Goal: Task Accomplishment & Management: Use online tool/utility

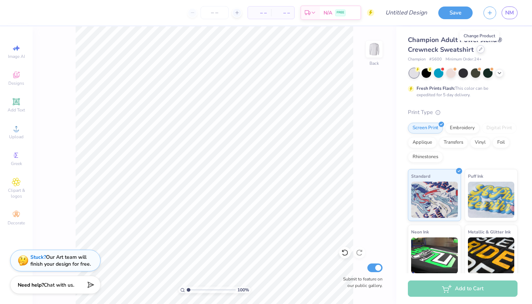
click at [479, 50] on icon at bounding box center [481, 49] width 4 height 4
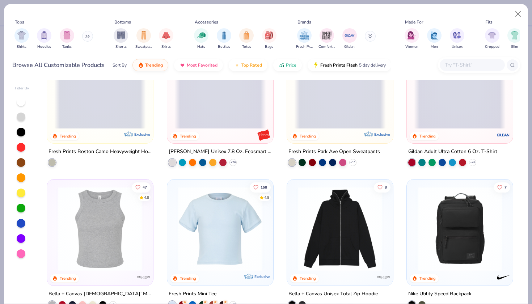
scroll to position [1327, 0]
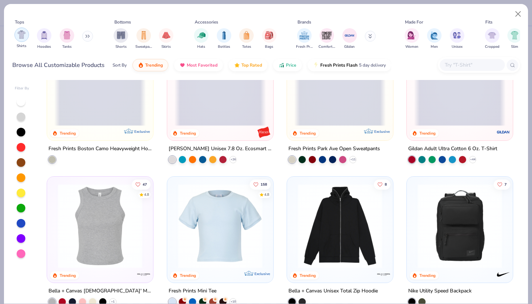
click at [27, 30] on div "filter for Shirts" at bounding box center [21, 35] width 14 height 14
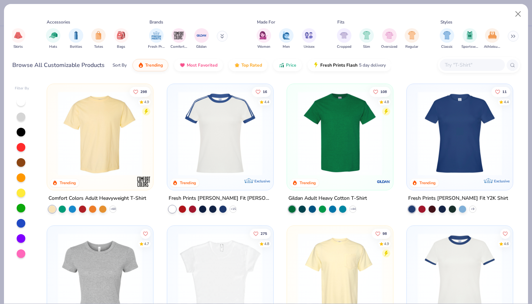
click at [123, 138] on img at bounding box center [100, 133] width 92 height 84
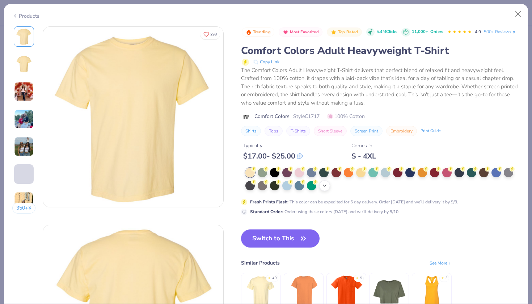
click at [322, 183] on icon at bounding box center [325, 186] width 6 height 6
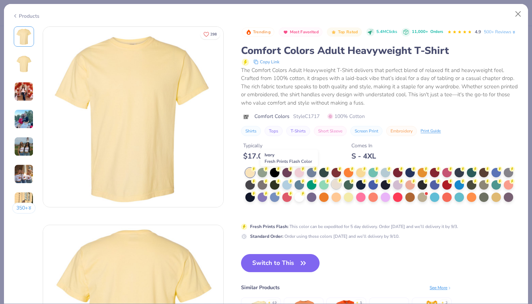
click at [331, 179] on div at bounding box center [335, 183] width 9 height 9
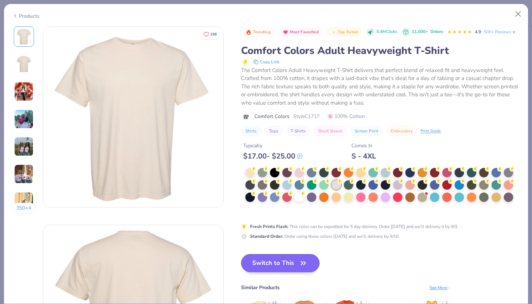
click at [260, 254] on button "Switch to This" at bounding box center [280, 263] width 79 height 18
click at [298, 258] on icon "button" at bounding box center [303, 263] width 10 height 10
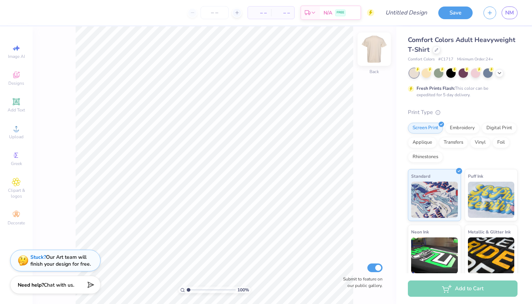
click at [380, 47] on img at bounding box center [374, 49] width 29 height 29
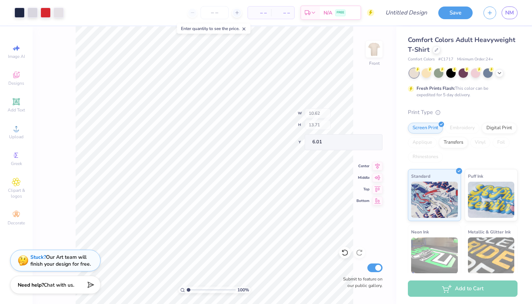
type input "4.06"
type input "6.67"
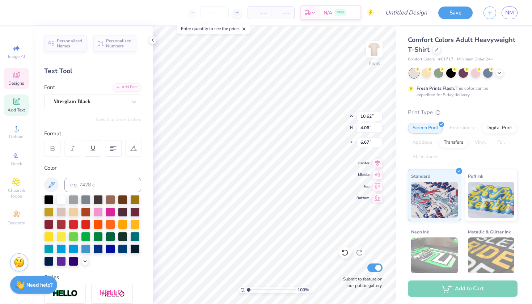
scroll to position [0, 1]
type textarea "CHI OMEGA"
type input "10.06"
type input "3.69"
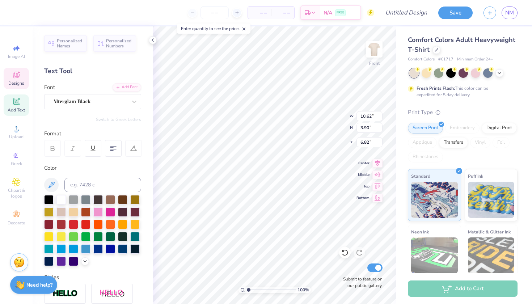
type input "6.79"
type textarea "U"
type textarea "F"
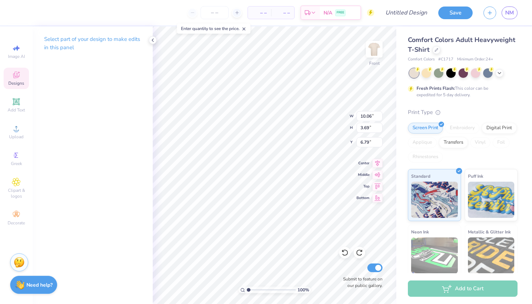
type input "10.62"
type input "3.90"
type input "6.82"
type textarea "FLAG FOOTBALL"
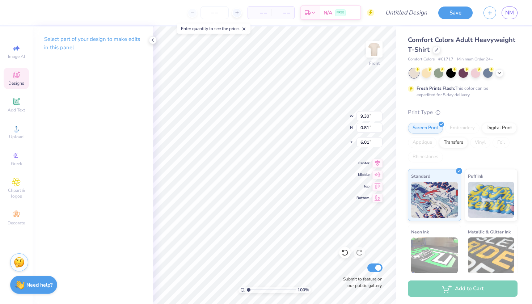
scroll to position [0, 0]
type textarea "U"
type textarea "CHI OMEGA X TKE"
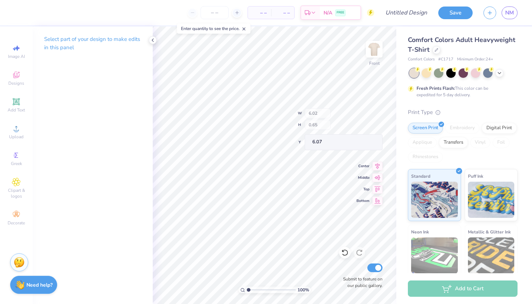
click at [325, 122] on div "100 % Front W 6.02 H 0.65 Y 6.07 Center Middle Top Bottom Submit to feature on …" at bounding box center [275, 165] width 244 height 278
type textarea "MAKE A WISH"
type input "18.91"
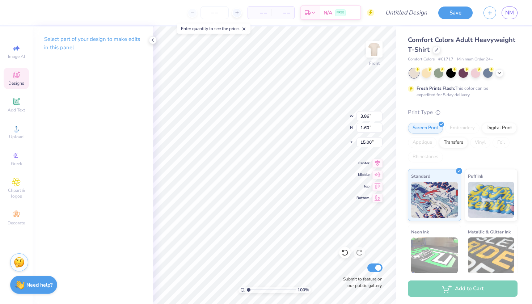
scroll to position [0, 0]
type textarea "Flag"
type input "3.66"
type input "1.38"
type input "16.74"
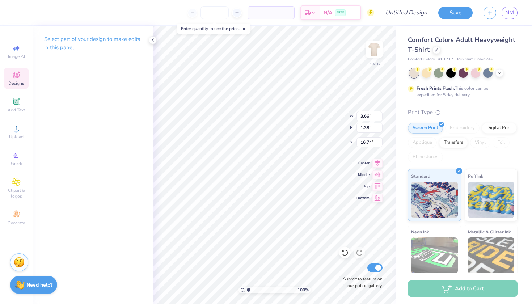
scroll to position [0, 0]
type textarea "Football"
type textarea "CHI OMEGA"
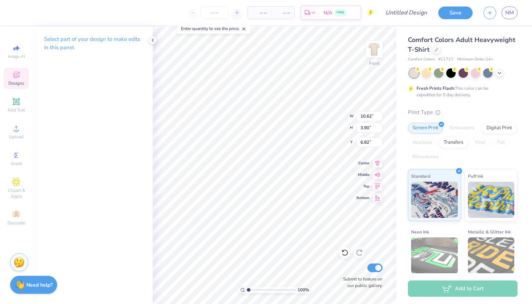
type input "18.92"
type input "18.17"
click at [17, 103] on icon at bounding box center [15, 101] width 5 height 5
type input "5.69"
type input "1.65"
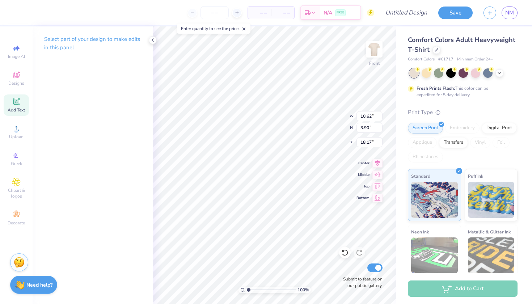
type input "12.93"
click at [378, 197] on icon at bounding box center [378, 196] width 6 height 5
type input "19.19"
click at [154, 42] on icon at bounding box center [153, 40] width 6 height 6
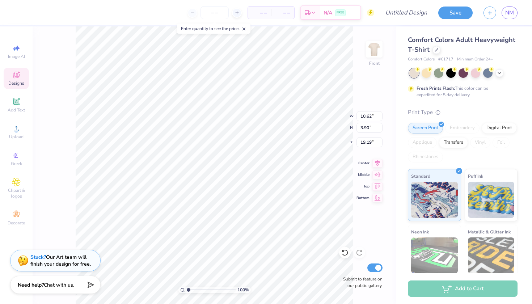
scroll to position [0, 0]
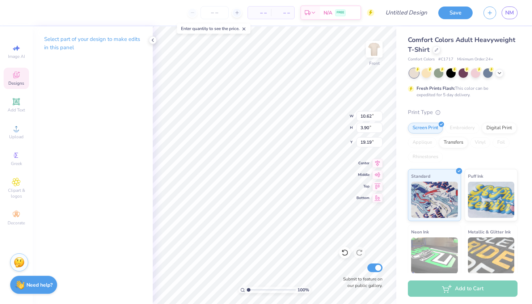
click at [14, 76] on icon at bounding box center [16, 75] width 6 height 5
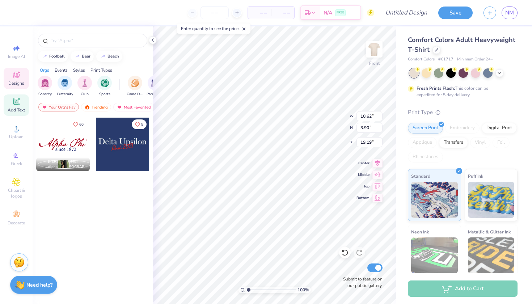
click at [17, 106] on div "Add Text" at bounding box center [16, 104] width 25 height 21
type input "5.69"
type input "1.65"
type input "12.93"
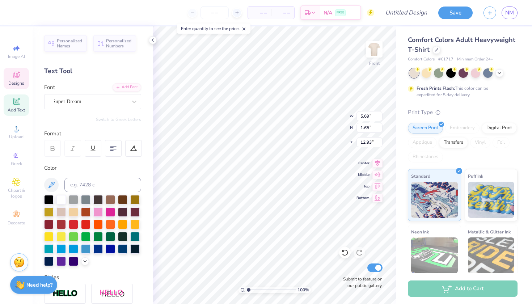
type input "10.62"
type input "3.90"
type input "19.19"
type input "5.69"
type input "1.65"
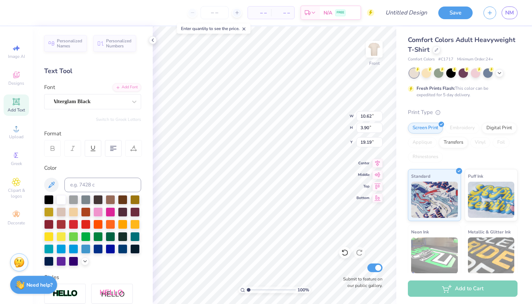
type input "12.93"
click at [93, 102] on div "Super Dream" at bounding box center [90, 101] width 76 height 11
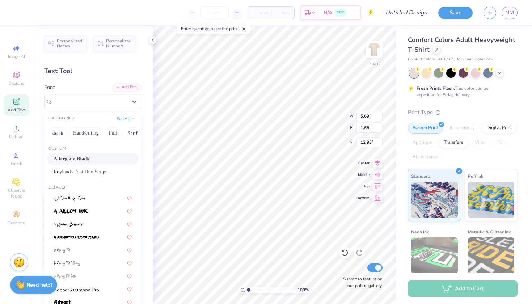
click at [89, 159] on span "Alterglam Black" at bounding box center [71, 159] width 35 height 8
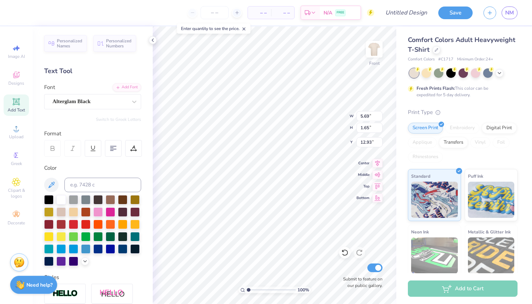
type input "7.42"
type input "1.67"
type input "12.91"
type textarea "R"
type textarea "TKE"
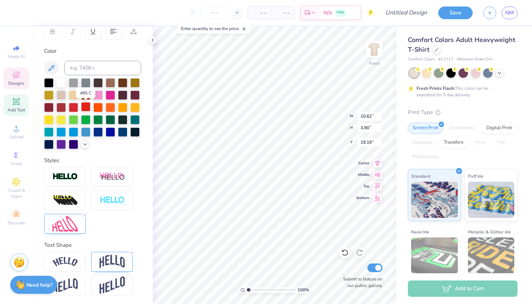
scroll to position [117, 0]
click at [73, 228] on img at bounding box center [64, 224] width 25 height 16
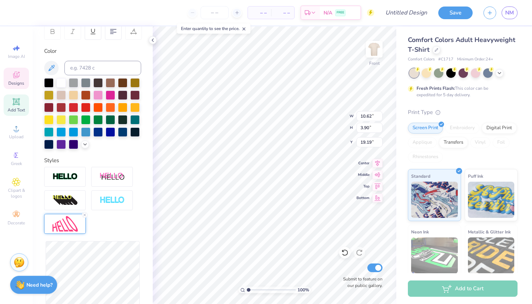
type input "4.45"
type input "18.66"
type input "10.23"
type input "3.51"
type input "19.12"
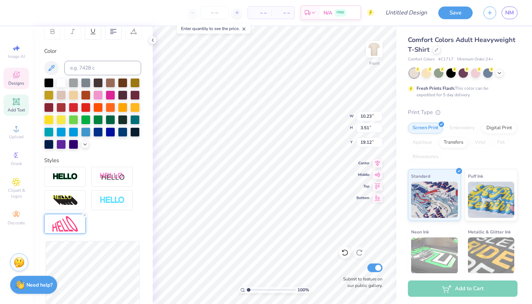
type input "10.37"
type input "3.60"
type input "19.08"
type input "4.35"
type input "18.70"
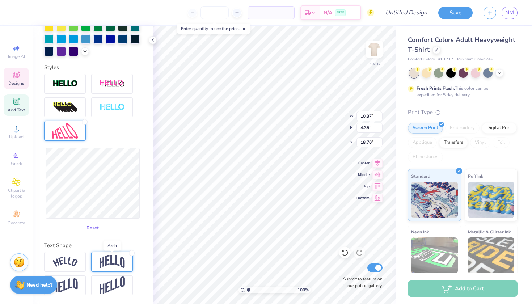
click at [119, 260] on img at bounding box center [112, 262] width 25 height 14
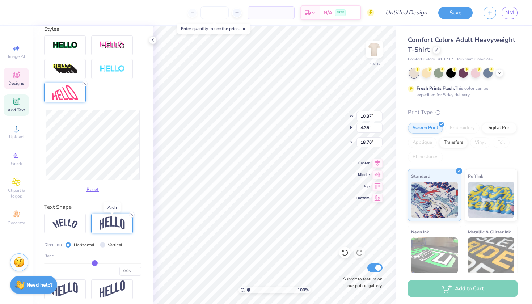
scroll to position [249, 0]
type input "0.03"
type input "-0.17"
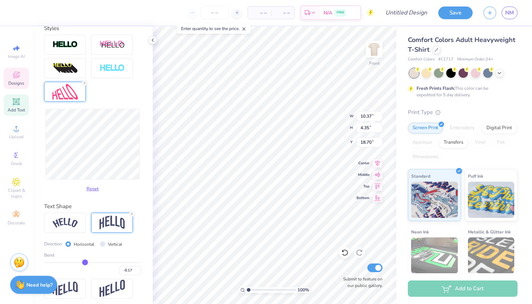
type input "4.29"
type input "18.74"
type input "-0.16"
drag, startPoint x: 94, startPoint y: 262, endPoint x: 85, endPoint y: 262, distance: 8.7
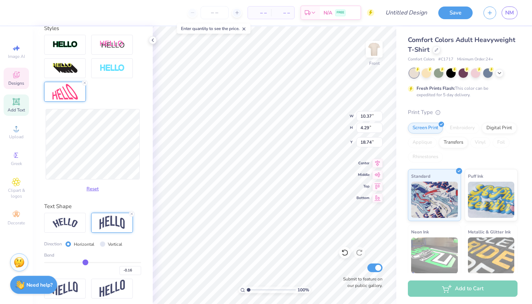
click at [85, 262] on input "range" at bounding box center [92, 262] width 97 height 1
type input "-0.08"
type input "-0.09"
type input "10.33"
type input "4.06"
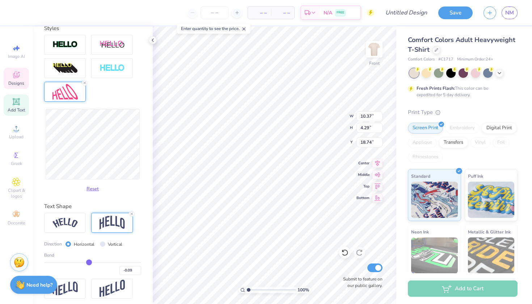
type input "18.85"
type input "-0.07"
type input "-0.06"
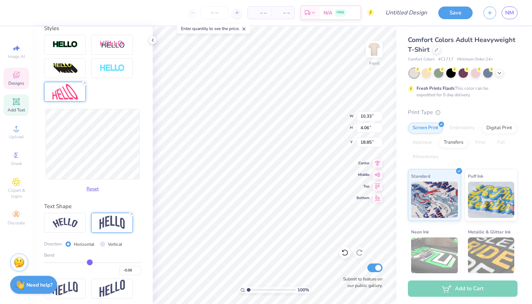
type input "-0.07"
type input "10.35"
type input "3.97"
type input "18.89"
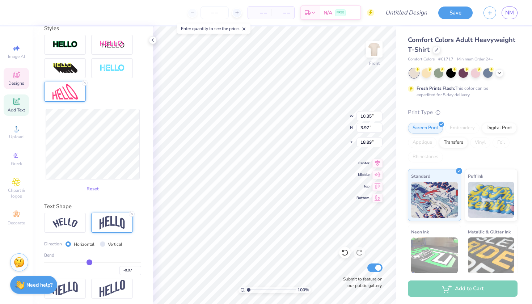
type input "-0.06"
type input "-0.05"
type input "-0.04"
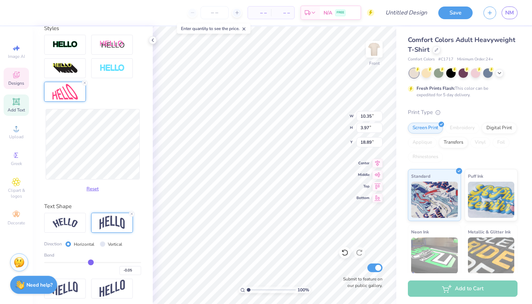
type input "-0.04"
type input "-0.02"
type input "4.05"
type input "18.85"
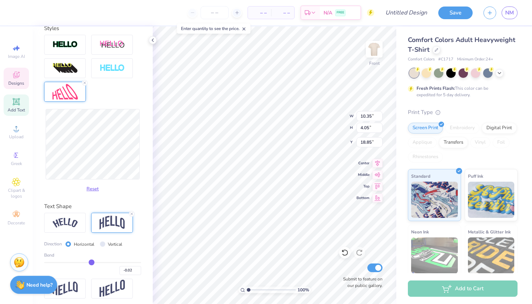
drag, startPoint x: 85, startPoint y: 262, endPoint x: 92, endPoint y: 262, distance: 6.5
type input "-0.02"
click at [92, 262] on input "range" at bounding box center [92, 262] width 97 height 1
type input "10.36"
type input "4.15"
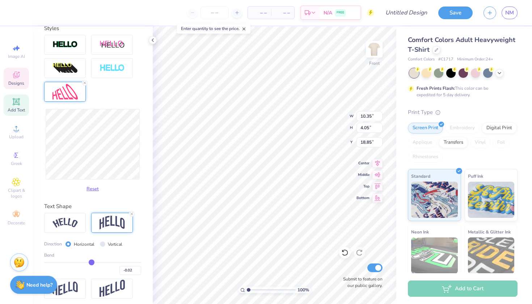
type input "18.80"
type input "10.62"
type input "3.90"
type input "6.82"
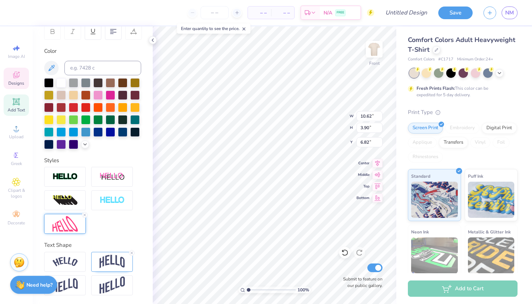
scroll to position [0, 0]
click at [67, 225] on img at bounding box center [64, 224] width 25 height 16
type input "10.36"
type input "4.15"
type input "18.80"
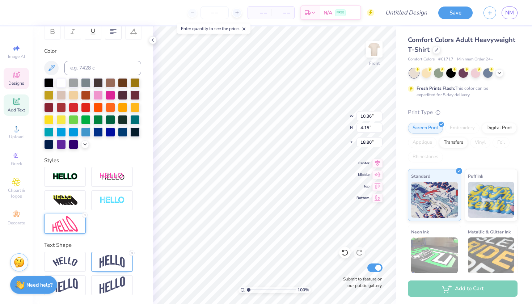
click at [63, 223] on img at bounding box center [64, 224] width 25 height 16
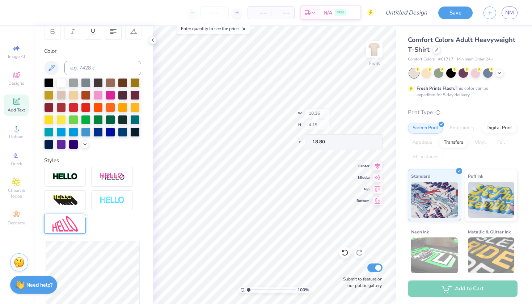
click at [112, 219] on div "Reset" at bounding box center [92, 247] width 97 height 160
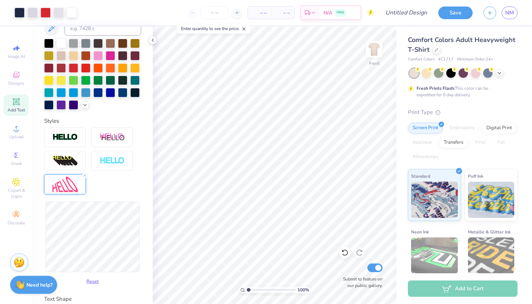
scroll to position [159, 0]
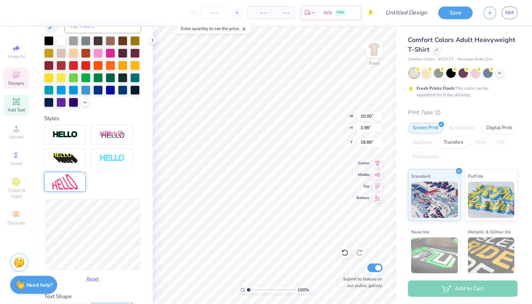
type input "18.92"
type textarea "TKE"
type input "18.17"
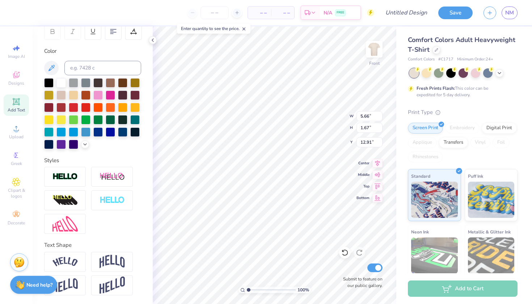
scroll to position [117, 0]
type input "5.42"
type input "3.03"
type input "5.70"
type input "3.81"
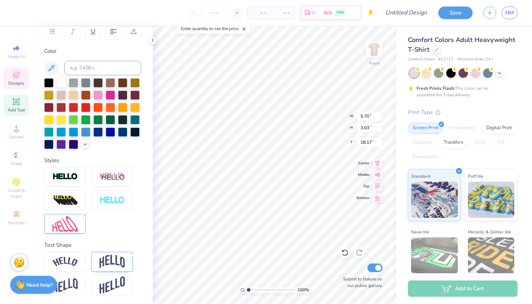
type input "17.72"
type input "18.64"
type input "6.02"
type input "0.65"
type input "6.07"
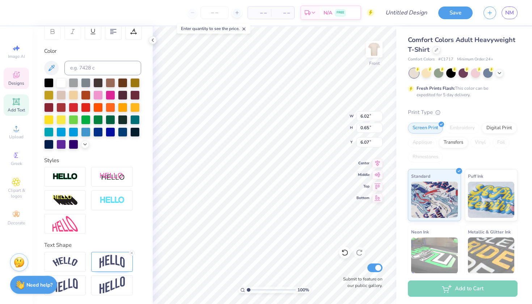
scroll to position [0, 0]
type textarea "[GEOGRAPHIC_DATA][US_STATE]"
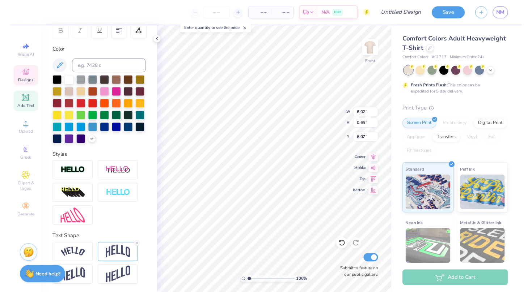
scroll to position [0, 5]
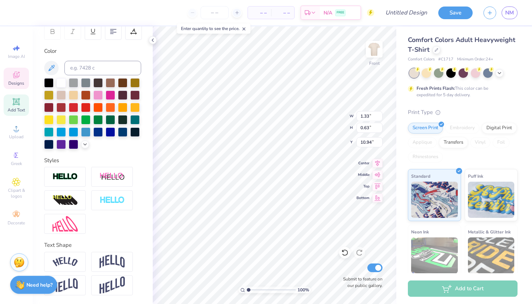
type textarea "25"
type input "5.39"
type input "3.60"
type input "5.32"
type input "3.33"
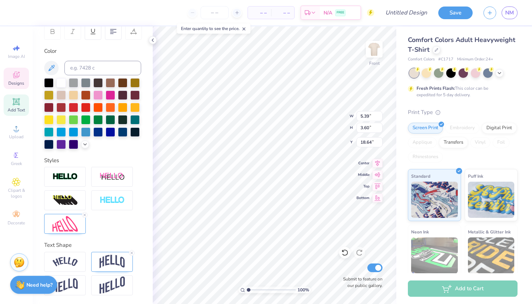
type input "18.79"
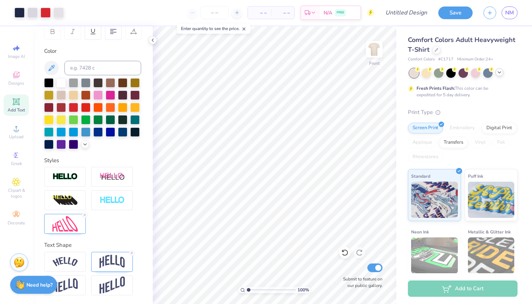
click at [500, 72] on icon at bounding box center [499, 72] width 6 height 6
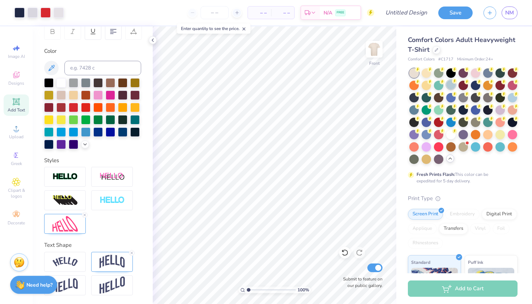
click at [450, 87] on div at bounding box center [450, 84] width 9 height 9
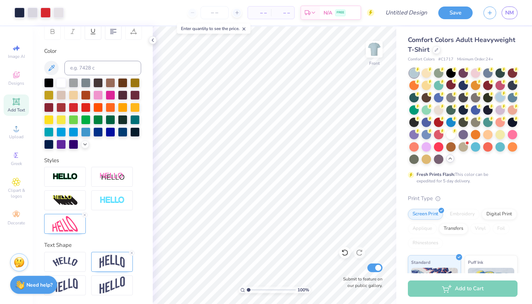
click at [499, 95] on div at bounding box center [499, 96] width 9 height 9
click at [449, 136] on div at bounding box center [450, 133] width 9 height 9
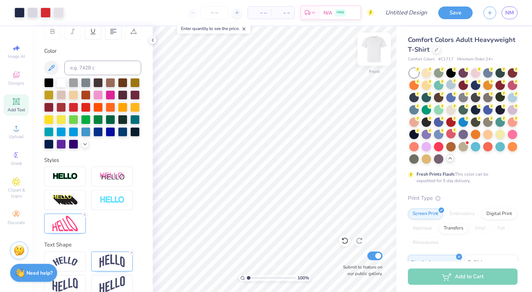
scroll to position [0, 0]
click at [397, 12] on input "Design Title" at bounding box center [414, 12] width 35 height 14
type input "R"
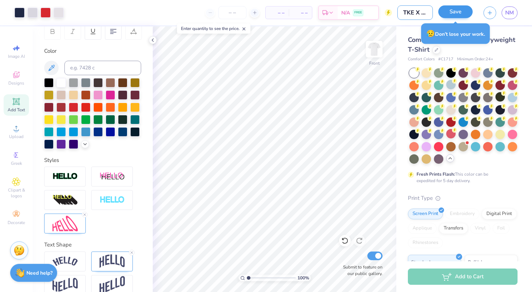
type input "TKE X CHI O FOOTBALL"
click at [450, 10] on button "Save" at bounding box center [455, 11] width 34 height 13
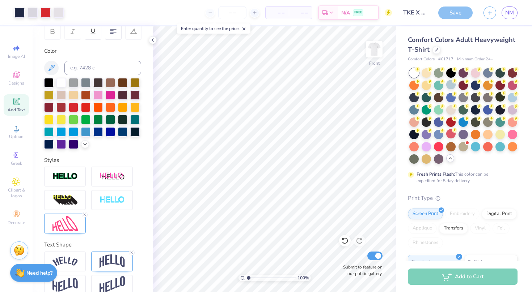
click at [449, 13] on div "Save" at bounding box center [455, 13] width 34 height 13
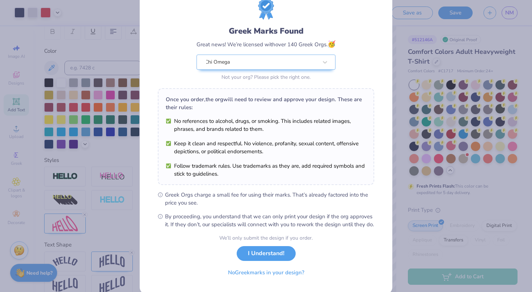
scroll to position [29, 0]
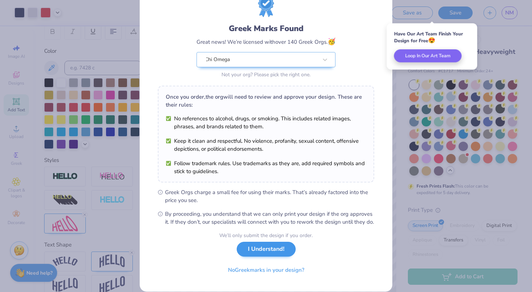
click at [270, 257] on button "I Understand!" at bounding box center [266, 249] width 59 height 15
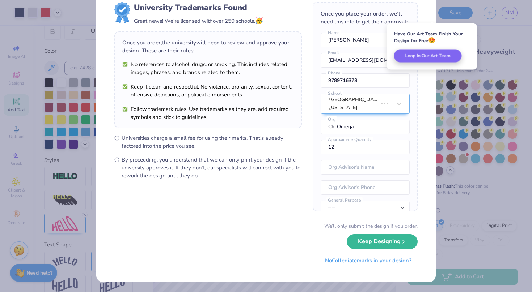
scroll to position [0, 0]
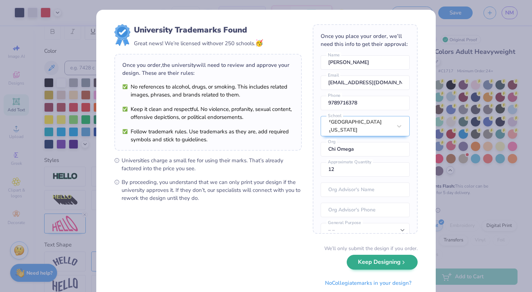
click at [380, 264] on button "Keep Designing" at bounding box center [382, 262] width 71 height 15
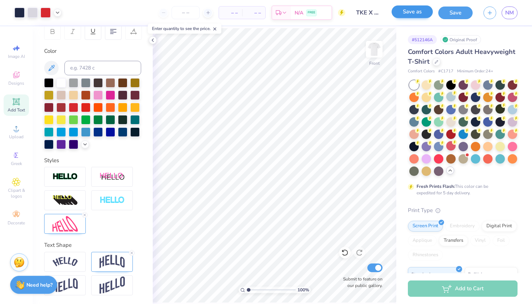
click at [412, 15] on button "Save as" at bounding box center [412, 11] width 41 height 13
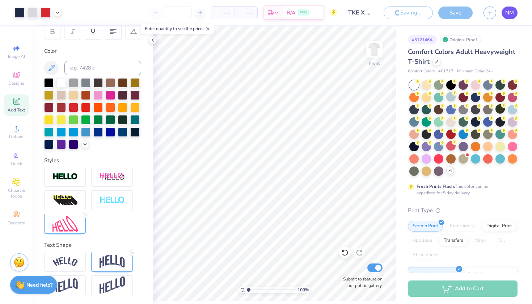
click at [506, 11] on span "NM" at bounding box center [509, 13] width 9 height 8
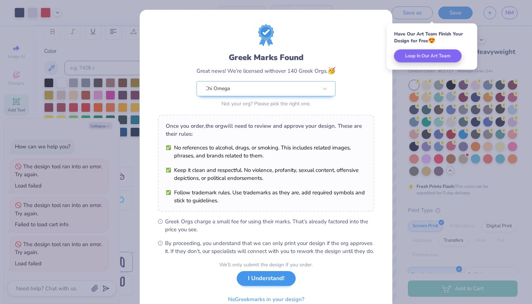
click at [254, 286] on button "I Understand!" at bounding box center [266, 278] width 59 height 15
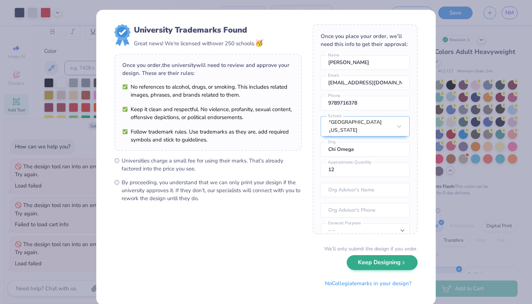
click at [391, 265] on button "Keep Designing" at bounding box center [382, 262] width 71 height 15
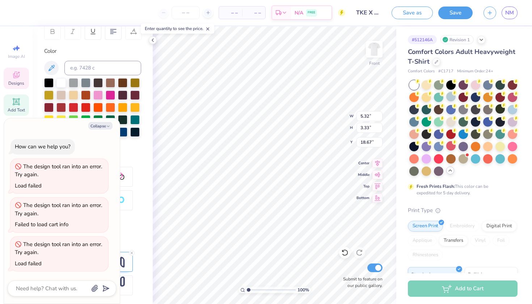
type textarea "x"
type textarea "T"
type textarea "x"
type textarea "t"
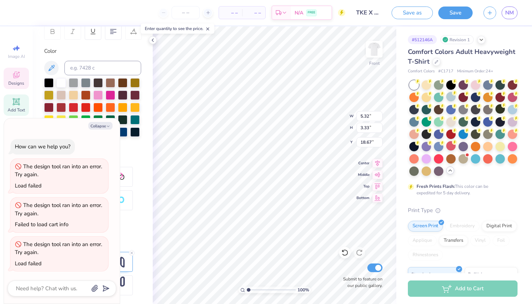
type textarea "x"
type textarea "T"
type textarea "x"
type textarea "TA"
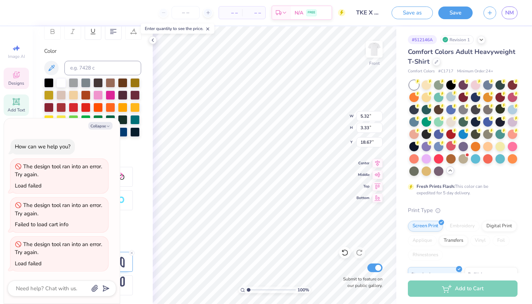
type textarea "x"
type textarea "TAU"
type textarea "x"
type textarea "TAU"
type textarea "x"
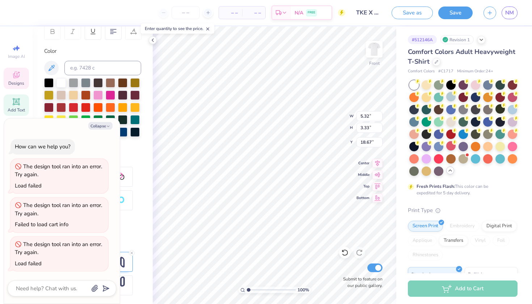
type textarea "TAU K"
type textarea "x"
type textarea "TAU KA"
type textarea "x"
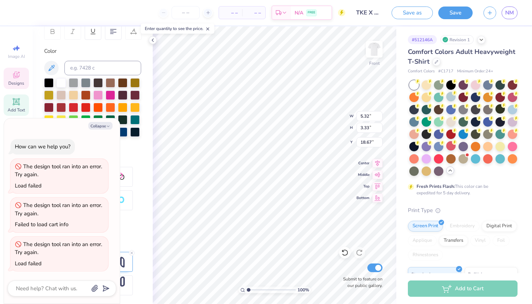
type textarea "TAU [PERSON_NAME]"
type textarea "x"
type textarea "TAU KAPPA"
type textarea "x"
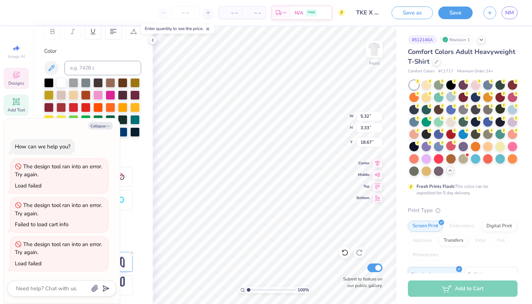
type textarea "TAU KAPPA E"
type textarea "x"
type textarea "TAU KAPPA EP"
type textarea "x"
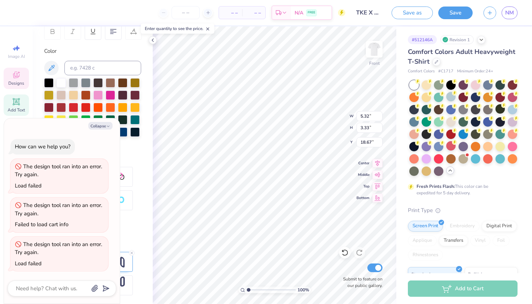
type textarea "TAU KAPPA EPI"
type textarea "x"
type textarea "TAU KAPPA EP"
type textarea "x"
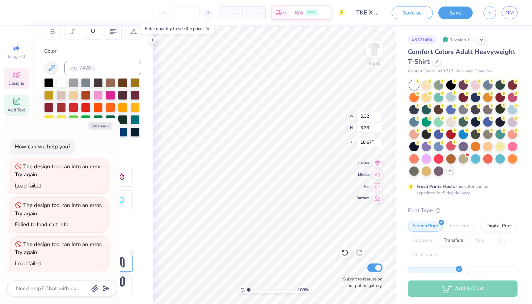
type textarea "TAU KAPPA EPS"
type textarea "x"
type textarea "TAU KAPPA EPSI"
type textarea "x"
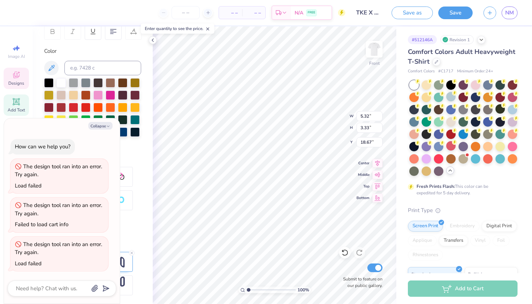
type textarea "TAU KAPPA EPSIL"
type textarea "x"
type textarea "TAU KAPPA EPSILON"
click at [148, 207] on div "Personalized Names Personalized Numbers Text Tool Add Font Font Alterglam Black…" at bounding box center [93, 165] width 120 height 278
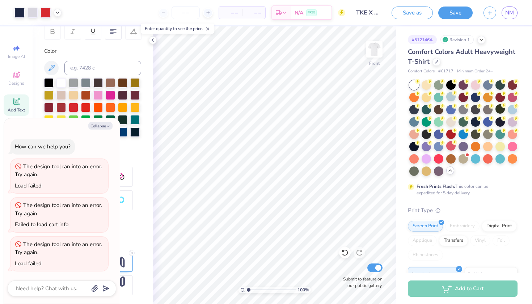
click at [210, 31] on icon at bounding box center [207, 28] width 5 height 5
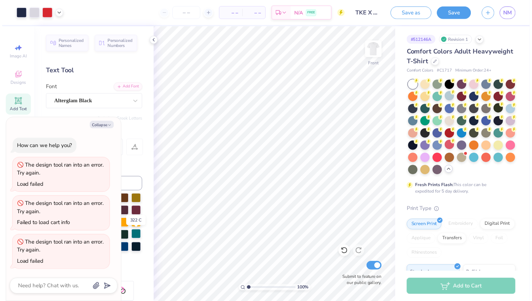
scroll to position [0, 0]
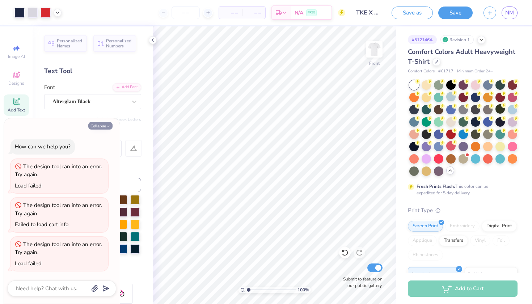
click at [101, 126] on button "Collapse" at bounding box center [100, 126] width 24 height 8
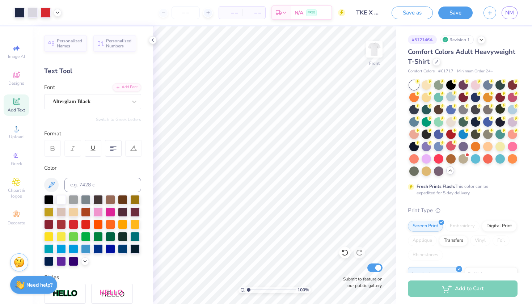
type textarea "x"
click at [344, 254] on div "100 % Front Submit to feature on our public gallery." at bounding box center [275, 165] width 244 height 278
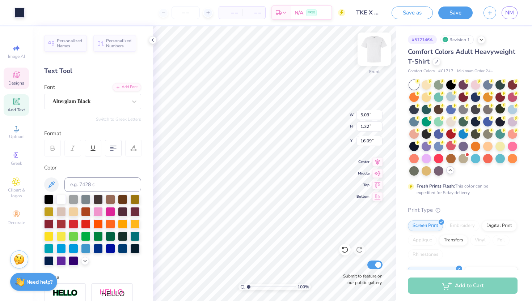
click at [374, 52] on img at bounding box center [374, 49] width 29 height 29
type input "3.00"
click at [375, 48] on img at bounding box center [374, 49] width 29 height 29
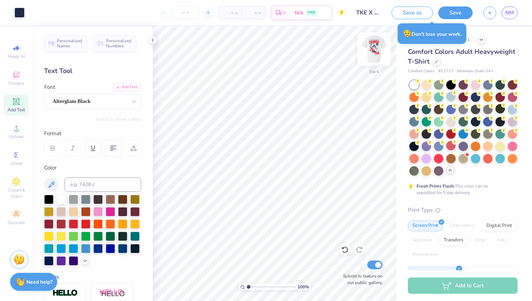
click at [372, 50] on img at bounding box center [374, 49] width 29 height 29
click at [377, 48] on img at bounding box center [374, 49] width 29 height 29
click at [372, 48] on img at bounding box center [374, 49] width 29 height 29
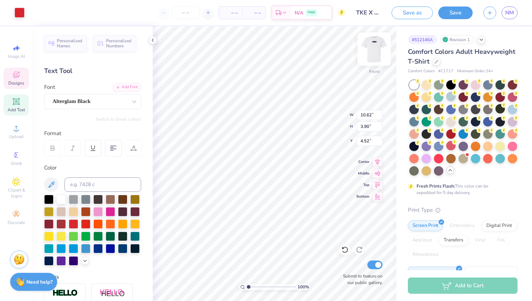
type input "10.62"
type input "3.90"
type input "4.52"
click at [380, 52] on img at bounding box center [374, 49] width 29 height 29
click at [368, 53] on img at bounding box center [374, 49] width 29 height 29
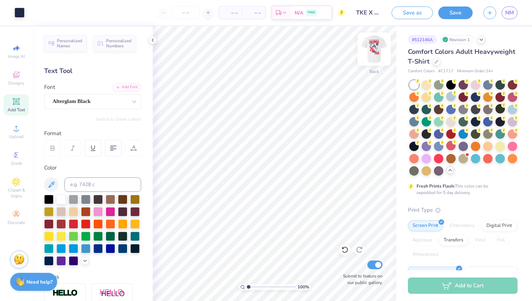
click at [375, 48] on img at bounding box center [374, 49] width 29 height 29
click at [375, 48] on img at bounding box center [374, 49] width 14 height 14
click at [373, 50] on img at bounding box center [374, 49] width 29 height 29
type input "3.21"
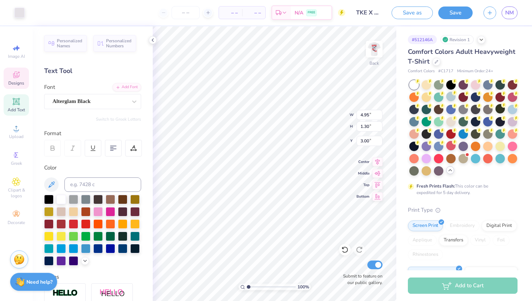
type input "0.27"
type input "3.51"
type textarea "M"
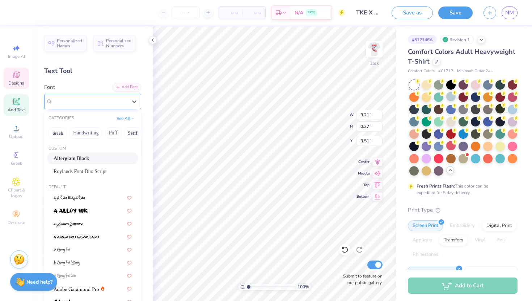
click at [90, 99] on span "Alterglam Black" at bounding box center [71, 101] width 38 height 8
click at [55, 134] on button "Greek" at bounding box center [57, 133] width 18 height 12
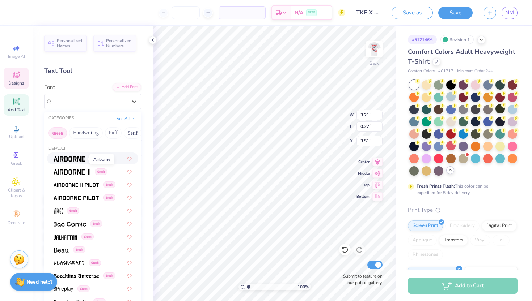
click at [77, 162] on span at bounding box center [69, 159] width 31 height 8
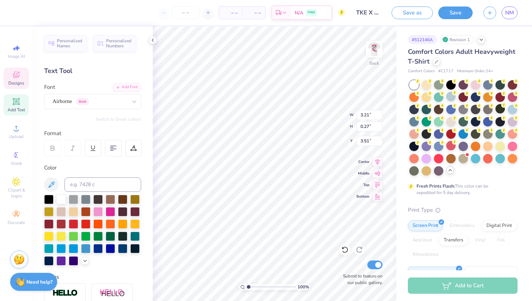
type textarea "X"
type textarea "C"
click at [374, 49] on img at bounding box center [374, 49] width 29 height 29
click at [372, 55] on img at bounding box center [374, 49] width 29 height 29
click at [372, 54] on img at bounding box center [374, 49] width 29 height 29
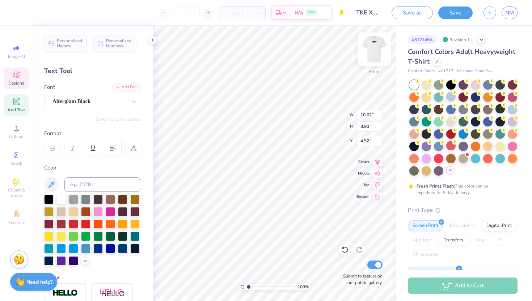
click at [374, 52] on img at bounding box center [374, 49] width 29 height 29
click at [375, 54] on img at bounding box center [374, 49] width 29 height 29
type textarea "T"
type textarea "l"
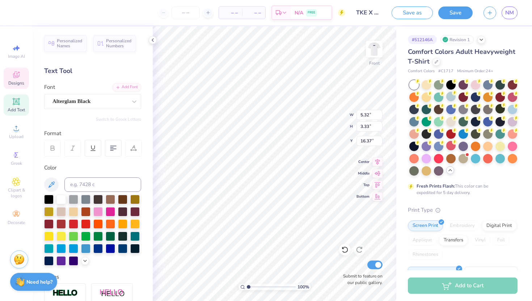
type textarea "LAMBDA"
type input "7.31"
type input "4.40"
type input "15.87"
type input "6.35"
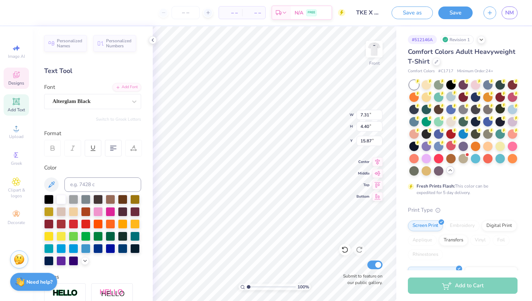
type input "3.82"
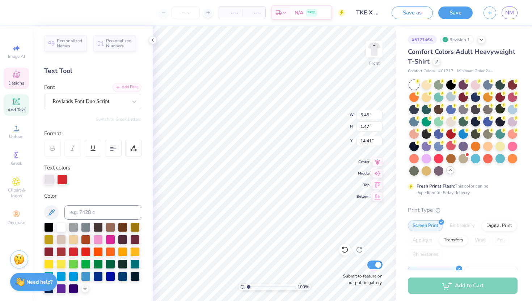
type input "3.56"
type input "2.28"
type input "12.38"
type textarea "Flag"
type input "3.48"
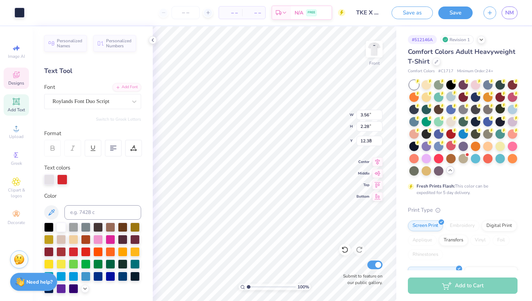
type input "4.70"
type input "9.54"
type input "3.56"
type input "2.28"
type input "12.38"
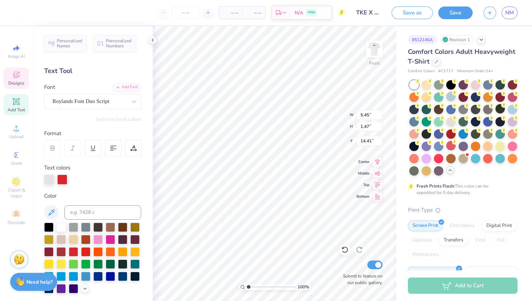
scroll to position [0, 1]
type textarea "Homecoming"
type input "4.88"
type input "5.10"
type input "7.45"
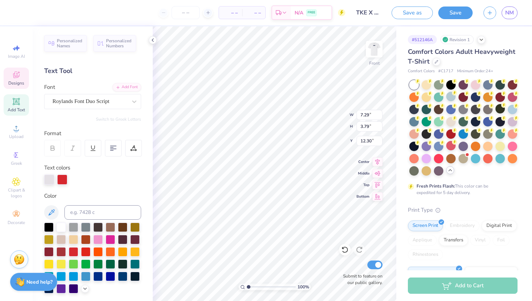
type input "12.30"
type input "7.78"
type input "2.55"
type input "12.96"
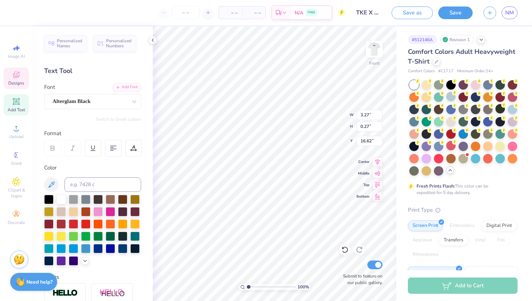
scroll to position [0, 0]
type textarea "M"
type textarea "g"
type textarea "GO CATS"
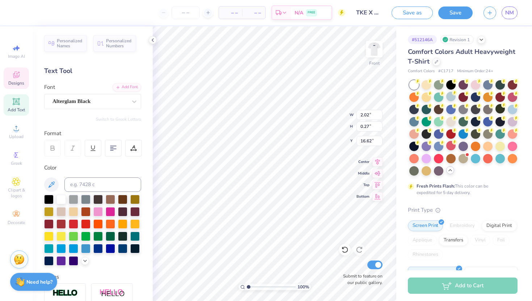
type input "2.63"
type input "0.36"
click at [343, 248] on icon at bounding box center [342, 248] width 1 height 1
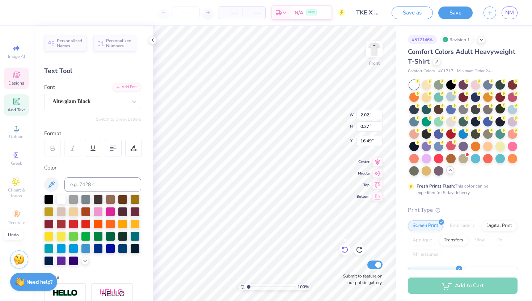
click at [343, 248] on icon at bounding box center [342, 248] width 1 height 1
click at [343, 249] on icon at bounding box center [342, 248] width 1 height 1
click at [344, 250] on icon at bounding box center [344, 249] width 7 height 7
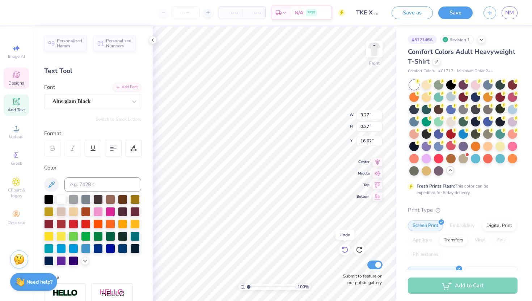
click at [344, 250] on icon at bounding box center [344, 249] width 7 height 7
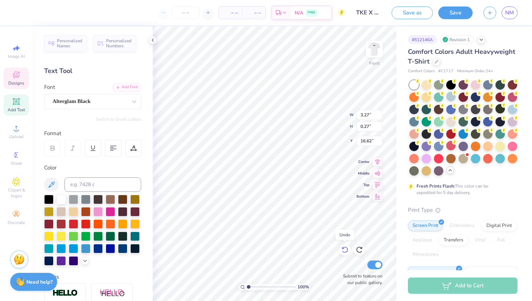
click at [344, 250] on icon at bounding box center [344, 249] width 7 height 7
click at [344, 251] on icon at bounding box center [344, 249] width 7 height 7
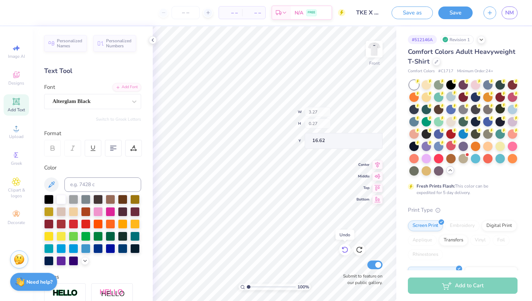
click at [344, 251] on icon at bounding box center [344, 249] width 7 height 7
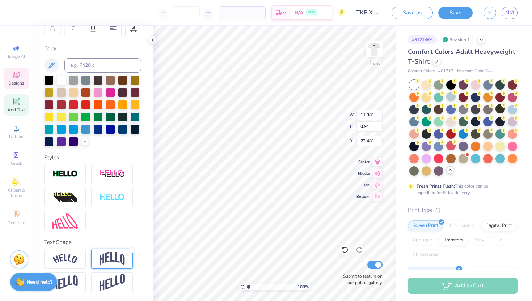
scroll to position [0, 0]
click at [137, 265] on div at bounding box center [92, 270] width 97 height 43
click at [124, 261] on img at bounding box center [112, 259] width 25 height 14
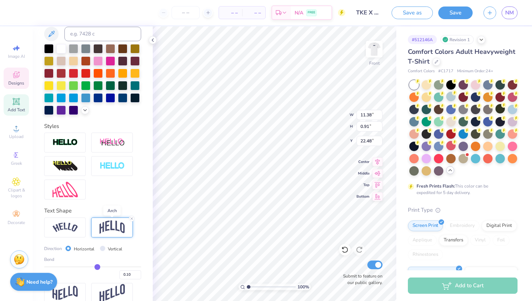
scroll to position [152, 0]
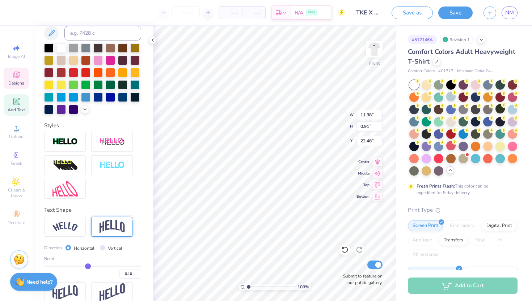
drag, startPoint x: 96, startPoint y: 267, endPoint x: 88, endPoint y: 268, distance: 8.0
click at [88, 267] on input "range" at bounding box center [92, 266] width 97 height 1
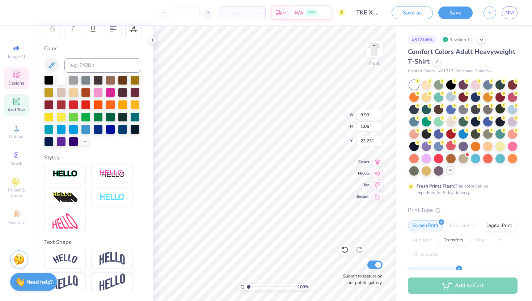
scroll to position [0, 5]
click at [113, 31] on icon at bounding box center [113, 29] width 7 height 7
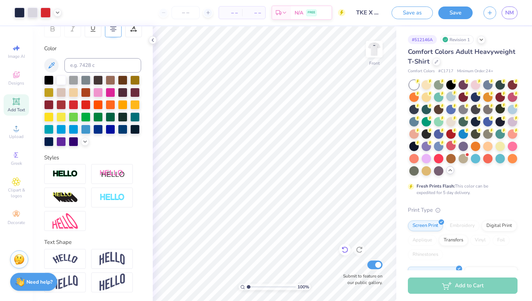
click at [346, 252] on icon at bounding box center [345, 250] width 6 height 7
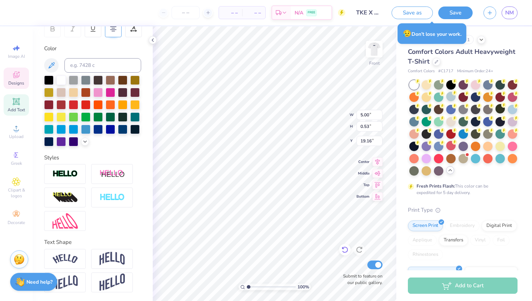
scroll to position [0, 0]
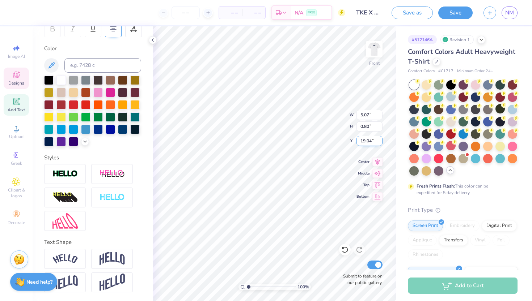
click at [380, 139] on input "19.04" at bounding box center [369, 141] width 26 height 10
click at [380, 139] on input "19.05" at bounding box center [369, 141] width 26 height 10
click at [380, 139] on input "19.06" at bounding box center [369, 141] width 26 height 10
click at [380, 139] on input "19.07" at bounding box center [369, 141] width 26 height 10
click at [380, 139] on input "19.08" at bounding box center [369, 141] width 26 height 10
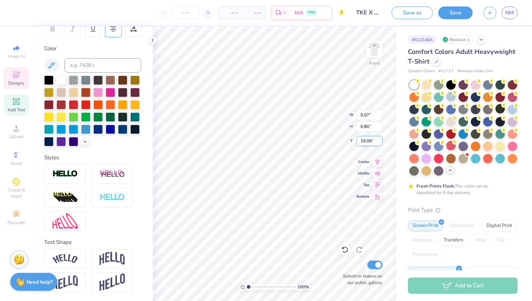
click at [380, 139] on input "19.09" at bounding box center [369, 141] width 26 height 10
click at [380, 139] on input "19.1" at bounding box center [369, 141] width 26 height 10
click at [380, 139] on input "19.11" at bounding box center [369, 141] width 26 height 10
click at [380, 139] on input "19.12" at bounding box center [369, 141] width 26 height 10
click at [379, 139] on input "19.04" at bounding box center [369, 141] width 26 height 10
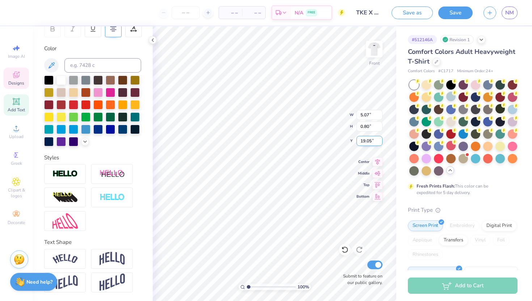
click at [379, 139] on input "19.05" at bounding box center [369, 141] width 26 height 10
click at [379, 139] on input "19.06" at bounding box center [369, 141] width 26 height 10
click at [379, 139] on input "19.07" at bounding box center [369, 141] width 26 height 10
click at [379, 139] on input "19.08" at bounding box center [369, 141] width 26 height 10
click at [379, 139] on input "19.09" at bounding box center [369, 141] width 26 height 10
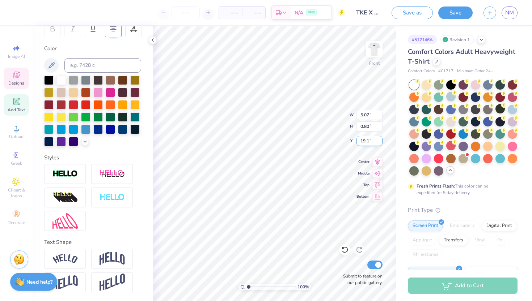
click at [379, 139] on input "19.1" at bounding box center [369, 141] width 26 height 10
click at [380, 143] on input "19.09" at bounding box center [369, 141] width 26 height 10
click at [380, 143] on input "19.08" at bounding box center [369, 141] width 26 height 10
click at [380, 143] on input "19.07" at bounding box center [369, 141] width 26 height 10
click at [380, 143] on input "19.06" at bounding box center [369, 141] width 26 height 10
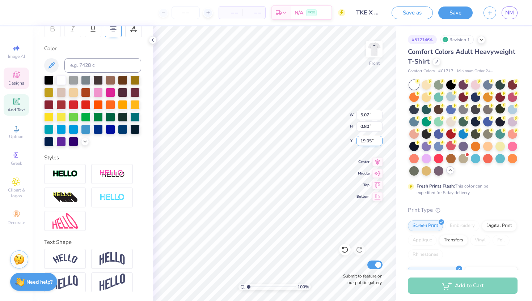
click at [380, 143] on input "19.05" at bounding box center [369, 141] width 26 height 10
click at [380, 143] on input "19.04" at bounding box center [369, 141] width 26 height 10
click at [380, 143] on input "19.03" at bounding box center [369, 141] width 26 height 10
click at [380, 143] on input "19.02" at bounding box center [369, 141] width 26 height 10
click at [380, 143] on input "19.01" at bounding box center [369, 141] width 26 height 10
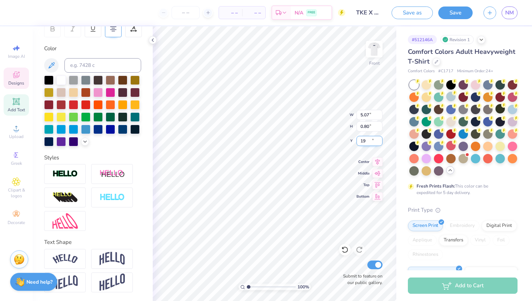
click at [380, 143] on input "19" at bounding box center [369, 141] width 26 height 10
click at [380, 143] on input "18.99" at bounding box center [369, 141] width 26 height 10
click at [380, 143] on input "18.98" at bounding box center [369, 141] width 26 height 10
click at [380, 143] on input "18.97" at bounding box center [369, 141] width 26 height 10
click at [379, 141] on input "18.96" at bounding box center [369, 141] width 26 height 10
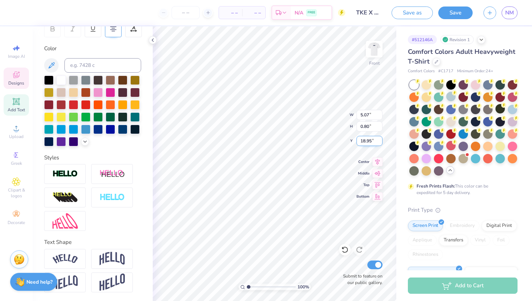
click at [379, 141] on input "18.95" at bounding box center [369, 141] width 26 height 10
click at [379, 141] on input "18.94" at bounding box center [369, 141] width 26 height 10
click at [379, 141] on input "18.93" at bounding box center [369, 141] width 26 height 10
click at [379, 141] on input "18.92" at bounding box center [369, 141] width 26 height 10
click at [379, 141] on input "18.91" at bounding box center [369, 141] width 26 height 10
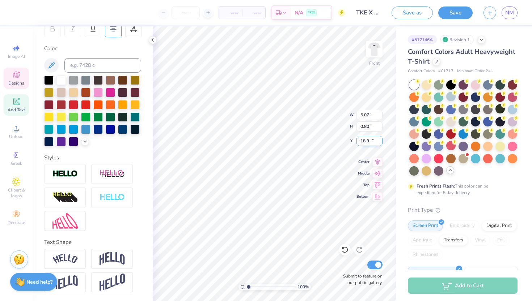
click at [379, 141] on input "18.9" at bounding box center [369, 141] width 26 height 10
click at [379, 141] on input "18.89" at bounding box center [369, 141] width 26 height 10
click at [379, 141] on input "18.88" at bounding box center [369, 141] width 26 height 10
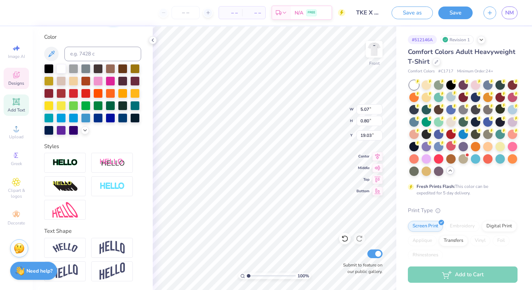
scroll to position [0, 0]
click at [379, 119] on input "0.2" at bounding box center [369, 121] width 26 height 10
click at [379, 119] on input "0.21" at bounding box center [369, 121] width 26 height 10
click at [379, 119] on input "0.22" at bounding box center [369, 121] width 26 height 10
click at [379, 119] on input "0.23" at bounding box center [369, 121] width 26 height 10
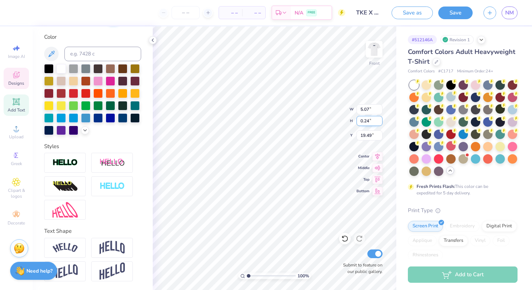
click at [379, 119] on input "0.24" at bounding box center [369, 121] width 26 height 10
click at [379, 119] on input "0.25" at bounding box center [369, 121] width 26 height 10
click at [379, 119] on input "0.26" at bounding box center [369, 121] width 26 height 10
click at [379, 119] on input "0.27" at bounding box center [369, 121] width 26 height 10
click at [379, 119] on input "0.28" at bounding box center [369, 121] width 26 height 10
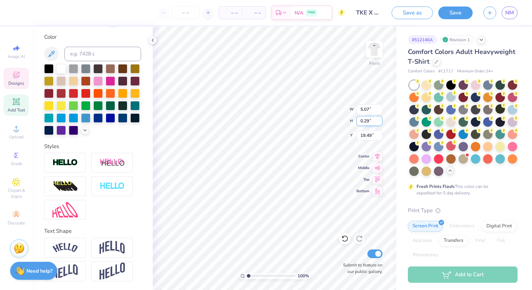
click at [379, 119] on input "0.29" at bounding box center [369, 121] width 26 height 10
click at [343, 238] on icon at bounding box center [344, 238] width 7 height 7
click at [379, 136] on input "19.42" at bounding box center [369, 135] width 26 height 10
click at [379, 136] on input "19.41" at bounding box center [369, 135] width 26 height 10
click at [379, 136] on input "19.4" at bounding box center [369, 135] width 26 height 10
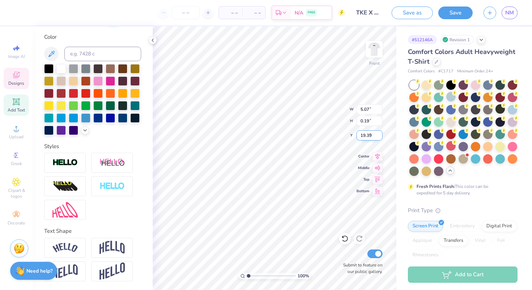
click at [379, 136] on input "19.39" at bounding box center [369, 135] width 26 height 10
click at [379, 136] on input "19.38" at bounding box center [369, 135] width 26 height 10
click at [379, 136] on input "19.37" at bounding box center [369, 135] width 26 height 10
click at [379, 136] on input "19.36" at bounding box center [369, 135] width 26 height 10
click at [379, 136] on input "19.35" at bounding box center [369, 135] width 26 height 10
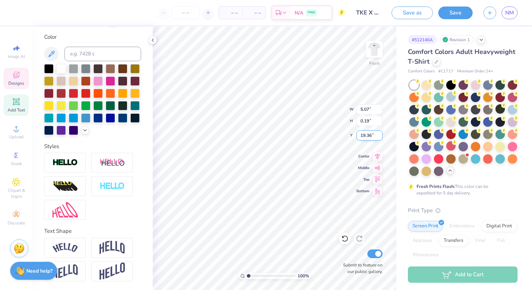
click at [380, 134] on input "19.36" at bounding box center [369, 135] width 26 height 10
click at [380, 134] on input "19.37" at bounding box center [369, 135] width 26 height 10
click at [380, 134] on input "19.38" at bounding box center [369, 135] width 26 height 10
click at [380, 134] on input "19.39" at bounding box center [369, 135] width 26 height 10
click at [380, 134] on input "19.4" at bounding box center [369, 135] width 26 height 10
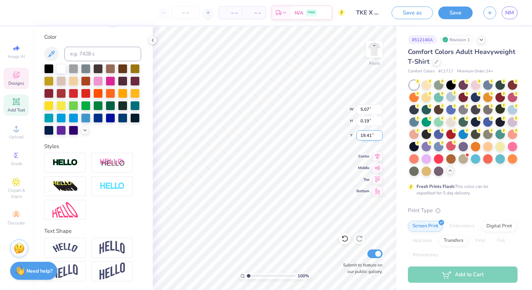
click at [380, 134] on input "19.41" at bounding box center [369, 135] width 26 height 10
click at [380, 134] on input "19.42" at bounding box center [369, 135] width 26 height 10
click at [380, 134] on input "19.43" at bounding box center [369, 135] width 26 height 10
click at [380, 134] on input "19.44" at bounding box center [369, 135] width 26 height 10
click at [380, 134] on input "19.45" at bounding box center [369, 135] width 26 height 10
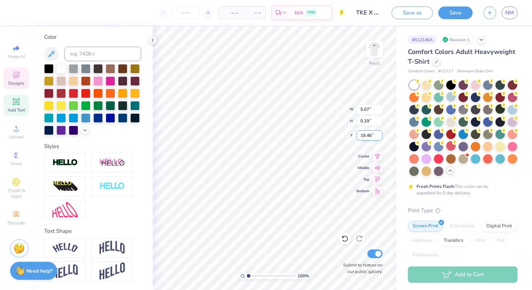
click at [379, 134] on input "19.46" at bounding box center [369, 135] width 26 height 10
click at [379, 134] on input "19.47" at bounding box center [369, 135] width 26 height 10
click at [379, 134] on input "19.48" at bounding box center [369, 135] width 26 height 10
click at [379, 134] on input "19.49" at bounding box center [369, 135] width 26 height 10
click at [379, 134] on input "19.5" at bounding box center [369, 135] width 26 height 10
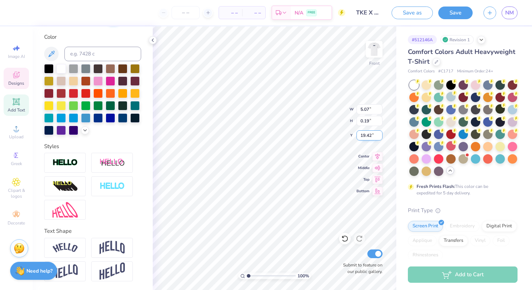
click at [380, 137] on input "19.42" at bounding box center [369, 135] width 26 height 10
click at [380, 134] on input "19.43" at bounding box center [369, 135] width 26 height 10
click at [380, 134] on input "19.44" at bounding box center [369, 135] width 26 height 10
click at [380, 134] on input "19.45" at bounding box center [369, 135] width 26 height 10
click at [380, 134] on input "19.46" at bounding box center [369, 135] width 26 height 10
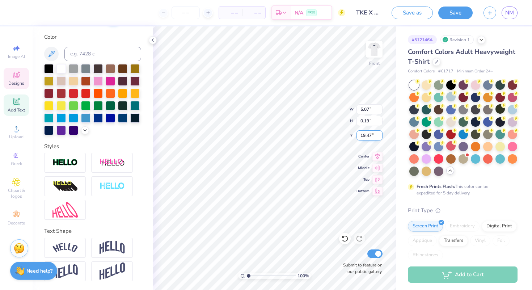
click at [379, 134] on input "19.47" at bounding box center [369, 135] width 26 height 10
click at [379, 134] on input "19.48" at bounding box center [369, 135] width 26 height 10
click at [379, 134] on input "19.49" at bounding box center [369, 135] width 26 height 10
click at [379, 134] on input "19.5" at bounding box center [369, 135] width 26 height 10
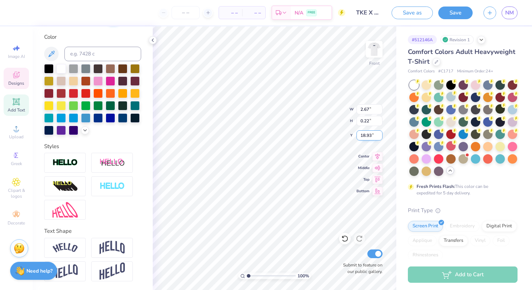
click at [380, 134] on input "18.93" at bounding box center [369, 135] width 26 height 10
click at [380, 134] on input "18.94" at bounding box center [369, 135] width 26 height 10
click at [380, 134] on input "18.95" at bounding box center [369, 135] width 26 height 10
click at [380, 134] on input "18.96" at bounding box center [369, 135] width 26 height 10
click at [379, 132] on input "18.97" at bounding box center [369, 135] width 26 height 10
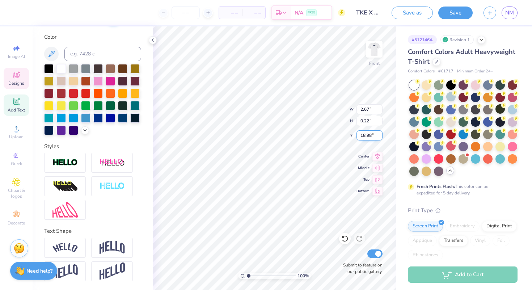
click at [379, 132] on input "18.98" at bounding box center [369, 135] width 26 height 10
click at [379, 132] on input "18.99" at bounding box center [369, 135] width 26 height 10
click at [379, 132] on input "19" at bounding box center [369, 135] width 26 height 10
click at [379, 132] on input "19.01" at bounding box center [369, 135] width 26 height 10
click at [379, 132] on input "19.02" at bounding box center [369, 135] width 26 height 10
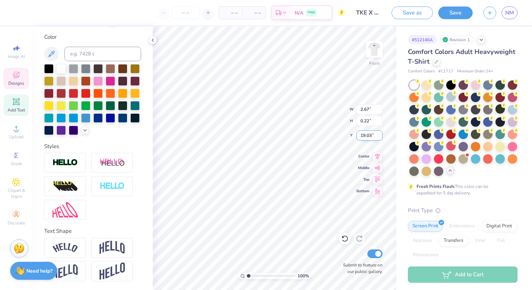
click at [379, 132] on input "19.03" at bounding box center [369, 135] width 26 height 10
click at [379, 132] on input "19.04" at bounding box center [369, 135] width 26 height 10
click at [379, 132] on input "19.05" at bounding box center [369, 135] width 26 height 10
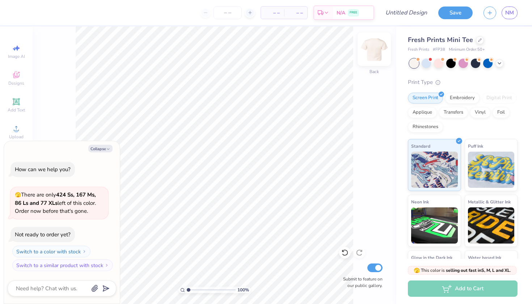
click at [375, 50] on img at bounding box center [374, 49] width 29 height 29
click at [479, 39] on icon at bounding box center [480, 40] width 4 height 4
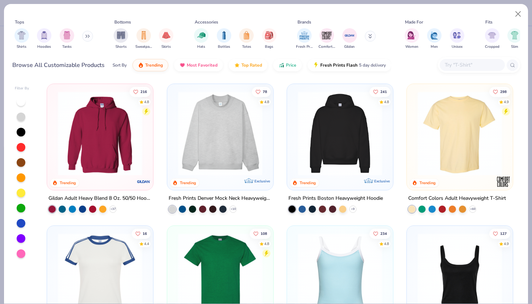
click at [423, 123] on img at bounding box center [460, 133] width 92 height 84
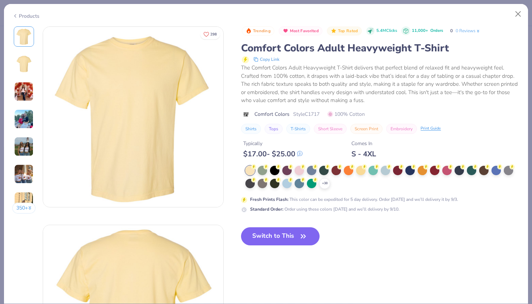
click at [241, 181] on div "+ 38 Fresh Prints Flash : This color can be expedited for 5 day delivery. Order…" at bounding box center [380, 189] width 279 height 47
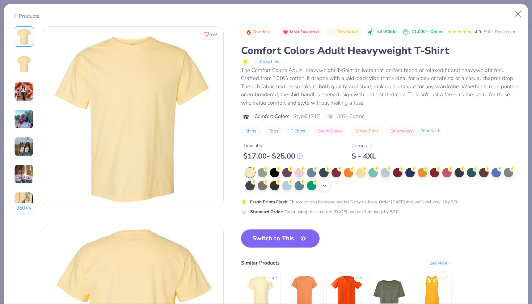
click at [322, 183] on icon at bounding box center [325, 186] width 6 height 6
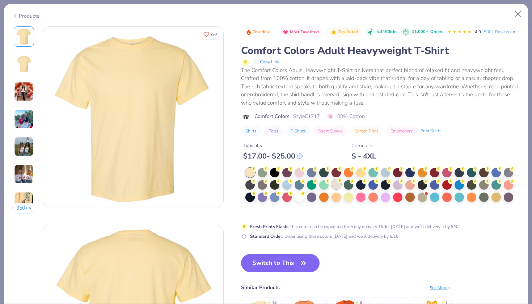
click at [331, 179] on div at bounding box center [335, 183] width 9 height 9
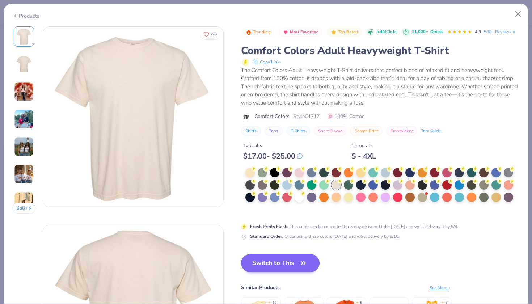
click at [253, 254] on button "Switch to This" at bounding box center [280, 263] width 79 height 18
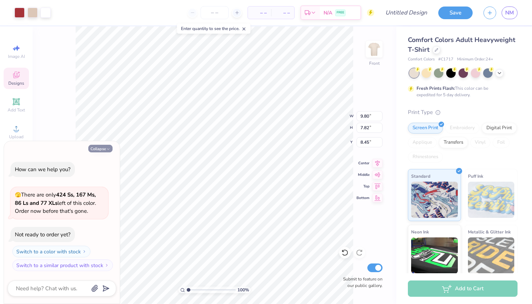
click at [103, 148] on button "Collapse" at bounding box center [100, 149] width 24 height 8
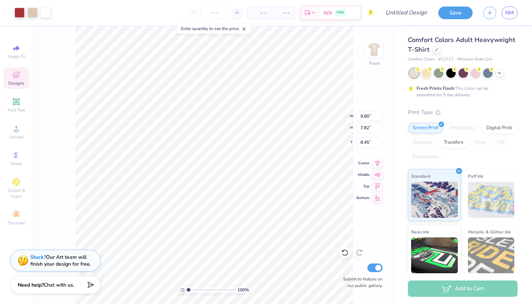
type textarea "x"
click at [19, 14] on div at bounding box center [19, 12] width 10 height 10
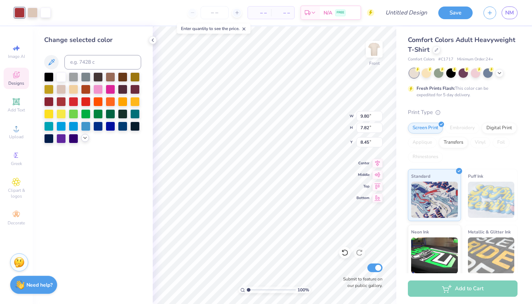
click at [82, 138] on icon at bounding box center [85, 138] width 6 height 6
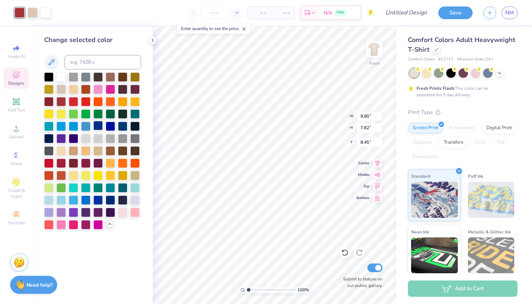
click at [97, 127] on div at bounding box center [97, 125] width 9 height 9
click at [31, 13] on div at bounding box center [33, 12] width 10 height 10
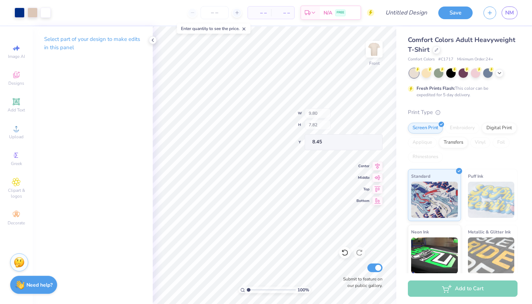
type input "2.66"
type input "2.13"
type input "10.46"
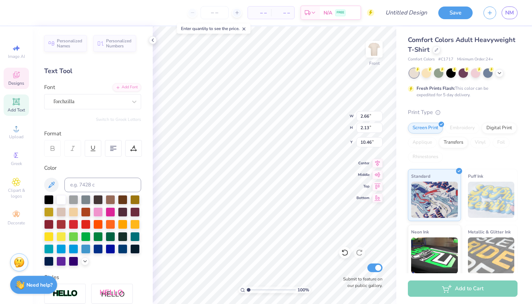
type textarea "C"
click at [113, 148] on icon at bounding box center [113, 148] width 7 height 7
type textarea "Chi O"
type input "15.10"
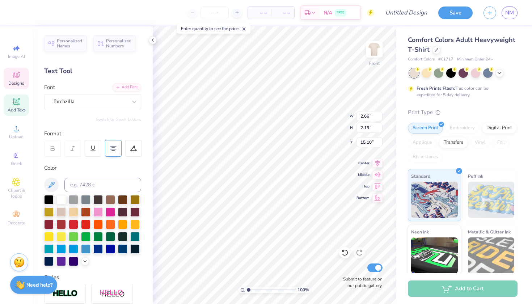
type textarea "C"
type textarea "TKE"
type input "15.07"
type input "2.82"
type input "0.61"
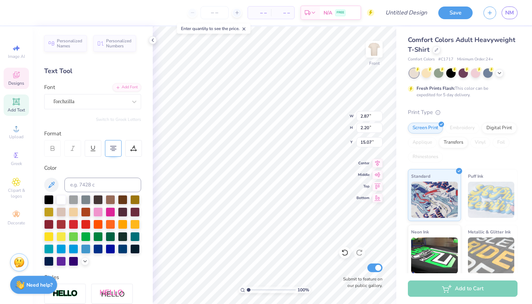
type input "14.43"
type textarea "G"
type textarea "flag football"
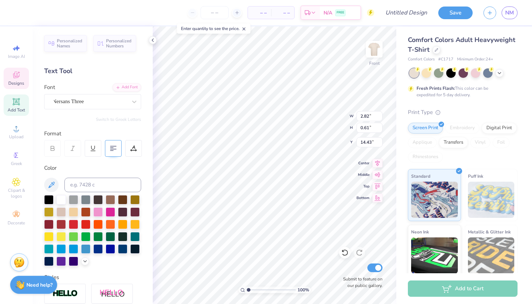
scroll to position [0, 1]
type input "3.90"
type input "0.57"
type input "14.36"
type input "0.72"
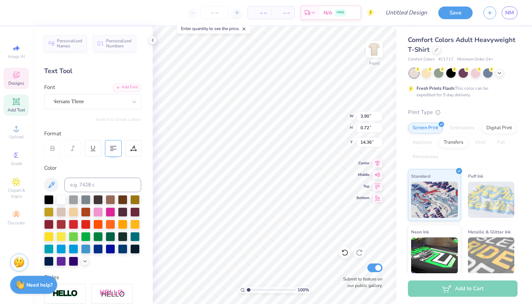
type input "14.29"
type input "14.34"
type input "0.60"
type input "14.41"
type input "12.15"
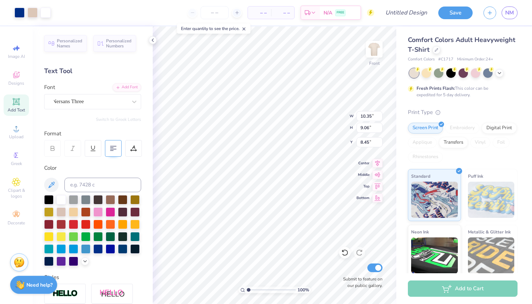
type input "10.63"
type input "6.88"
type input "6.07"
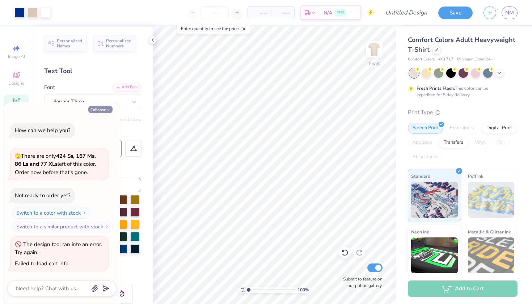
click at [100, 109] on button "Collapse" at bounding box center [100, 110] width 24 height 8
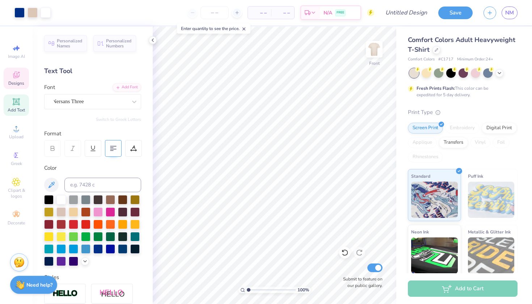
click at [18, 75] on icon at bounding box center [16, 75] width 9 height 9
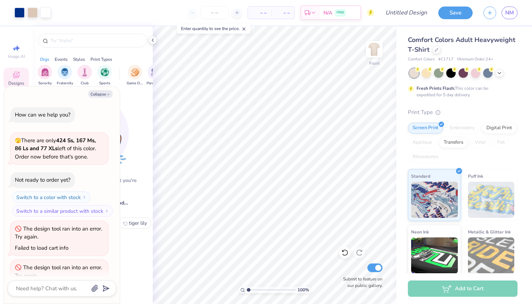
scroll to position [21, 0]
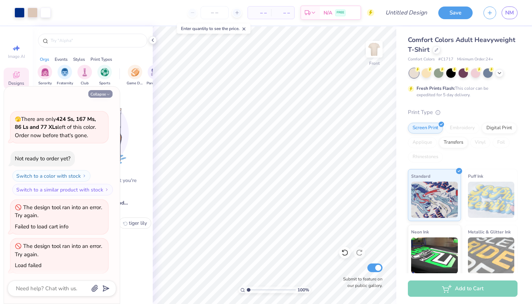
click at [105, 94] on button "Collapse" at bounding box center [100, 94] width 24 height 8
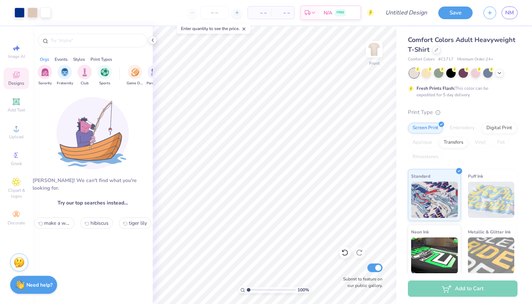
type textarea "x"
click at [135, 75] on img "filter for Game Day" at bounding box center [135, 71] width 8 height 8
click at [136, 183] on div "Aw fish! We can't find what you're looking for." at bounding box center [93, 184] width 120 height 15
click at [141, 65] on icon "filter for Game Day" at bounding box center [140, 66] width 3 height 3
click at [135, 72] on img "filter for Game Day" at bounding box center [135, 71] width 8 height 8
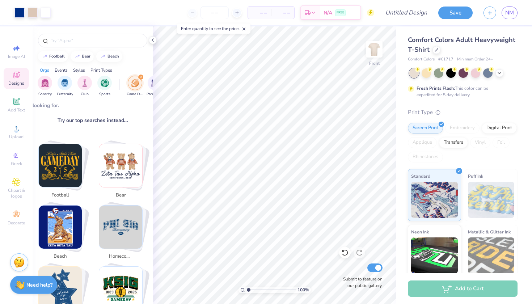
scroll to position [98, 0]
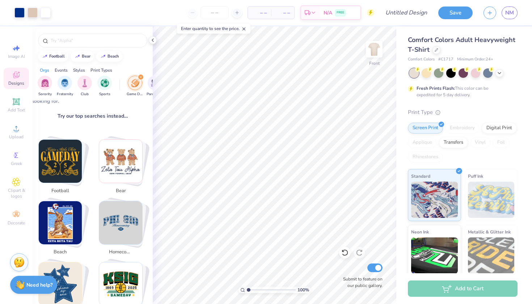
click at [63, 187] on span "football" at bounding box center [60, 190] width 24 height 7
type input "football"
click at [64, 155] on img "Stack Card Button football" at bounding box center [60, 161] width 43 height 43
click at [63, 187] on span "football" at bounding box center [60, 190] width 24 height 7
click at [62, 159] on img "Stack Card Button football" at bounding box center [60, 161] width 43 height 43
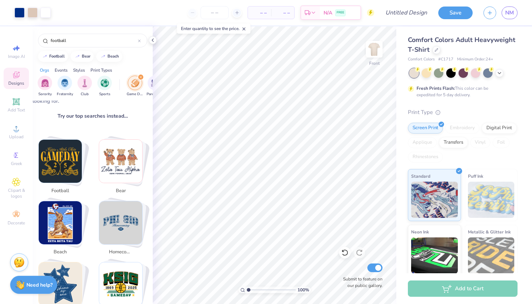
click at [62, 159] on img "Stack Card Button football" at bounding box center [60, 161] width 43 height 43
click at [66, 154] on img "Stack Card Button football" at bounding box center [60, 161] width 43 height 43
click at [60, 187] on span "football" at bounding box center [60, 190] width 24 height 7
click at [60, 157] on img "Stack Card Button football" at bounding box center [60, 161] width 43 height 43
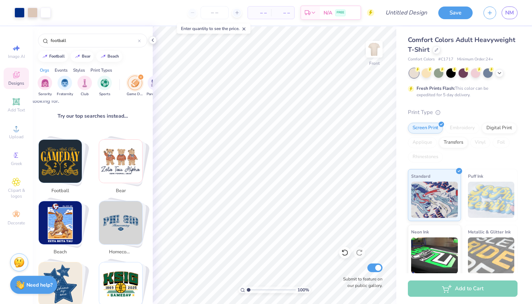
click at [60, 157] on img "Stack Card Button football" at bounding box center [60, 161] width 43 height 43
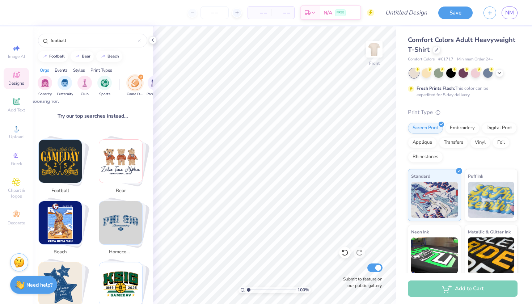
click at [68, 169] on img "Stack Card Button football" at bounding box center [60, 161] width 43 height 43
click at [80, 140] on img "Stack Card Button football" at bounding box center [60, 161] width 43 height 43
click at [83, 137] on div "Stack Card Button football" at bounding box center [62, 161] width 48 height 48
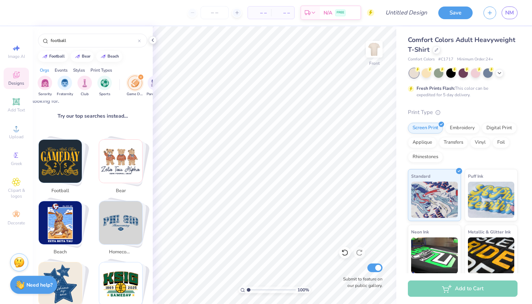
click at [92, 127] on div "make a wish hibiscus tiger lily football bear beach homecoming star basketball …" at bounding box center [92, 230] width 124 height 206
click at [79, 37] on input "football" at bounding box center [94, 40] width 88 height 7
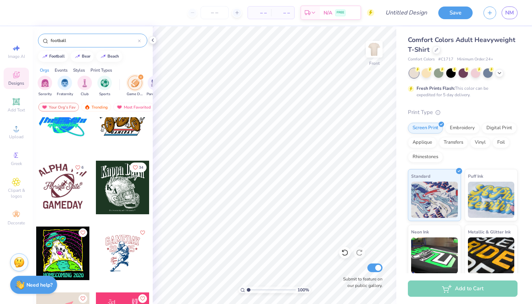
scroll to position [1543, 0]
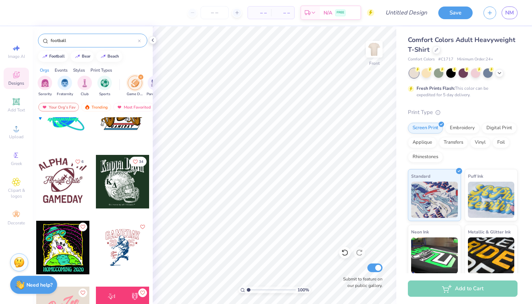
click at [121, 183] on div at bounding box center [69, 182] width 161 height 54
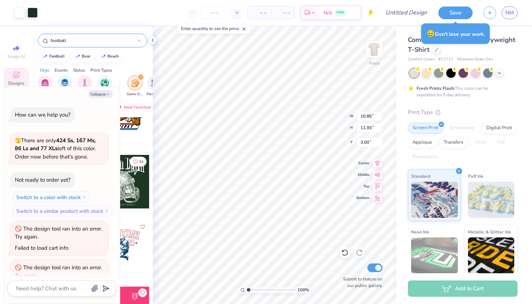
scroll to position [57, 0]
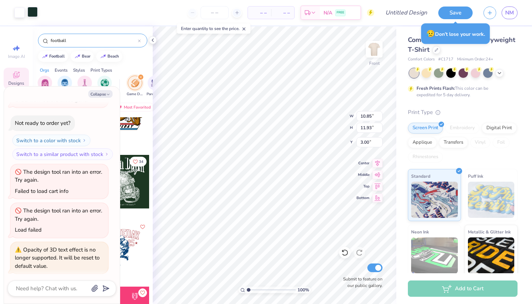
click at [31, 16] on div at bounding box center [33, 12] width 10 height 10
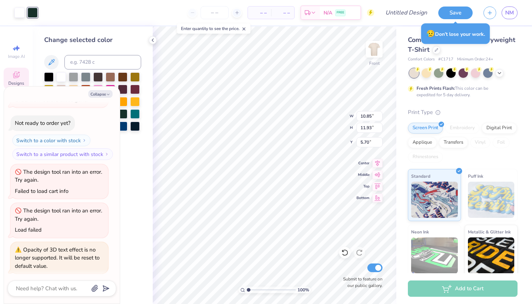
type textarea "x"
type input "5.70"
click at [103, 94] on button "Collapse" at bounding box center [100, 94] width 24 height 8
type textarea "x"
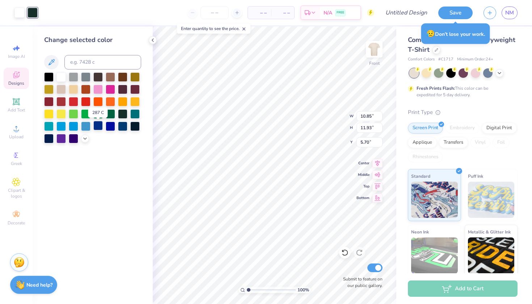
click at [99, 129] on div at bounding box center [97, 125] width 9 height 9
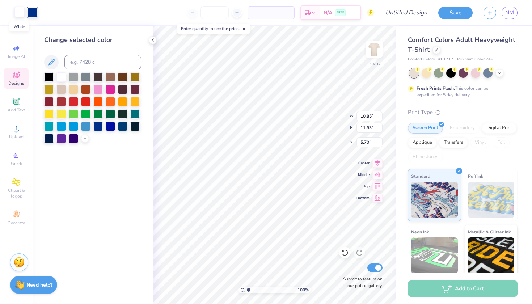
click at [18, 12] on div at bounding box center [19, 12] width 10 height 10
click at [35, 13] on div at bounding box center [33, 12] width 10 height 10
click at [75, 78] on div at bounding box center [73, 76] width 9 height 9
click at [20, 13] on div at bounding box center [19, 12] width 10 height 10
click at [96, 128] on div at bounding box center [97, 125] width 9 height 9
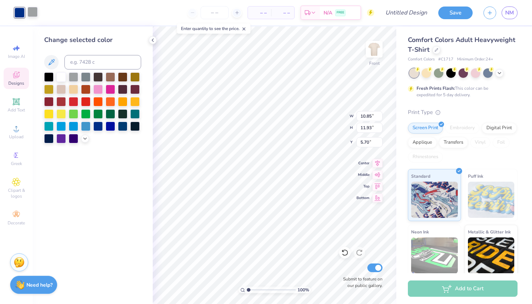
click at [31, 15] on div at bounding box center [33, 12] width 10 height 10
click at [61, 77] on div at bounding box center [60, 76] width 9 height 9
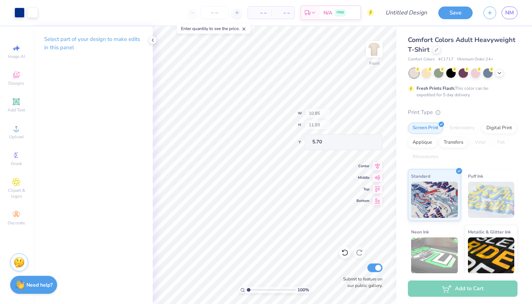
type input "3.78"
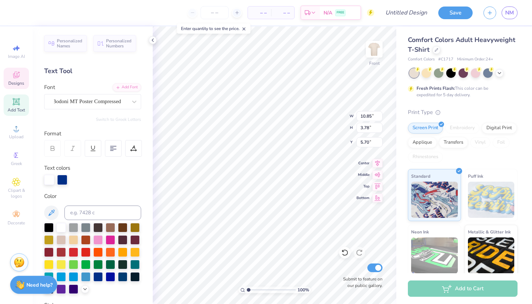
type input "10.85"
type input "3.78"
type input "16.02"
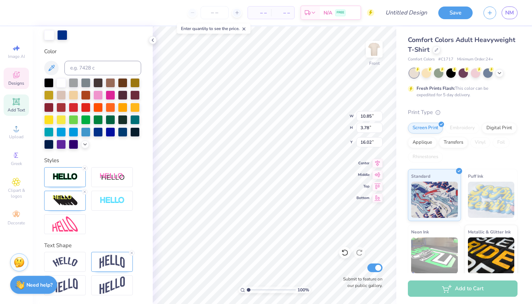
scroll to position [145, 0]
click at [109, 262] on img at bounding box center [112, 262] width 25 height 14
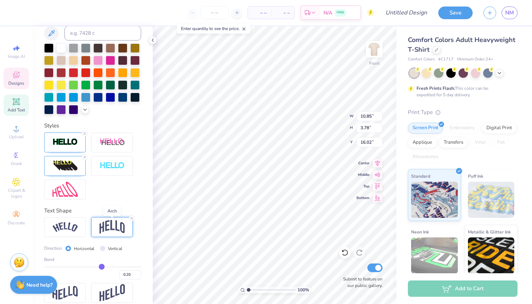
scroll to position [182, 0]
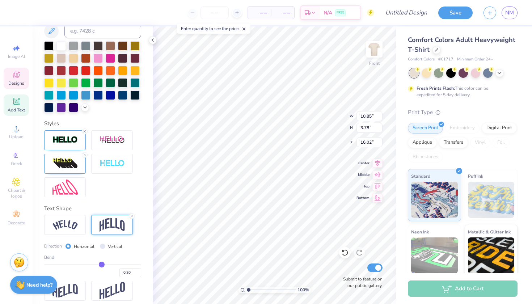
type input "0.19"
type input "0.18"
type input "0.17"
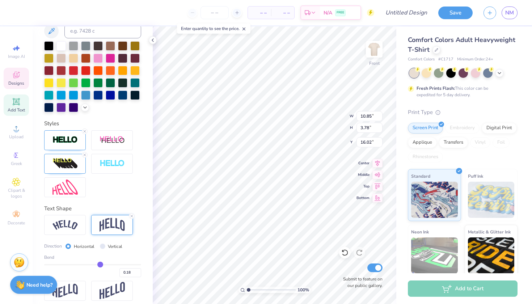
type input "0.17"
type input "0.16"
type input "0.15"
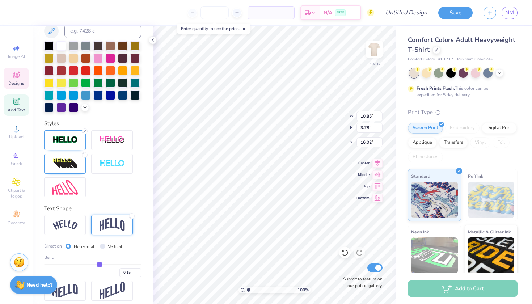
type input "0.14"
type input "0.13"
type input "0.12"
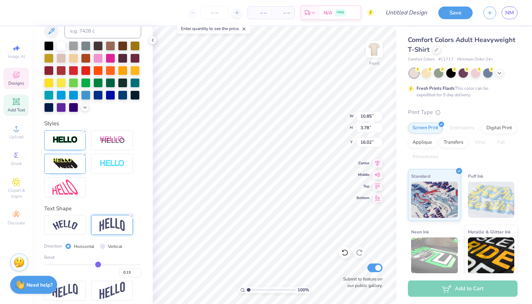
type input "0.12"
type input "0.11"
type input "0.1"
type input "0.10"
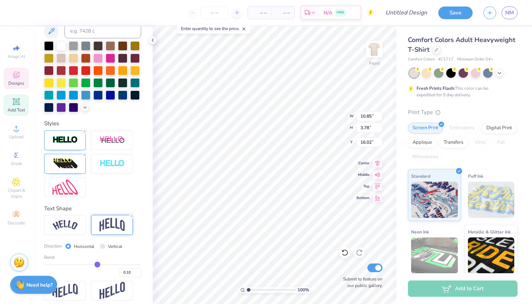
type input "0.09"
type input "0.08"
type input "0.07"
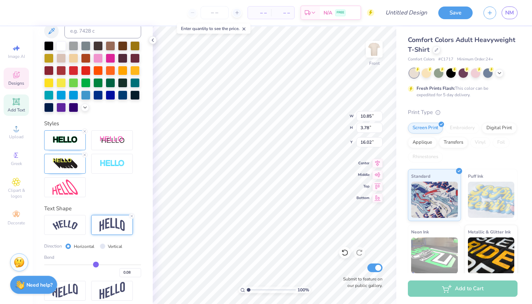
type input "0.07"
type input "0.06"
type input "0.05"
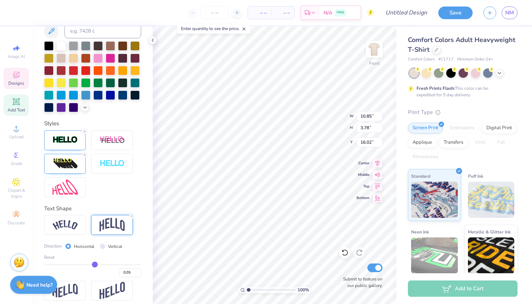
type input "0.04"
type input "0.03"
type input "0.02"
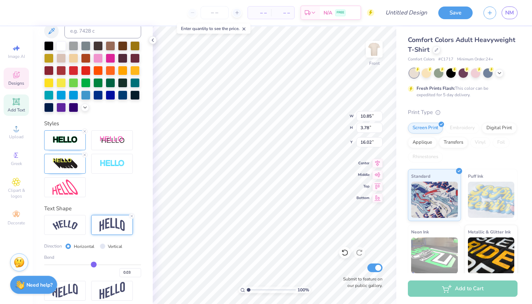
type input "0.02"
type input "0.01"
type input "0"
type input "0.00"
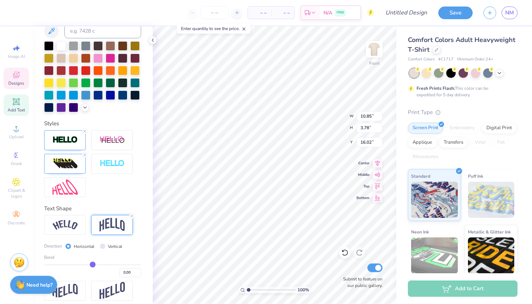
type input "-0.01"
type input "-0.02"
type input "-0.03"
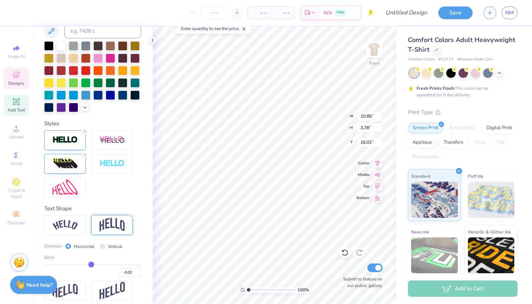
type input "-0.03"
type input "-0.04"
type input "-0.05"
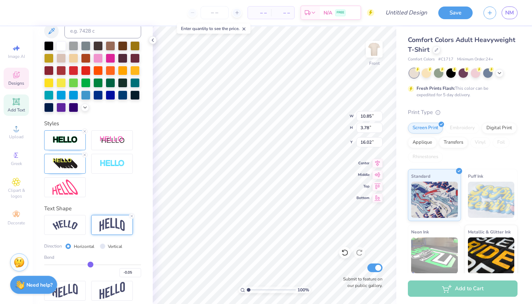
type input "-0.06"
type input "-0.07"
type input "-0.08"
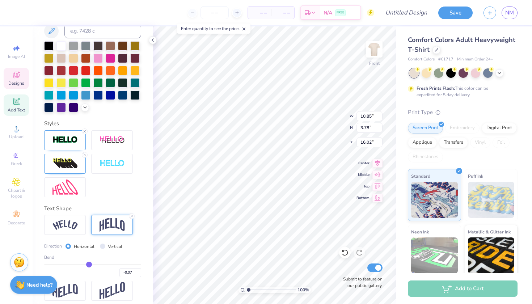
type input "-0.08"
type input "-0.09"
type input "-0.1"
type input "-0.10"
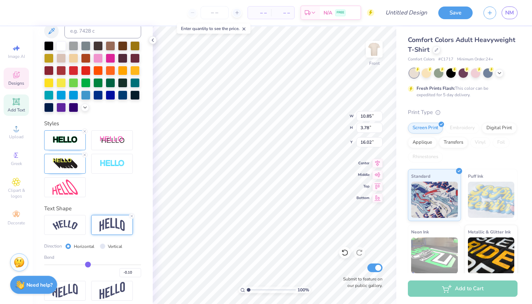
type input "-0.11"
type input "-0.12"
type input "-0.13"
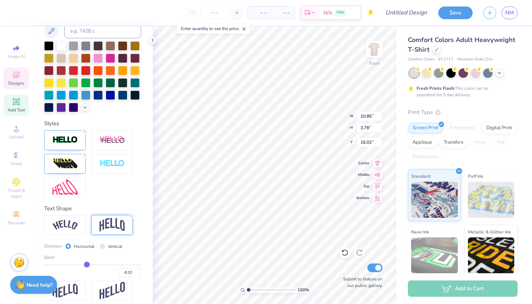
type input "-0.13"
type input "-0.14"
type input "-0.15"
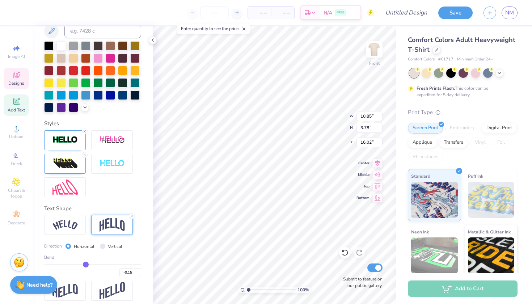
type input "-0.16"
type input "-0.17"
type input "-0.28"
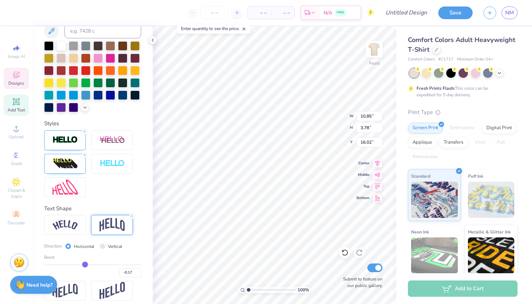
type input "-0.27"
type input "4.28"
type input "16.23"
type input "-0.28"
type input "-0.21"
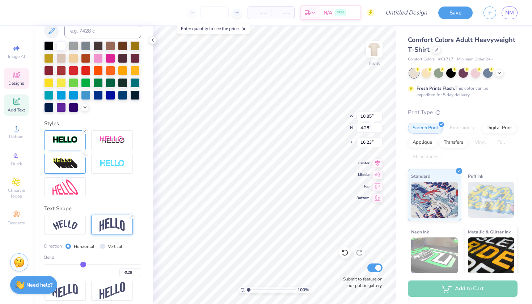
type input "-0.21"
type input "4.74"
type input "16.02"
type input "4.44"
type input "16.15"
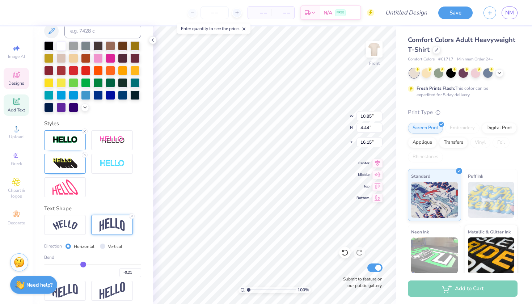
type input "-0.2"
type input "-0.20"
type input "-0.19"
drag, startPoint x: 102, startPoint y: 266, endPoint x: 81, endPoint y: 264, distance: 20.3
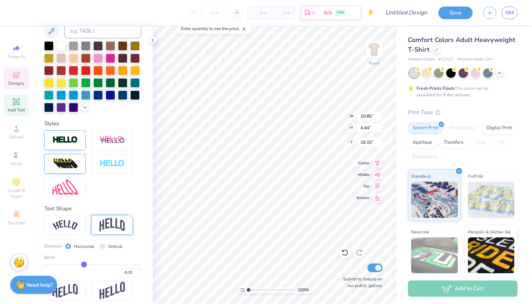
type input "-0.25"
click at [81, 264] on input "range" at bounding box center [92, 264] width 97 height 1
type input "-0.25"
type input "4.36"
type input "16.19"
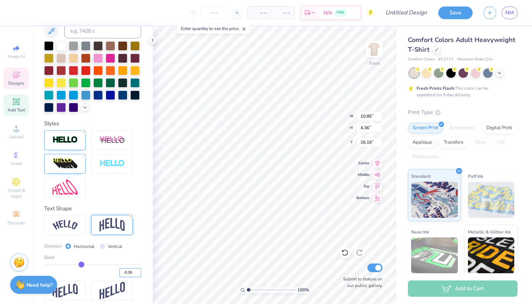
click at [138, 274] on input "-0.26" at bounding box center [130, 272] width 22 height 9
type input "-0.27"
type input "4.61"
type input "16.07"
click at [138, 274] on input "-0.27" at bounding box center [130, 272] width 22 height 9
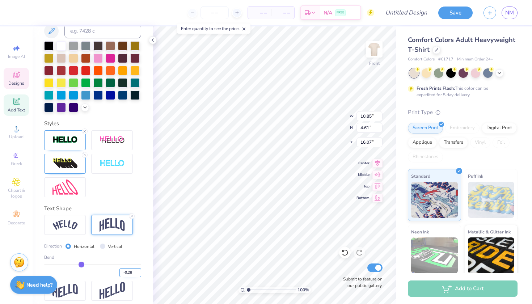
click at [138, 274] on input "-0.28" at bounding box center [130, 272] width 22 height 9
click at [138, 274] on input "-0.29" at bounding box center [130, 272] width 22 height 9
click at [138, 274] on input "-0.3" at bounding box center [130, 272] width 22 height 9
type input "-0.29"
click at [138, 270] on input "-0.29" at bounding box center [130, 272] width 22 height 9
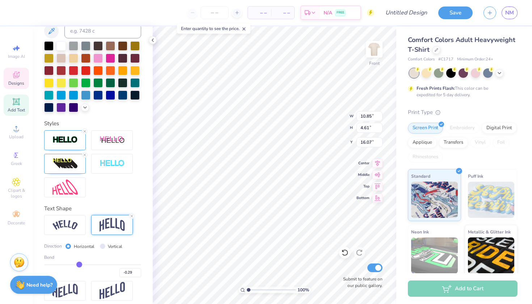
type input "-0.22"
type input "-0.21"
type input "-0.14"
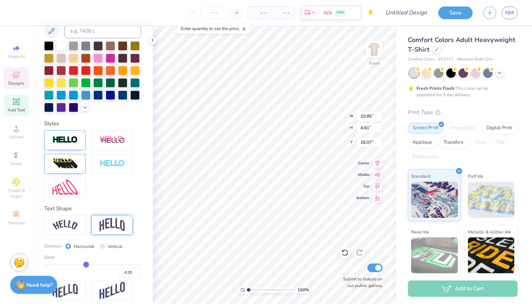
type input "-0.14"
type input "4.44"
type input "16.15"
drag, startPoint x: 83, startPoint y: 264, endPoint x: 86, endPoint y: 265, distance: 3.6
click at [86, 265] on input "range" at bounding box center [92, 264] width 97 height 1
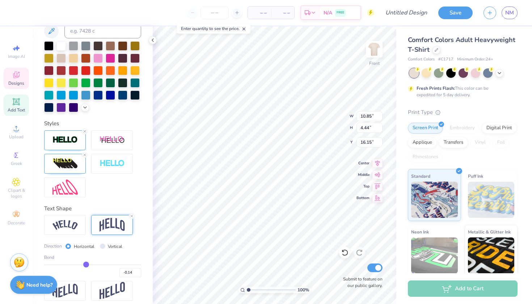
type input "-0.18"
type input "-0.20"
type input "4.15"
type input "16.29"
type input "-0.17"
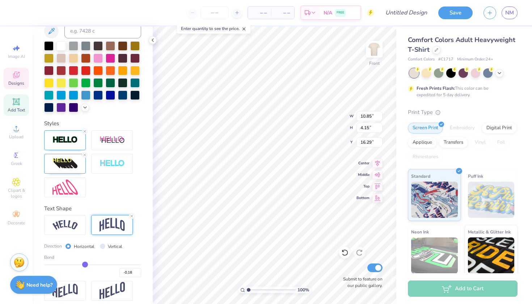
type input "-0.17"
type input "-0.16"
type input "-0.15"
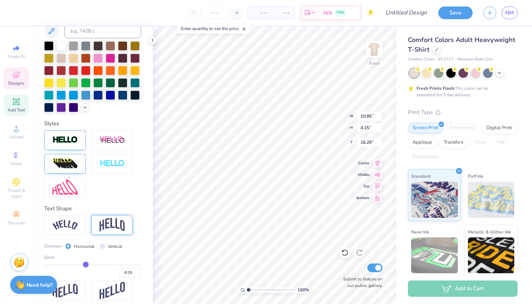
type input "-0.14"
type input "-0.13"
type input "-0.14"
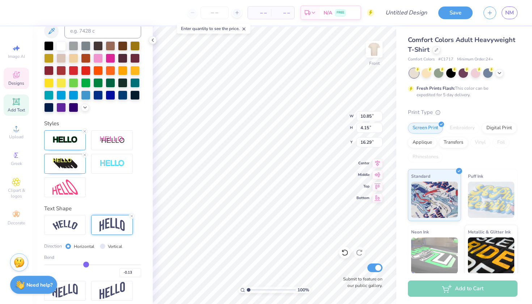
type input "-0.14"
type input "-0.15"
type input "-0.16"
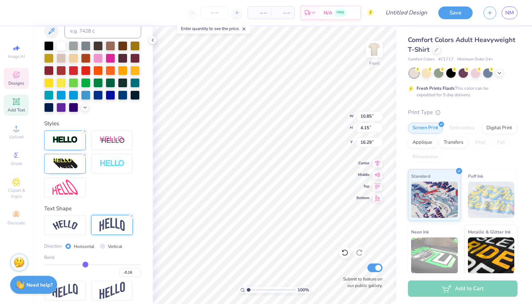
type input "-0.17"
type input "-0.18"
type input "-0.19"
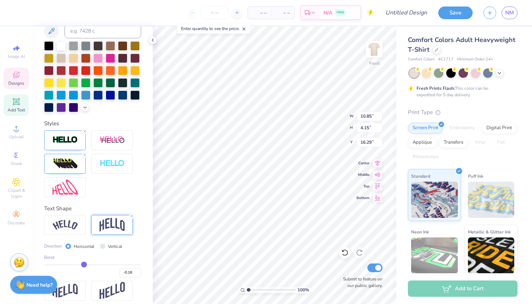
type input "-0.19"
type input "-0.2"
type input "-0.20"
type input "-0.21"
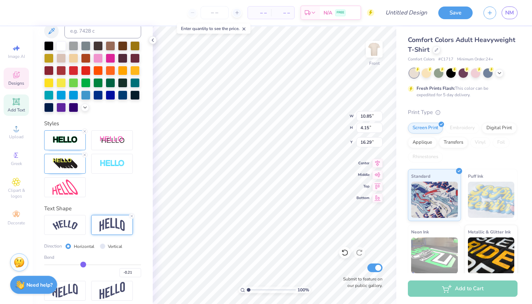
type input "-0.22"
type input "-0.23"
type input "-0.24"
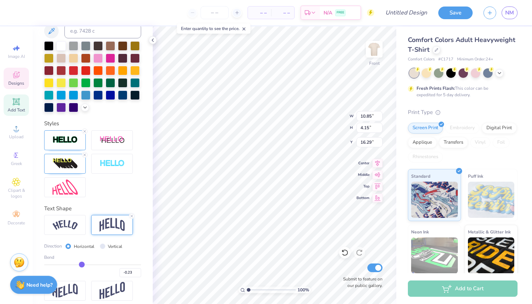
type input "-0.24"
type input "-0.25"
type input "-0.26"
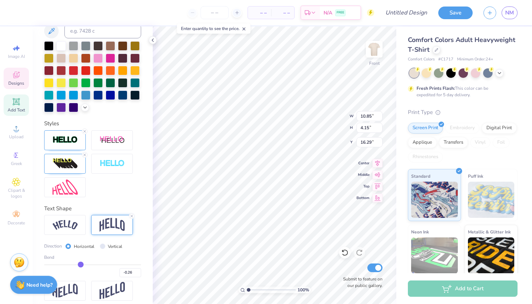
type input "-0.27"
type input "-0.28"
type input "-0.29"
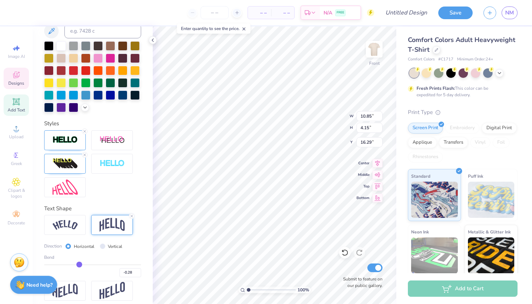
type input "-0.29"
type input "-0.3"
type input "-0.30"
type input "-0.31"
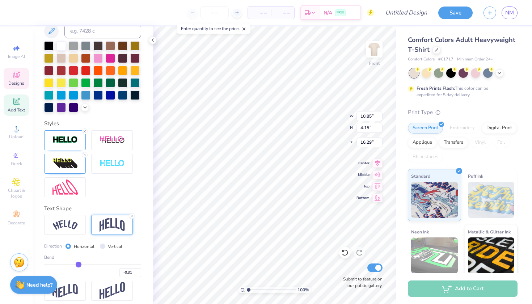
type input "-0.32"
type input "-0.33"
type input "-0.22"
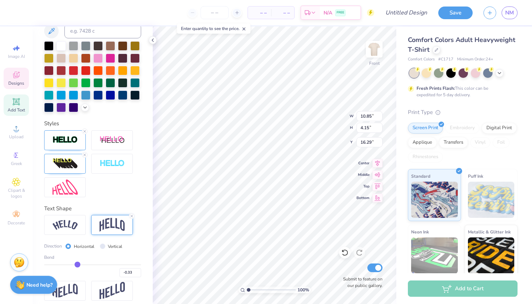
type input "-0.23"
type input "4.95"
type input "15.91"
type input "-0.21"
click at [84, 265] on input "range" at bounding box center [92, 264] width 97 height 1
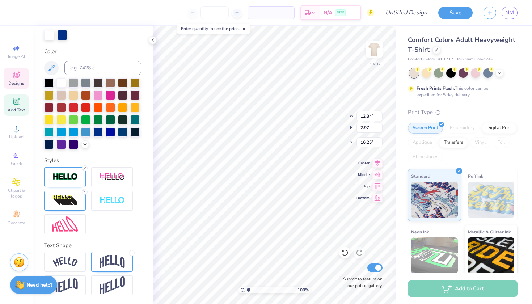
scroll to position [145, 0]
click at [131, 253] on icon at bounding box center [132, 253] width 4 height 4
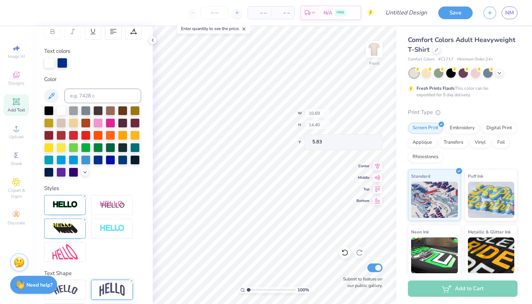
scroll to position [0, 0]
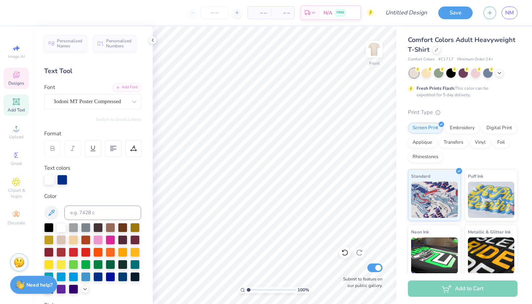
click at [20, 79] on div "Designs" at bounding box center [16, 78] width 25 height 21
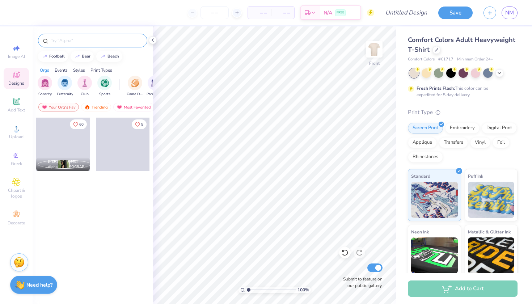
click at [87, 42] on input "text" at bounding box center [96, 40] width 93 height 7
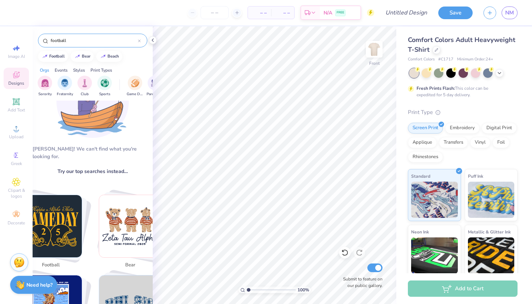
scroll to position [43, 0]
click at [54, 229] on img "Stack Card Button football" at bounding box center [51, 226] width 62 height 62
click at [55, 259] on div "football" at bounding box center [50, 265] width 29 height 13
click at [52, 225] on img "Stack Card Button football" at bounding box center [51, 226] width 62 height 62
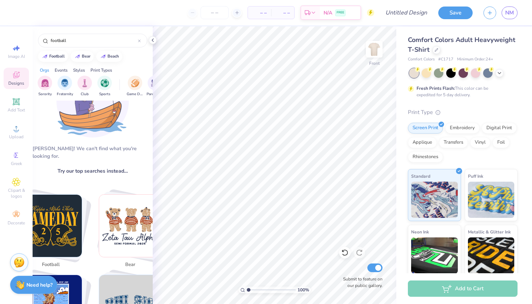
click at [53, 217] on img "Stack Card Button football" at bounding box center [51, 226] width 62 height 62
click at [52, 212] on img "Stack Card Button football" at bounding box center [51, 226] width 62 height 62
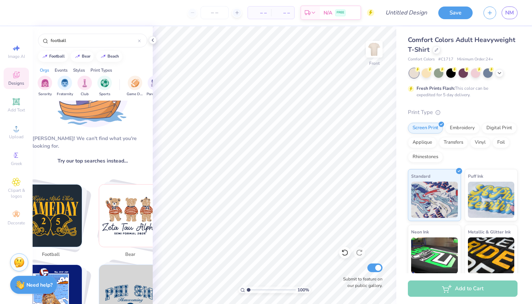
scroll to position [62, 0]
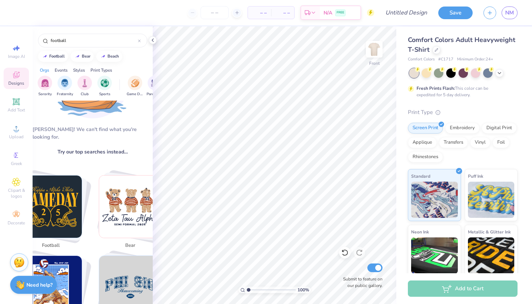
click at [55, 242] on span "football" at bounding box center [51, 245] width 24 height 7
click at [60, 183] on img "Stack Card Button football" at bounding box center [51, 207] width 62 height 62
click at [60, 191] on img "Stack Card Button football" at bounding box center [51, 207] width 62 height 62
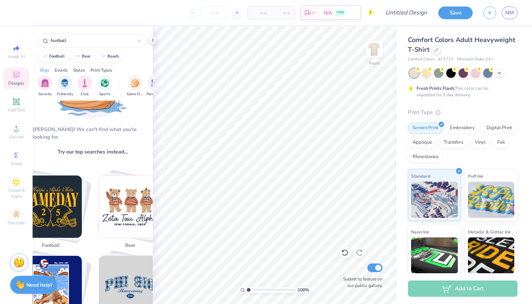
click at [49, 214] on img "Stack Card Button football" at bounding box center [51, 207] width 62 height 62
click at [52, 242] on span "football" at bounding box center [51, 245] width 24 height 7
click at [56, 204] on img "Stack Card Button football" at bounding box center [51, 207] width 62 height 62
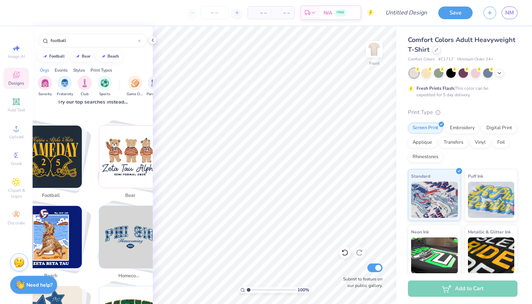
scroll to position [111, 0]
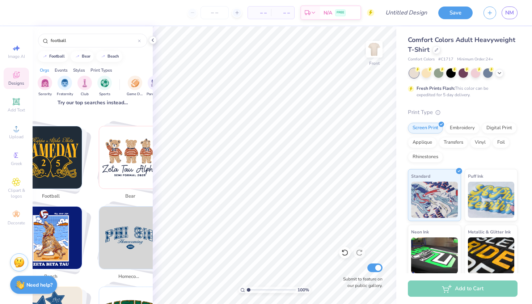
click at [74, 142] on img "Stack Card Button football" at bounding box center [51, 157] width 62 height 62
click at [75, 158] on img "Stack Card Button football" at bounding box center [51, 157] width 62 height 62
click at [76, 168] on img "Stack Card Button football" at bounding box center [51, 157] width 62 height 62
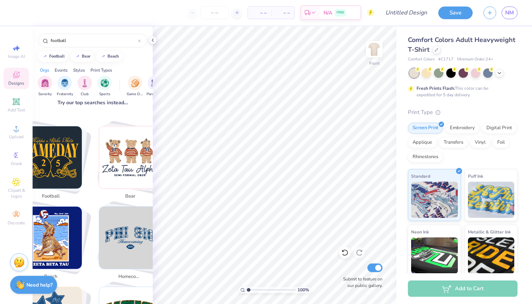
click at [54, 193] on span "football" at bounding box center [51, 196] width 24 height 7
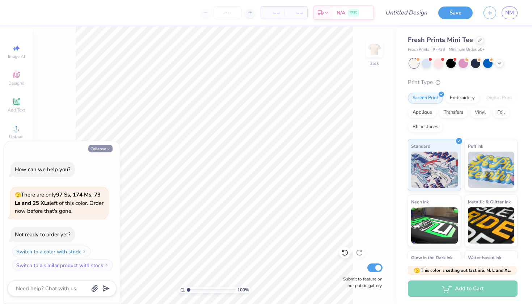
click at [105, 150] on button "Collapse" at bounding box center [100, 149] width 24 height 8
type textarea "x"
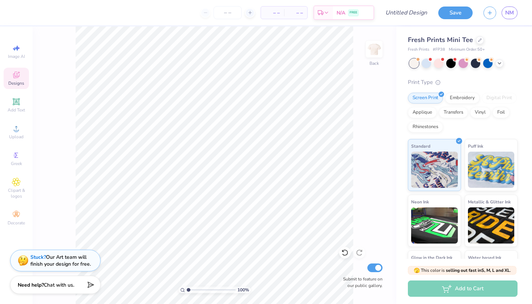
click at [18, 74] on icon at bounding box center [16, 75] width 9 height 9
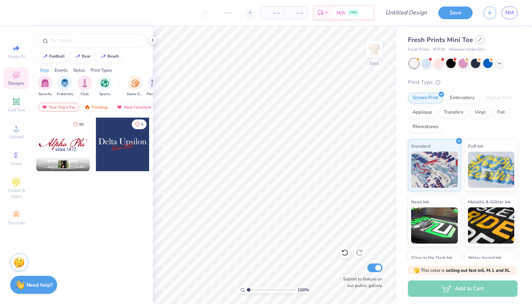
click at [478, 40] on icon at bounding box center [479, 39] width 3 height 3
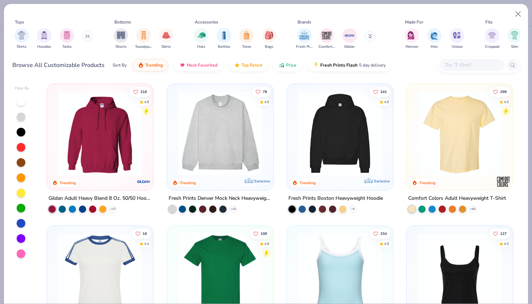
click at [470, 110] on img at bounding box center [460, 133] width 92 height 84
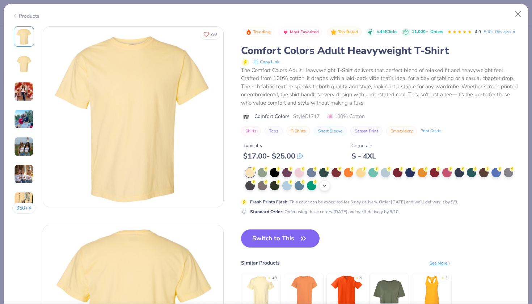
click at [322, 183] on icon at bounding box center [325, 186] width 6 height 6
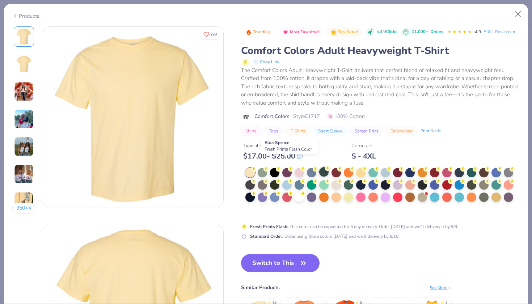
click at [319, 167] on div at bounding box center [323, 171] width 9 height 9
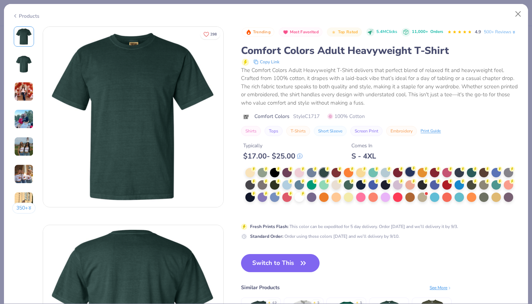
click at [405, 167] on div at bounding box center [409, 171] width 9 height 9
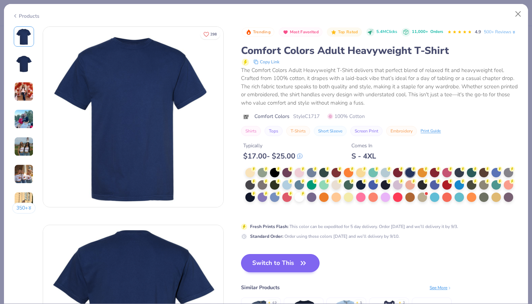
click at [257, 254] on button "Switch to This" at bounding box center [280, 263] width 79 height 18
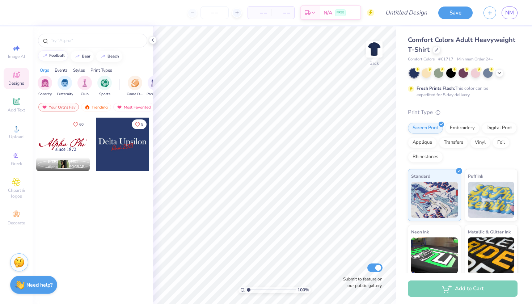
click at [57, 56] on div "football" at bounding box center [57, 56] width 16 height 4
type input "football"
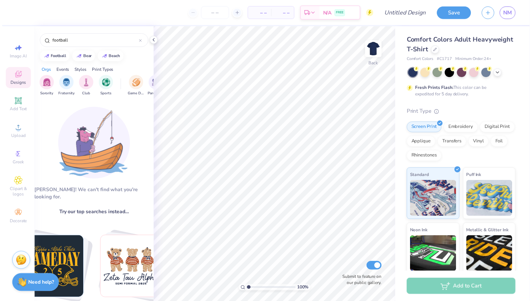
scroll to position [30, 0]
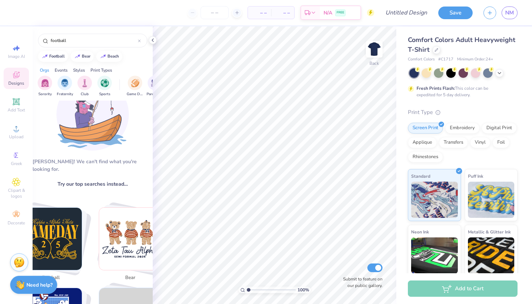
click at [48, 238] on img "Stack Card Button football" at bounding box center [51, 239] width 62 height 62
click at [50, 274] on span "football" at bounding box center [51, 277] width 24 height 7
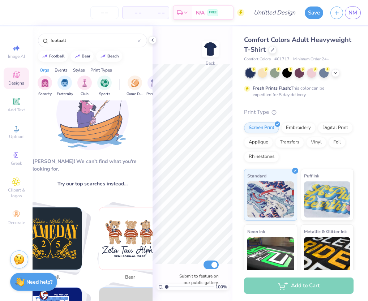
click at [367, 56] on div "Comfort Colors Adult Heavyweight T-Shirt Comfort Colors # C1717 Minimum Order: …" at bounding box center [301, 179] width 136 height 306
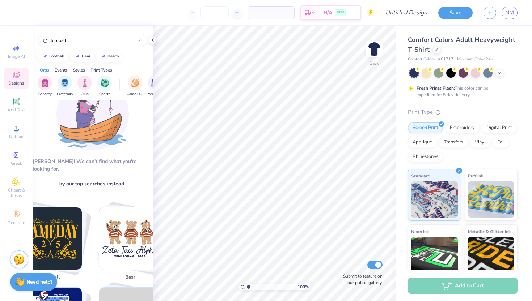
click at [55, 230] on img "Stack Card Button football" at bounding box center [51, 239] width 62 height 62
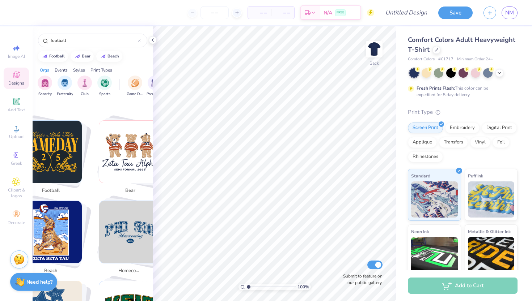
scroll to position [151, 0]
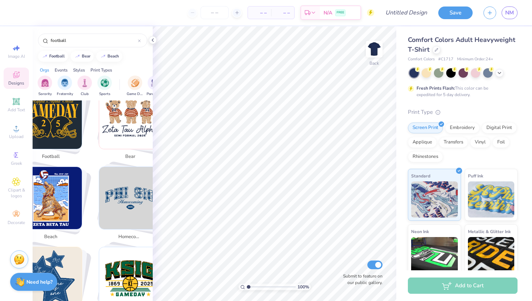
click at [53, 123] on img "Stack Card Button football" at bounding box center [51, 118] width 62 height 62
click at [52, 151] on div "football" at bounding box center [50, 157] width 29 height 13
click at [21, 79] on div "Designs" at bounding box center [16, 78] width 25 height 21
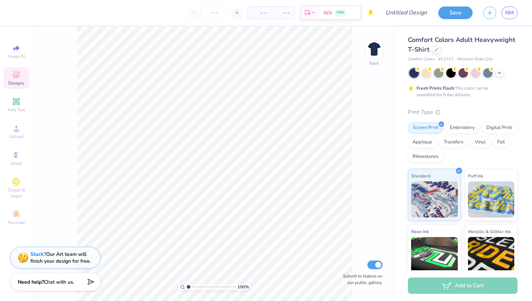
click at [21, 79] on div "Designs" at bounding box center [16, 78] width 25 height 21
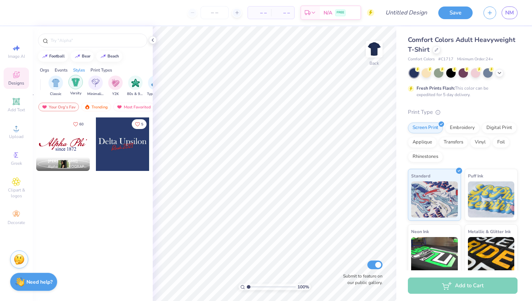
scroll to position [0, 374]
click at [66, 85] on img "filter for Varsity" at bounding box center [70, 82] width 8 height 8
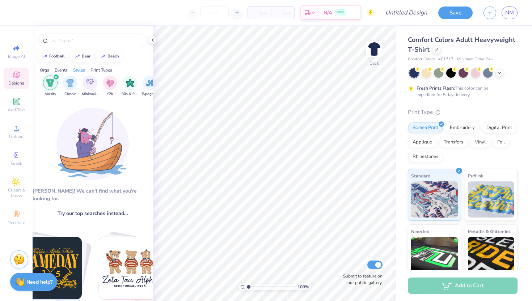
click at [55, 265] on img "Stack Card Button football" at bounding box center [51, 268] width 62 height 62
type input "football"
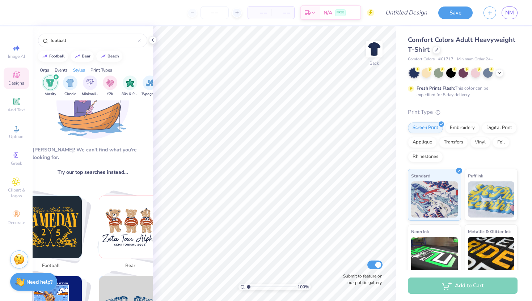
scroll to position [43, 0]
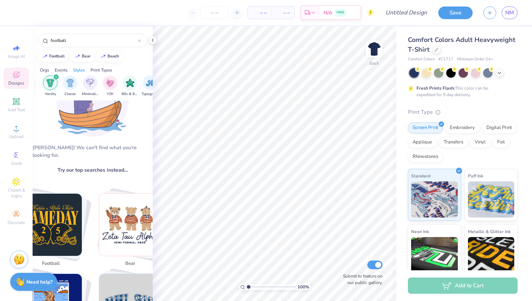
click at [53, 261] on span "football" at bounding box center [51, 264] width 24 height 7
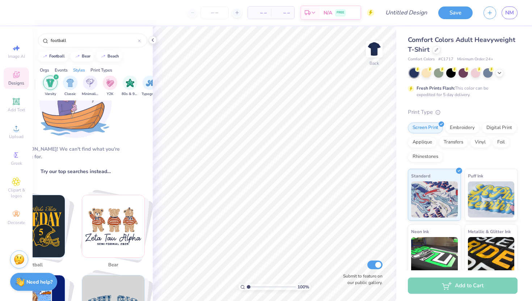
scroll to position [42, 17]
click at [61, 208] on img "Stack Card Button football" at bounding box center [34, 226] width 62 height 62
click at [68, 196] on div "Stack Card Button football" at bounding box center [35, 226] width 69 height 69
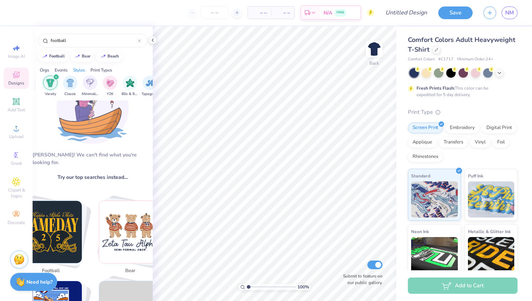
scroll to position [0, 0]
click at [56, 77] on icon "filter for Varsity" at bounding box center [56, 77] width 3 height 3
click at [55, 210] on img "Stack Card Button football" at bounding box center [51, 232] width 62 height 62
click at [39, 223] on img "Stack Card Button football" at bounding box center [51, 232] width 62 height 62
click at [47, 268] on span "football" at bounding box center [51, 271] width 24 height 7
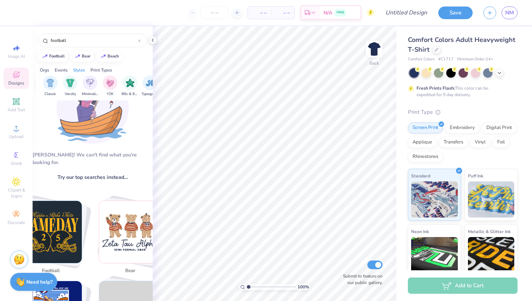
click at [47, 268] on span "football" at bounding box center [51, 271] width 24 height 7
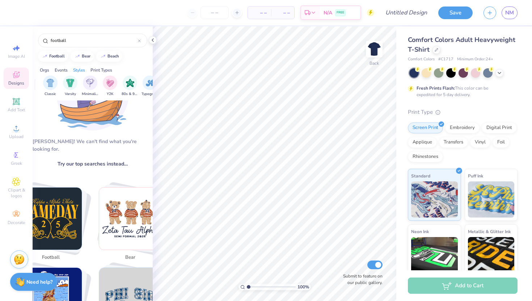
scroll to position [50, 0]
click at [73, 232] on img "Stack Card Button football" at bounding box center [51, 219] width 62 height 62
click at [50, 254] on span "football" at bounding box center [51, 257] width 24 height 7
click at [90, 161] on div "Aw fish! We can't find what you're looking for. Try our top searches instead… f…" at bounding box center [93, 206] width 120 height 211
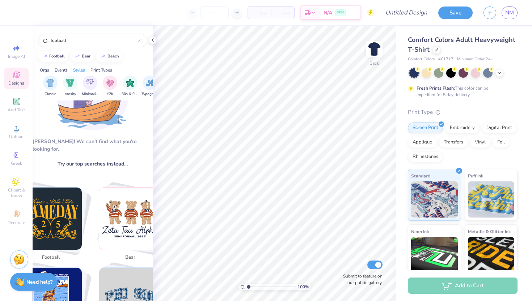
click at [75, 189] on img "Stack Card Button football" at bounding box center [51, 219] width 62 height 62
click at [86, 189] on div "Stack Card Button football" at bounding box center [52, 218] width 69 height 69
click at [375, 50] on img at bounding box center [374, 49] width 29 height 29
click at [375, 46] on img at bounding box center [374, 49] width 29 height 29
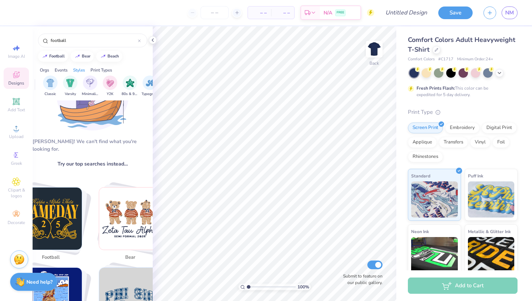
click at [58, 214] on img "Stack Card Button football" at bounding box center [51, 219] width 62 height 62
drag, startPoint x: 84, startPoint y: 42, endPoint x: 44, endPoint y: 41, distance: 39.8
click at [44, 41] on div "football" at bounding box center [92, 41] width 109 height 14
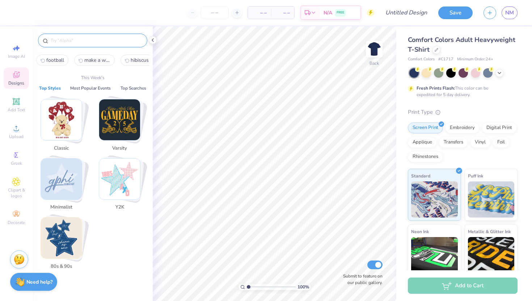
scroll to position [0, 0]
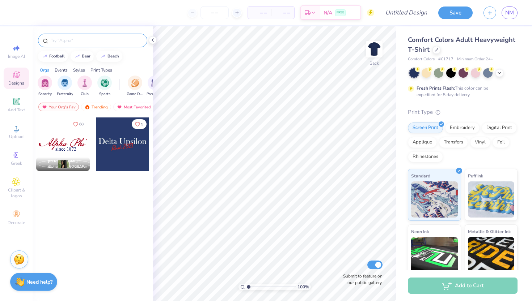
click at [78, 38] on input "text" at bounding box center [96, 40] width 93 height 7
click at [152, 44] on div "– – Per Item – – Total Est. Delivery N/A FREE Design Title Save NM Image AI Des…" at bounding box center [266, 150] width 532 height 301
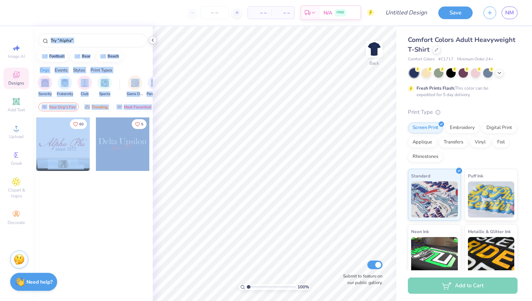
click at [152, 41] on polyline at bounding box center [152, 40] width 1 height 3
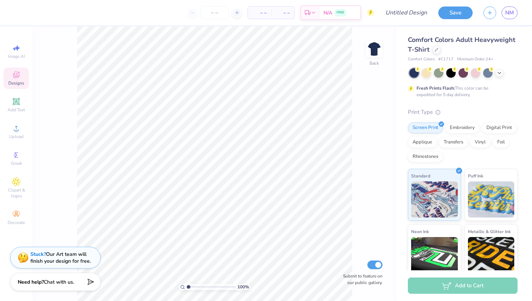
click at [11, 80] on div "Designs" at bounding box center [16, 78] width 25 height 21
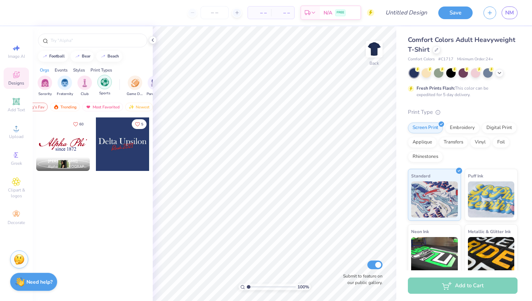
scroll to position [0, 30]
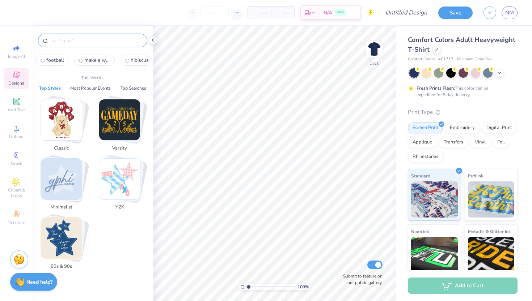
click at [101, 41] on input "text" at bounding box center [96, 40] width 93 height 7
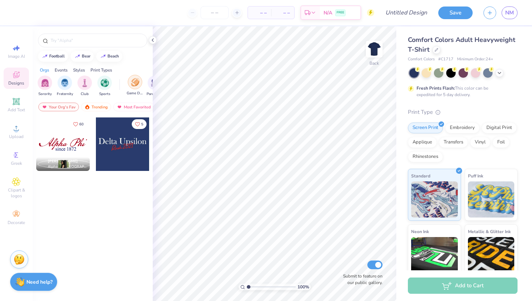
click at [140, 84] on div "filter for Game Day" at bounding box center [135, 82] width 14 height 14
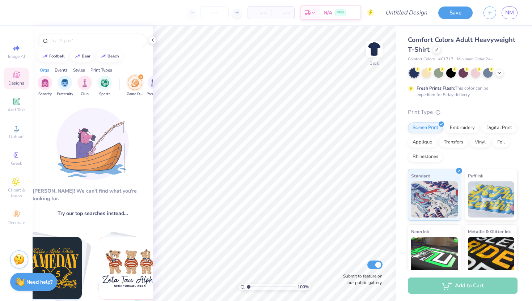
click at [63, 257] on img "Stack Card Button football" at bounding box center [51, 268] width 62 height 62
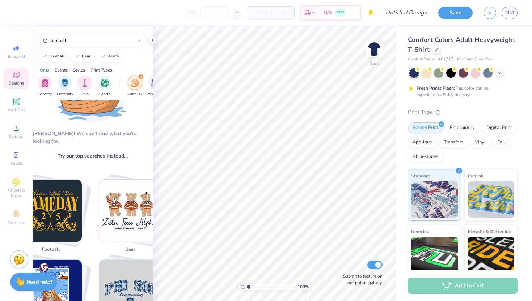
scroll to position [62, 0]
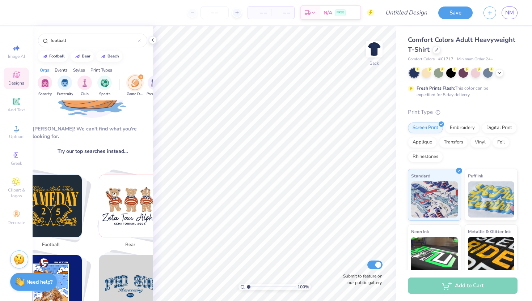
click at [45, 214] on img "Stack Card Button football" at bounding box center [51, 206] width 62 height 62
click at [60, 208] on img "Stack Card Button football" at bounding box center [51, 206] width 62 height 62
click at [61, 208] on img "Stack Card Button football" at bounding box center [51, 206] width 62 height 62
click at [62, 198] on img "Stack Card Button football" at bounding box center [51, 206] width 62 height 62
click at [54, 242] on span "football" at bounding box center [51, 245] width 24 height 7
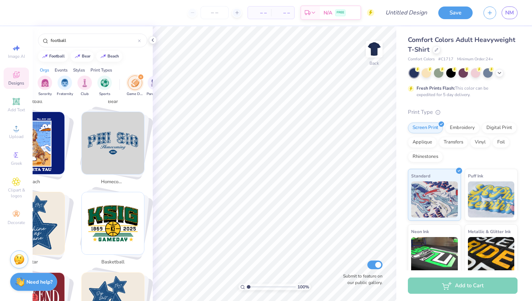
scroll to position [206, 17]
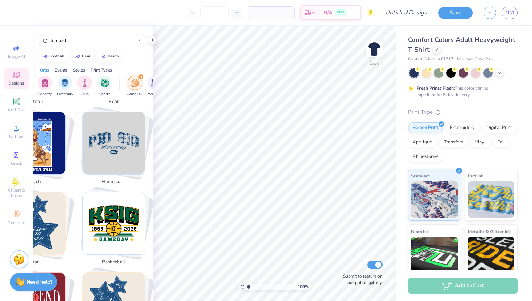
click at [130, 141] on img "Stack Card Button homecoming" at bounding box center [114, 143] width 62 height 62
type input "homecoming"
click at [130, 141] on img "Stack Card Button homecoming" at bounding box center [114, 143] width 62 height 62
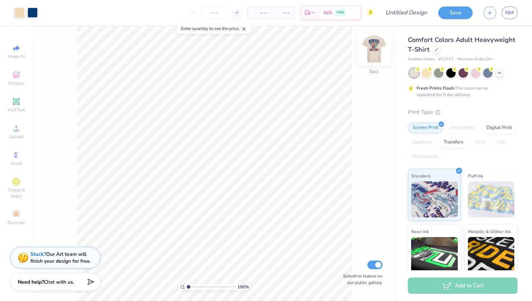
click at [372, 50] on img at bounding box center [374, 49] width 29 height 29
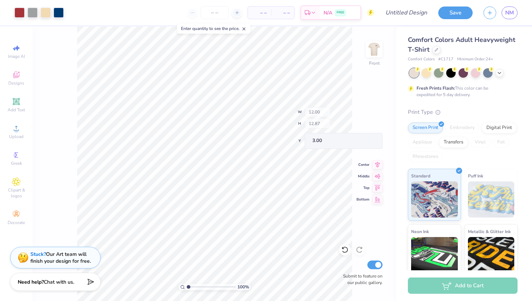
type input "8.37"
type input "3.44"
type input "3.72"
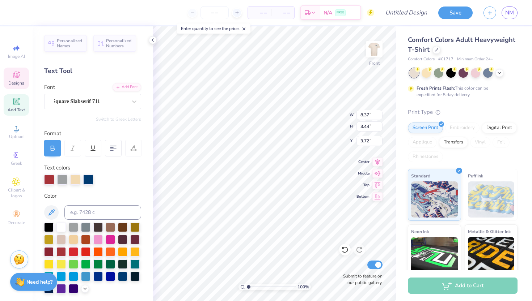
type textarea "E"
type textarea "h"
type textarea "HI OMEG"
type textarea "C"
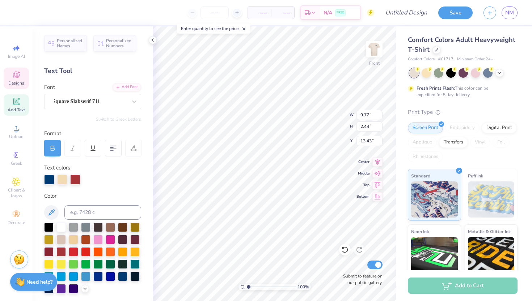
scroll to position [0, 0]
type textarea "T"
type textarea "TAU KAPPA EPSILON"
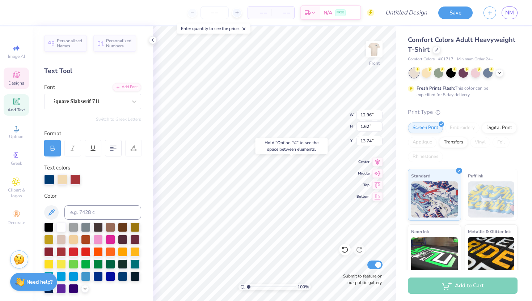
type input "13.75"
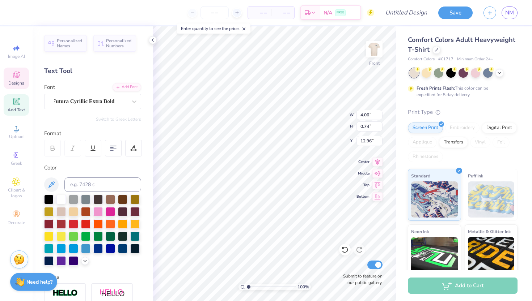
scroll to position [0, 0]
type textarea "FALL"
type input "12.00"
type input "11.41"
type input "4.33"
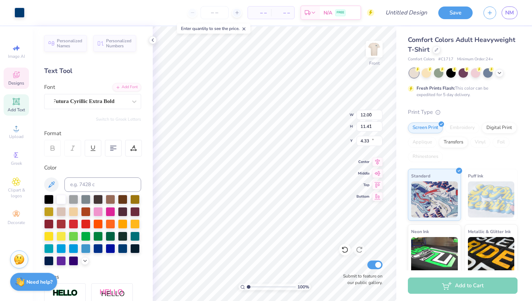
type input "4.06"
type input "0.74"
type input "12.96"
type input "12.00"
type input "11.41"
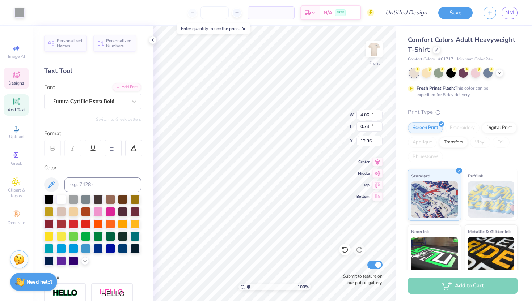
type input "4.44"
type input "4.06"
type input "0.74"
type input "12.96"
click at [345, 250] on icon at bounding box center [344, 249] width 7 height 7
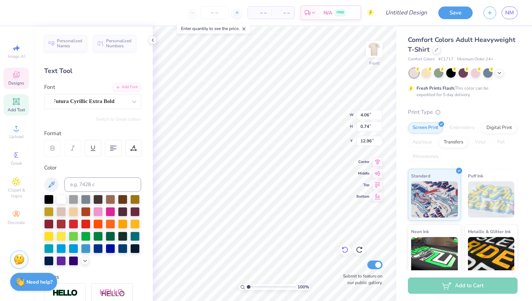
type textarea "F"
type textarea "MAKE A WISH"
type textarea "FLAG FOOTBALL"
type input "13.25"
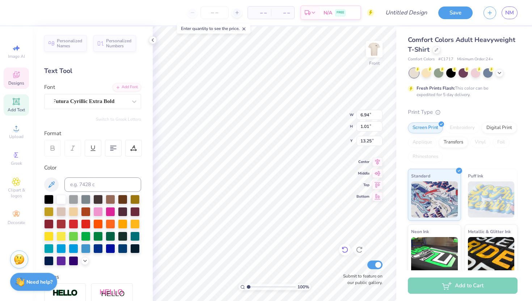
scroll to position [0, 1]
type textarea "MAKE A WISH"
type input "9.86"
type input "10.03"
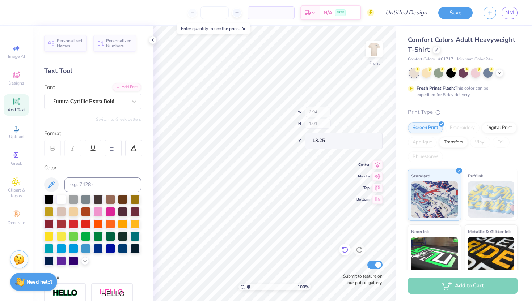
type input "3.51"
type input "6.04"
type input "0.94"
type input "13.28"
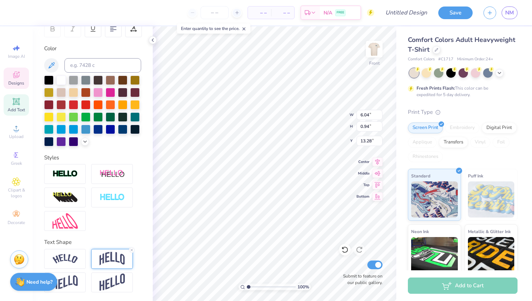
scroll to position [119, 0]
click at [109, 255] on img at bounding box center [112, 259] width 25 height 14
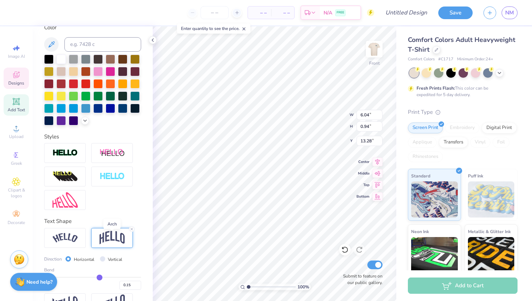
scroll to position [141, 0]
click at [132, 228] on icon at bounding box center [132, 229] width 4 height 4
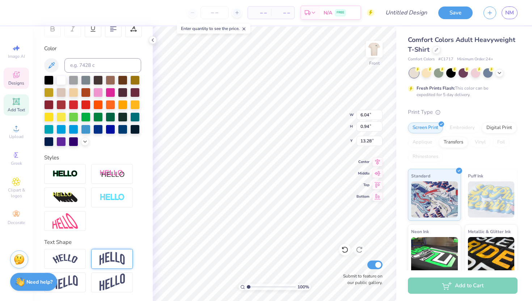
type input "0.61"
type input "13.45"
type input "9.86"
type input "10.03"
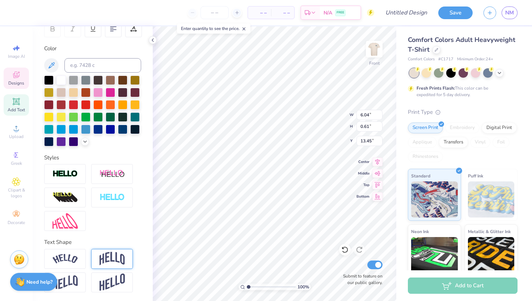
type input "3.51"
type input "4.09"
type input "0.41"
type input "13.13"
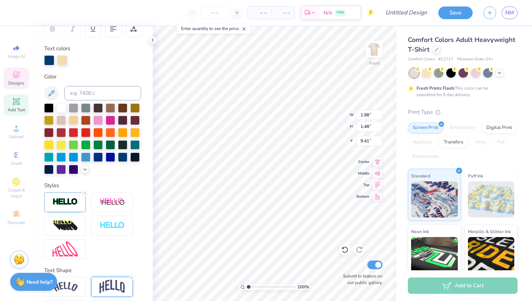
type textarea "D"
type textarea "X"
type textarea "CW"
type input "12.00"
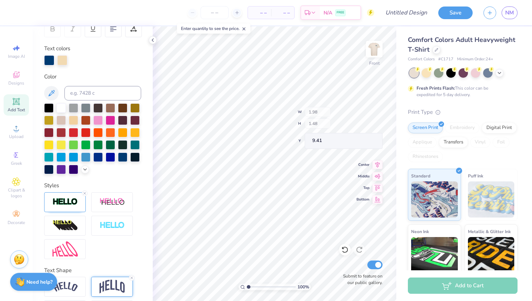
type input "11.41"
type input "4.33"
type textarea "C"
type textarea "TKE"
type input "11.51"
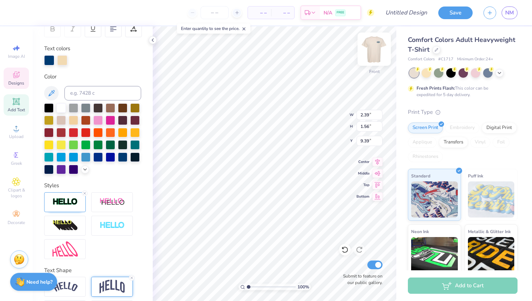
type input "10.95"
type input "4.58"
type input "2.97"
type input "1.54"
type input "9.35"
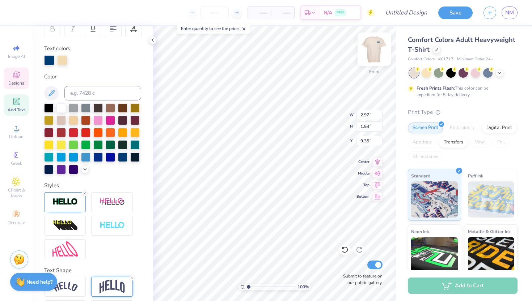
type input "2.60"
type input "1.35"
type input "9.33"
type input "2.64"
type input "1.56"
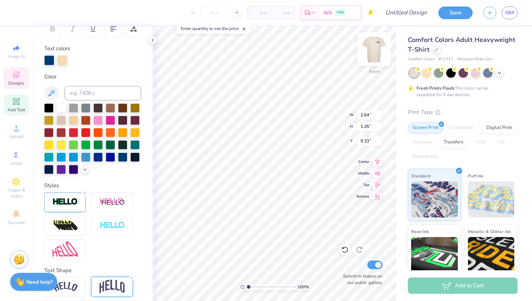
type input "9.23"
type input "2.62"
type input "1.81"
type input "9.10"
type input "9.13"
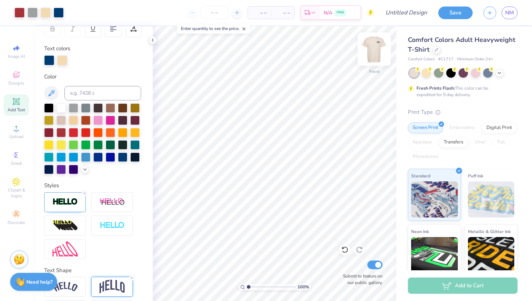
click at [375, 55] on img at bounding box center [374, 49] width 29 height 29
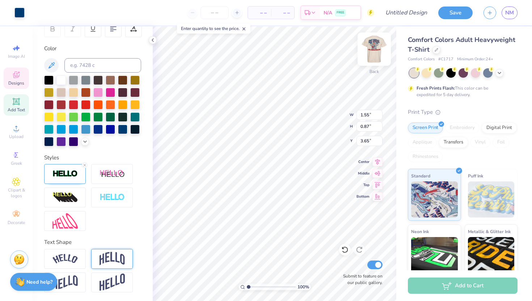
type input "3.59"
type textarea "D"
type textarea "X"
type textarea "CW"
click at [369, 52] on img at bounding box center [374, 49] width 29 height 29
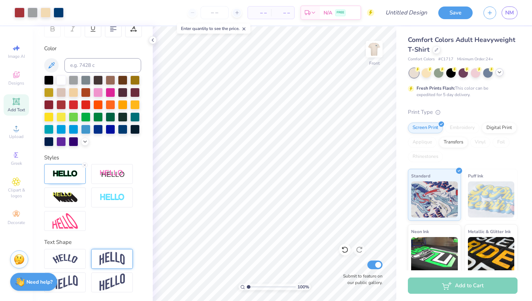
click at [499, 75] on icon at bounding box center [499, 72] width 6 height 6
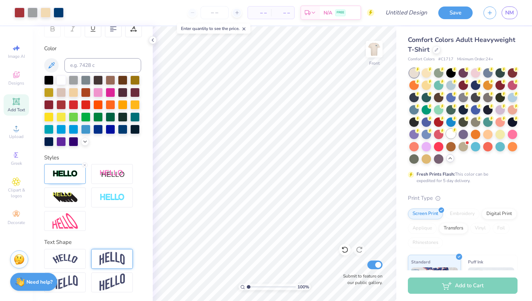
click at [451, 134] on div at bounding box center [450, 133] width 9 height 9
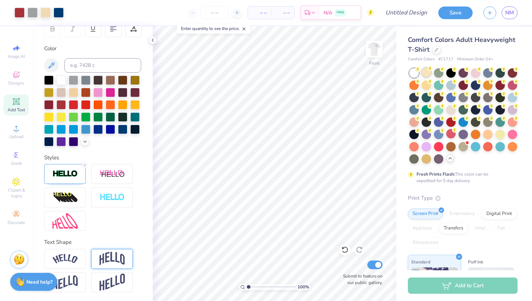
click at [425, 76] on div at bounding box center [426, 72] width 9 height 9
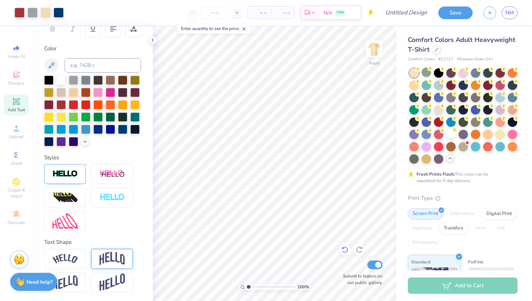
click at [343, 250] on icon at bounding box center [344, 249] width 7 height 7
click at [361, 250] on icon at bounding box center [359, 249] width 7 height 7
click at [439, 107] on div at bounding box center [438, 109] width 9 height 9
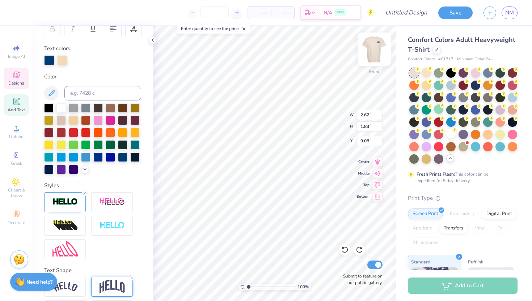
click at [376, 46] on img at bounding box center [374, 49] width 29 height 29
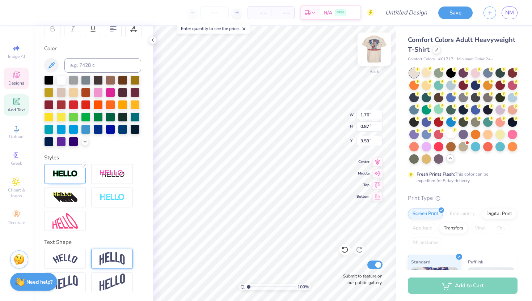
type input "2.57"
type input "1.80"
type input "6.63"
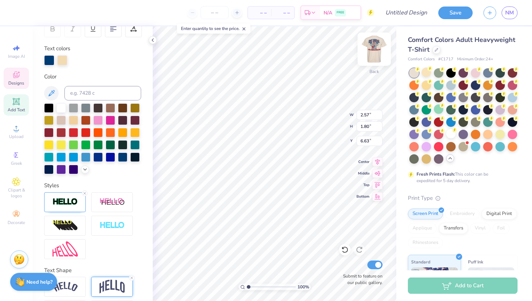
type textarea "T"
type textarea "CW"
click at [318, 123] on div "100 % Back W 2.57 H 1.80 Y 6.63 Center Middle Top Bottom Submit to feature on o…" at bounding box center [275, 163] width 244 height 275
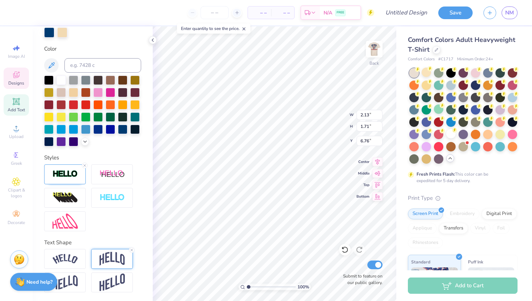
scroll to position [147, 0]
click at [131, 250] on icon at bounding box center [132, 250] width 4 height 4
type input "1.64"
type input "6.75"
type input "1.93"
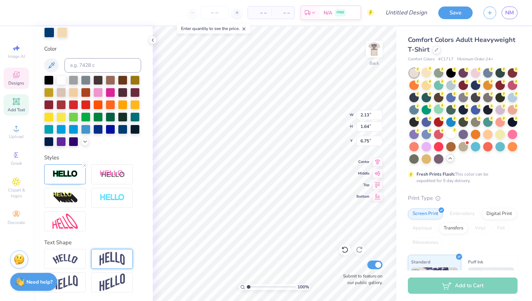
type input "0.98"
type input "7.03"
type input "3.50"
type input "2.05"
type input "3.00"
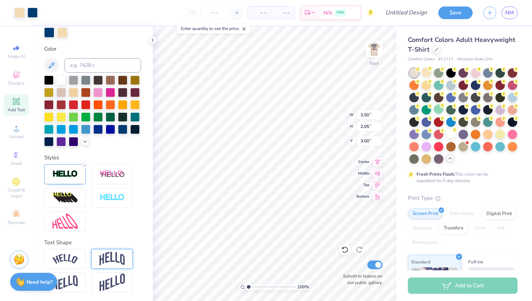
type input "3.48"
type input "4.02"
type input "1.93"
type input "0.98"
type input "4.02"
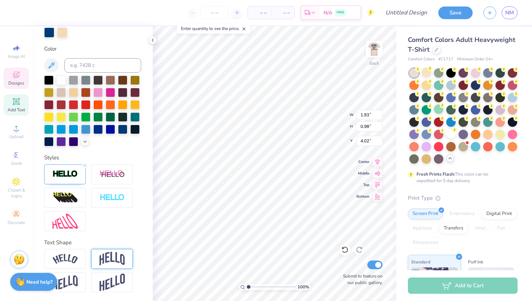
type input "1.75"
type input "0.89"
type input "4.06"
click at [49, 34] on div at bounding box center [49, 32] width 10 height 10
click at [380, 49] on img at bounding box center [374, 49] width 29 height 29
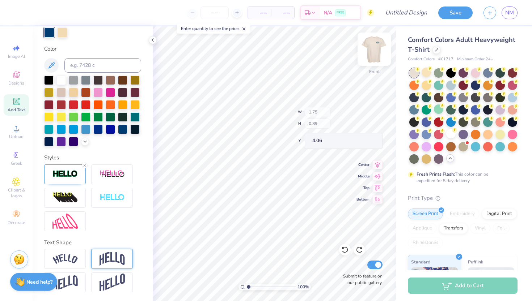
click at [376, 51] on img at bounding box center [374, 49] width 29 height 29
click at [372, 48] on img at bounding box center [374, 49] width 29 height 29
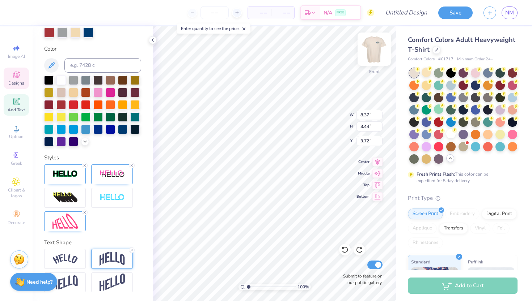
click at [369, 48] on img at bounding box center [374, 49] width 29 height 29
click at [375, 48] on img at bounding box center [374, 49] width 29 height 29
click at [376, 55] on img at bounding box center [374, 49] width 29 height 29
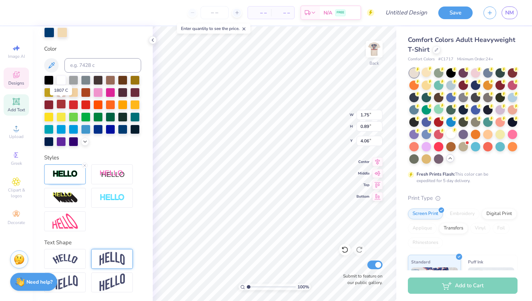
click at [59, 105] on div at bounding box center [60, 104] width 9 height 9
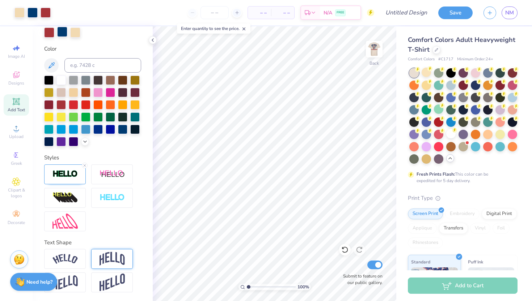
click at [61, 32] on div at bounding box center [62, 32] width 10 height 10
click at [59, 106] on div at bounding box center [60, 104] width 9 height 9
click at [344, 251] on icon at bounding box center [344, 249] width 7 height 7
click at [62, 31] on div at bounding box center [62, 32] width 10 height 10
click at [60, 105] on div at bounding box center [60, 104] width 9 height 9
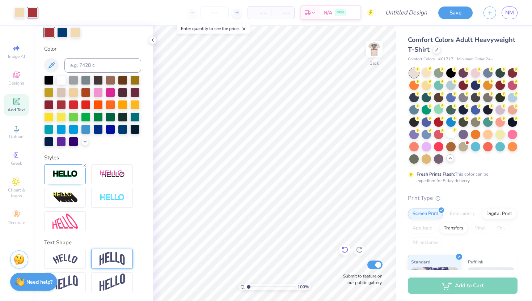
click at [347, 251] on icon at bounding box center [345, 250] width 6 height 7
type input "3.31"
type input "2.17"
type input "3.42"
type input "1.42"
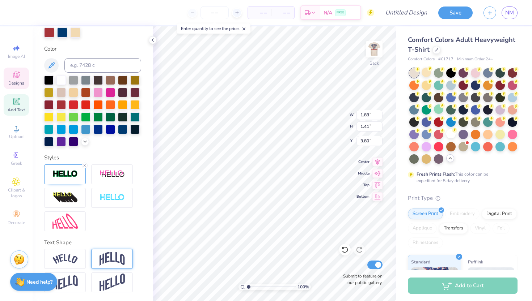
type input "3.79"
click at [345, 249] on icon at bounding box center [344, 249] width 7 height 7
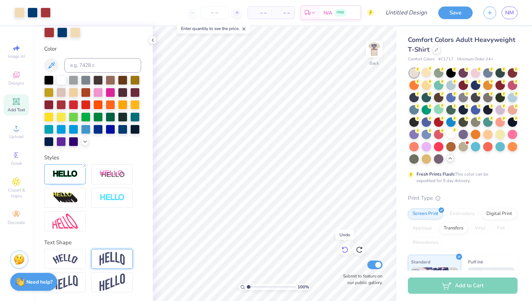
click at [345, 249] on icon at bounding box center [344, 249] width 7 height 7
click at [373, 47] on img at bounding box center [374, 49] width 29 height 29
click at [372, 51] on img at bounding box center [374, 49] width 29 height 29
click at [375, 54] on img at bounding box center [374, 49] width 29 height 29
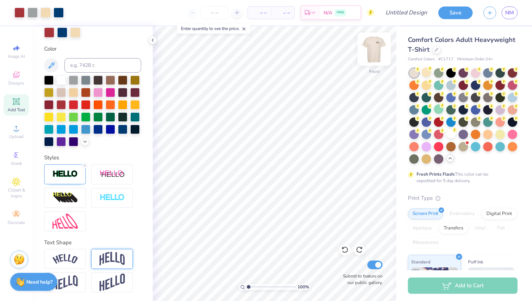
click at [374, 47] on img at bounding box center [374, 49] width 29 height 29
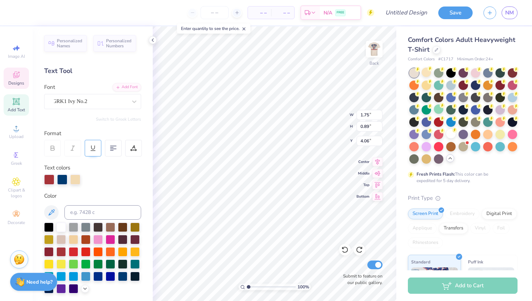
scroll to position [0, 0]
type textarea "CW tke"
click at [111, 147] on icon at bounding box center [113, 148] width 7 height 7
type input "1.47"
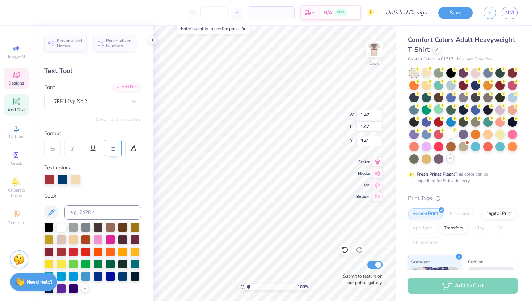
type input "9.73"
type input "4.18"
type input "2.45"
type input "3.08"
type input "3.94"
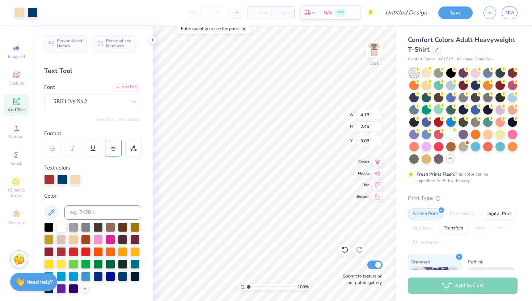
type input "2.60"
type input "3.01"
type input "4.05"
type input "4.85"
type input "1.51"
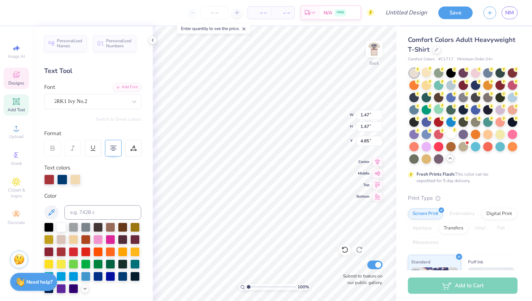
type input "1.54"
type input "4.82"
type input "10.42"
type input "4.18"
type input "2.45"
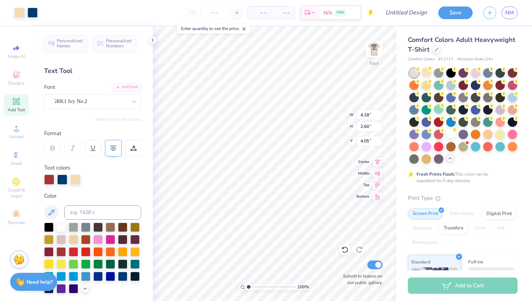
type input "4.12"
type input "4.00"
type input "1.48"
type input "1.50"
type input "10.44"
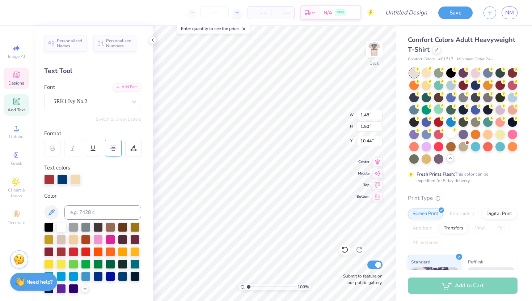
type input "1.63"
type input "1.64"
type input "10.29"
type input "9.05"
type input "1.46"
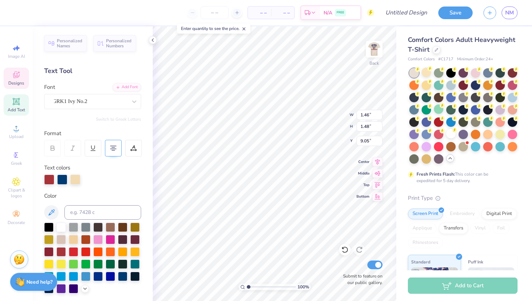
type input "1.48"
type input "9.06"
type input "1.45"
type input "9.07"
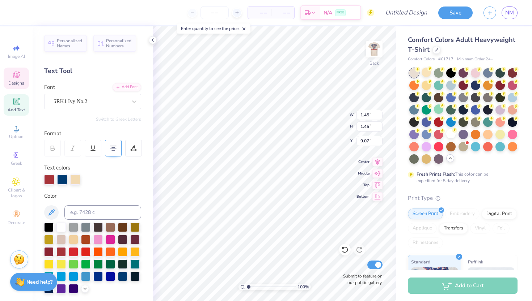
type input "4.50"
click at [114, 149] on 380 at bounding box center [113, 149] width 6 height 0
click at [379, 139] on input "11.06" at bounding box center [369, 141] width 26 height 10
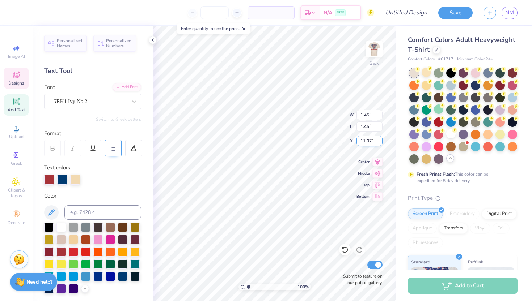
click at [379, 139] on input "11.07" at bounding box center [369, 141] width 26 height 10
click at [380, 143] on input "11.06" at bounding box center [369, 141] width 26 height 10
click at [380, 143] on input "11.05" at bounding box center [369, 141] width 26 height 10
click at [380, 143] on input "11.04" at bounding box center [369, 141] width 26 height 10
click at [380, 138] on input "11.05" at bounding box center [369, 141] width 26 height 10
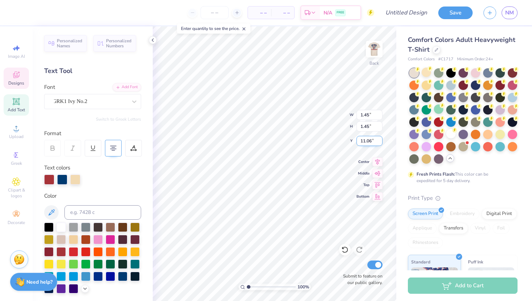
click at [380, 138] on input "11.06" at bounding box center [369, 141] width 26 height 10
click at [380, 138] on input "11.07" at bounding box center [369, 141] width 26 height 10
click at [380, 138] on input "11.08" at bounding box center [369, 141] width 26 height 10
click at [380, 138] on input "11.09" at bounding box center [369, 141] width 26 height 10
click at [380, 138] on input "11.1" at bounding box center [369, 141] width 26 height 10
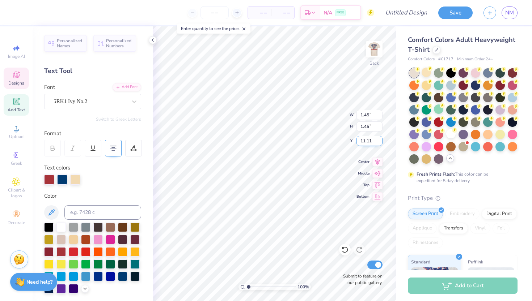
click at [380, 138] on input "11.11" at bounding box center [369, 141] width 26 height 10
click at [380, 138] on input "11.12" at bounding box center [369, 141] width 26 height 10
click at [380, 138] on input "11.13" at bounding box center [369, 141] width 26 height 10
click at [380, 138] on input "11.14" at bounding box center [369, 141] width 26 height 10
click at [380, 138] on input "11.15" at bounding box center [369, 141] width 26 height 10
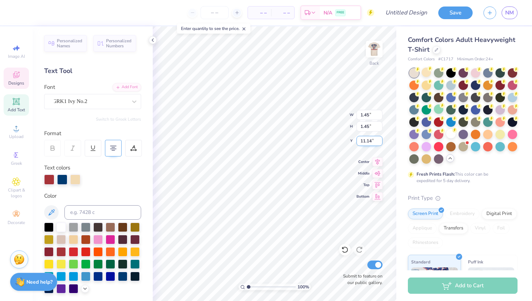
click at [380, 143] on input "11.14" at bounding box center [369, 141] width 26 height 10
click at [380, 143] on input "11.13" at bounding box center [369, 141] width 26 height 10
click at [380, 143] on input "11.12" at bounding box center [369, 141] width 26 height 10
click at [380, 143] on input "11.11" at bounding box center [369, 141] width 26 height 10
click at [380, 143] on input "11.1" at bounding box center [369, 141] width 26 height 10
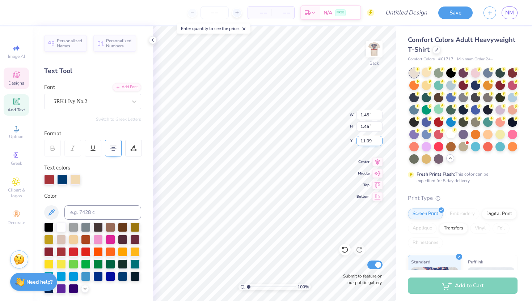
click at [380, 143] on input "11.09" at bounding box center [369, 141] width 26 height 10
click at [380, 143] on input "11.08" at bounding box center [369, 141] width 26 height 10
click at [380, 143] on input "11.07" at bounding box center [369, 141] width 26 height 10
click at [380, 143] on input "11.06" at bounding box center [369, 141] width 26 height 10
click at [380, 143] on input "11.05" at bounding box center [369, 141] width 26 height 10
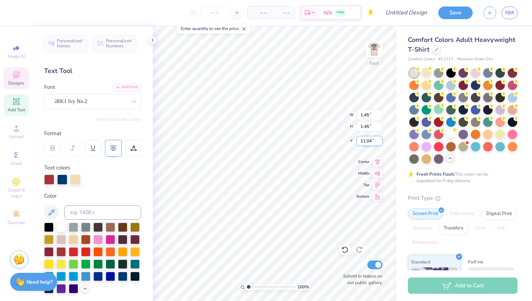
click at [380, 143] on input "11.04" at bounding box center [369, 141] width 26 height 10
click at [380, 143] on input "11.03" at bounding box center [369, 141] width 26 height 10
click at [380, 143] on input "11.02" at bounding box center [369, 141] width 26 height 10
click at [380, 143] on input "11.01" at bounding box center [369, 141] width 26 height 10
click at [380, 143] on input "11" at bounding box center [369, 141] width 26 height 10
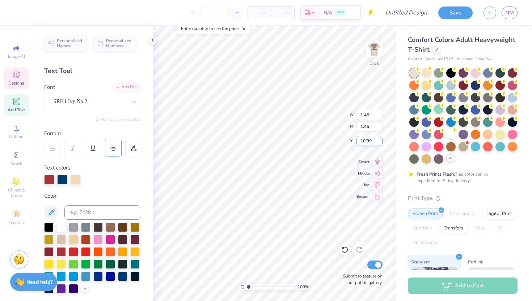
click at [380, 143] on input "10.99" at bounding box center [369, 141] width 26 height 10
click at [380, 143] on input "10.98" at bounding box center [369, 141] width 26 height 10
click at [380, 143] on input "10.97" at bounding box center [369, 141] width 26 height 10
click at [380, 143] on input "10.96" at bounding box center [369, 141] width 26 height 10
type input "10.95"
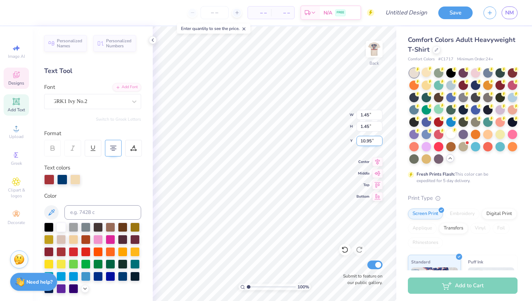
click at [380, 143] on input "10.95" at bounding box center [369, 141] width 26 height 10
type input "11.05"
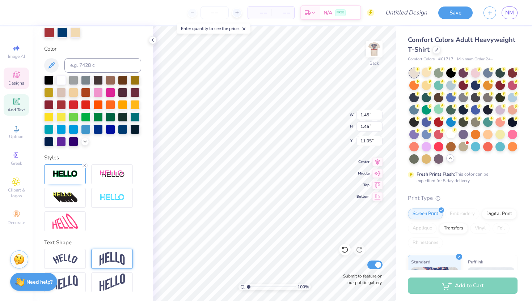
scroll to position [147, 0]
type textarea "tke"
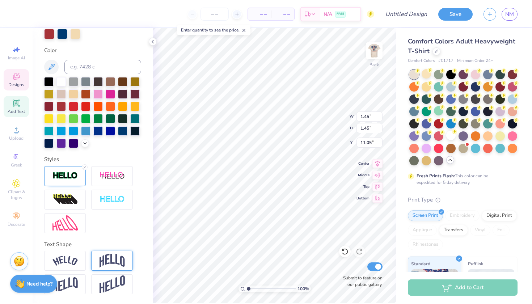
scroll to position [0, 0]
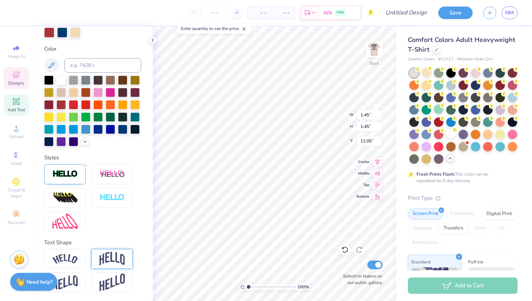
type textarea "CW"
type input "4.65"
type input "5.23"
click at [380, 139] on input "5.48" at bounding box center [369, 141] width 26 height 10
click at [380, 139] on input "5.49" at bounding box center [369, 141] width 26 height 10
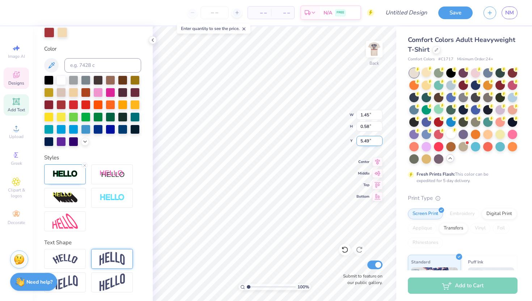
type input "5.5"
click at [380, 139] on input "5.5" at bounding box center [369, 141] width 26 height 10
click at [380, 143] on input "5.46" at bounding box center [369, 141] width 26 height 10
click at [380, 143] on input "5.45" at bounding box center [369, 141] width 26 height 10
click at [380, 143] on input "5.44" at bounding box center [369, 141] width 26 height 10
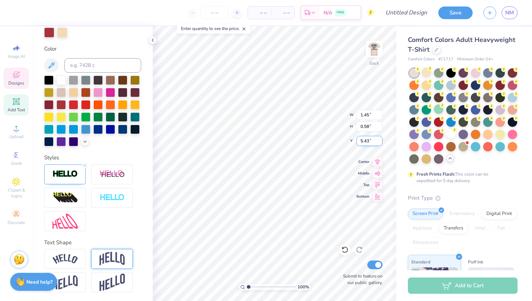
click at [380, 143] on input "5.43" at bounding box center [369, 141] width 26 height 10
click at [380, 143] on input "5.42" at bounding box center [369, 141] width 26 height 10
type input "5.41"
click at [380, 143] on input "5.41" at bounding box center [369, 141] width 26 height 10
click at [380, 143] on input "5.22" at bounding box center [369, 141] width 26 height 10
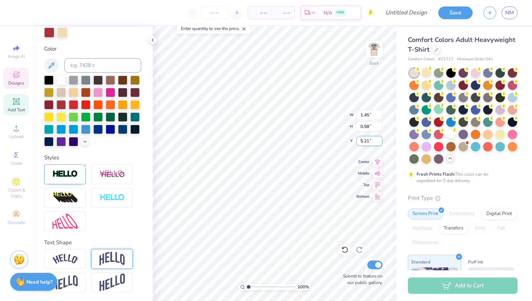
click at [380, 143] on input "5.21" at bounding box center [369, 141] width 26 height 10
click at [380, 143] on input "5.2" at bounding box center [369, 141] width 26 height 10
click at [380, 143] on input "5.19" at bounding box center [369, 141] width 26 height 10
click at [380, 143] on input "5.18" at bounding box center [369, 141] width 26 height 10
click at [380, 139] on input "5.19" at bounding box center [369, 141] width 26 height 10
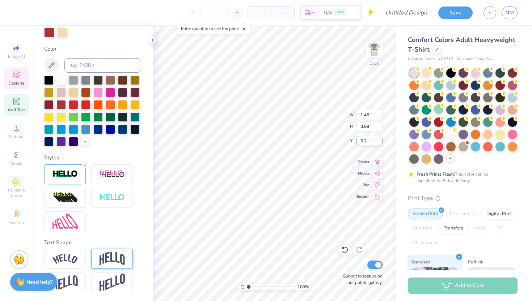
click at [380, 139] on input "5.2" at bounding box center [369, 141] width 26 height 10
click at [380, 139] on input "5.21" at bounding box center [369, 141] width 26 height 10
click at [380, 139] on input "5.22" at bounding box center [369, 141] width 26 height 10
click at [380, 139] on input "5.23" at bounding box center [369, 141] width 26 height 10
click at [380, 139] on input "5.24" at bounding box center [369, 141] width 26 height 10
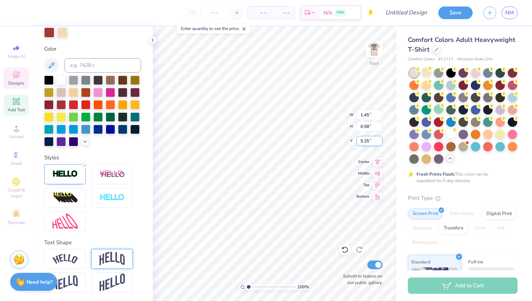
click at [380, 139] on input "5.25" at bounding box center [369, 141] width 26 height 10
click at [380, 139] on input "5.26" at bounding box center [369, 141] width 26 height 10
click at [380, 139] on input "5.27" at bounding box center [369, 141] width 26 height 10
click at [380, 139] on input "5.28" at bounding box center [369, 141] width 26 height 10
click at [380, 139] on input "5.29" at bounding box center [369, 141] width 26 height 10
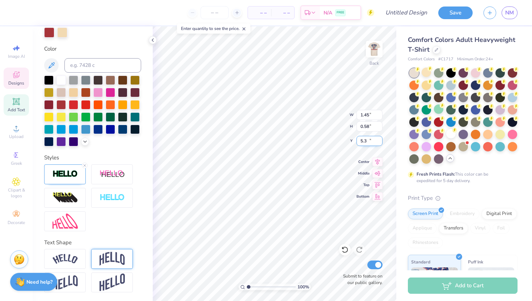
click at [380, 139] on input "5.3" at bounding box center [369, 141] width 26 height 10
type input "5.30"
click at [379, 143] on input "4.64" at bounding box center [369, 141] width 26 height 10
type input "4.63"
click at [379, 143] on input "4.63" at bounding box center [369, 141] width 26 height 10
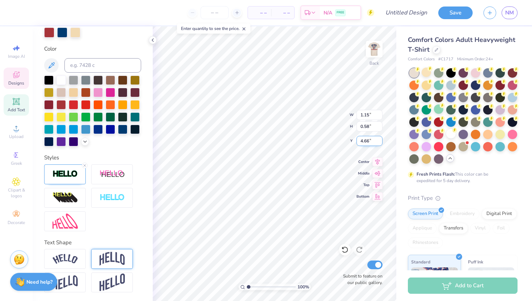
click at [380, 139] on input "4.66" at bounding box center [369, 141] width 26 height 10
type input "4.67"
click at [380, 139] on input "4.67" at bounding box center [369, 141] width 26 height 10
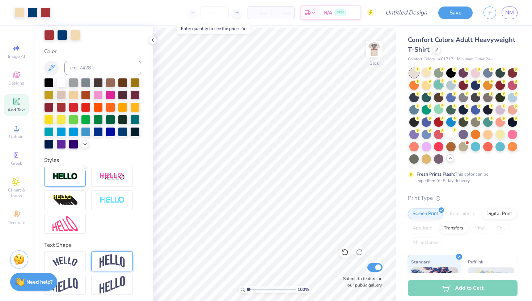
scroll to position [145, 0]
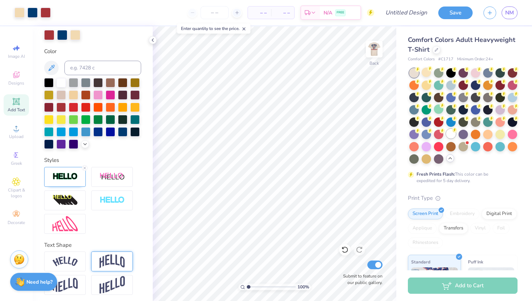
click at [450, 134] on div at bounding box center [450, 133] width 9 height 9
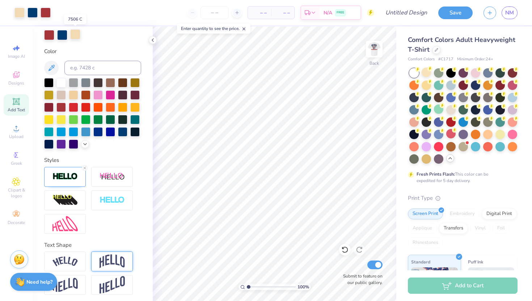
click at [74, 36] on div at bounding box center [75, 34] width 10 height 10
click at [61, 84] on div at bounding box center [60, 81] width 9 height 9
click at [375, 58] on img at bounding box center [374, 49] width 29 height 29
click at [73, 33] on div at bounding box center [75, 34] width 10 height 10
click at [59, 80] on div at bounding box center [60, 81] width 9 height 9
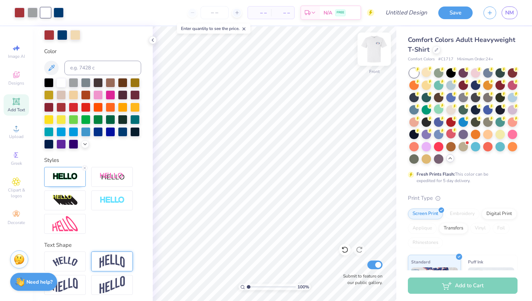
click at [379, 48] on img at bounding box center [374, 49] width 29 height 29
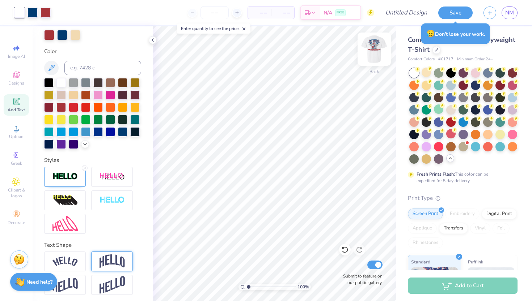
click at [378, 46] on img at bounding box center [374, 49] width 29 height 29
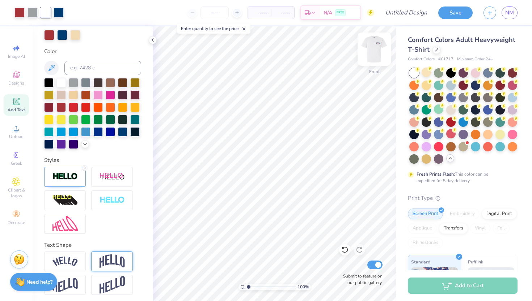
click at [374, 49] on img at bounding box center [374, 49] width 29 height 29
click at [370, 53] on img at bounding box center [374, 49] width 29 height 29
click at [372, 55] on img at bounding box center [374, 49] width 29 height 29
click at [372, 56] on img at bounding box center [374, 49] width 29 height 29
click at [372, 56] on img at bounding box center [374, 49] width 14 height 14
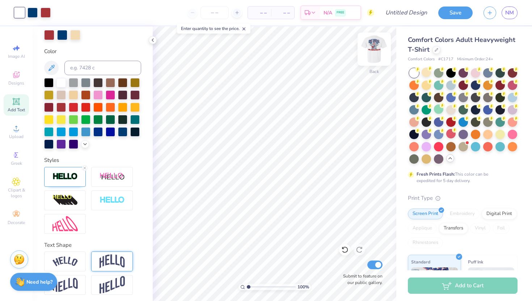
click at [372, 56] on img at bounding box center [374, 49] width 29 height 29
click at [372, 47] on img at bounding box center [374, 49] width 29 height 29
click at [377, 51] on img at bounding box center [374, 49] width 29 height 29
click at [369, 52] on img at bounding box center [374, 49] width 29 height 29
click at [369, 52] on img at bounding box center [374, 49] width 14 height 14
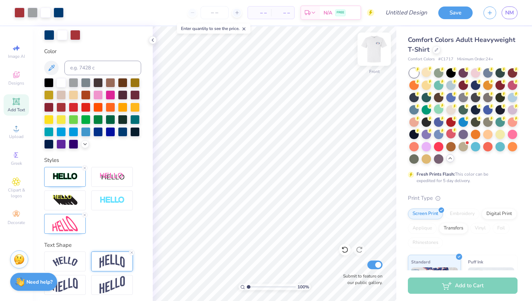
click at [373, 53] on img at bounding box center [374, 49] width 29 height 29
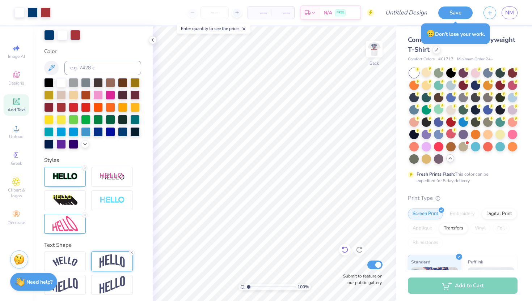
click at [347, 250] on icon at bounding box center [344, 249] width 7 height 7
click at [360, 250] on icon at bounding box center [359, 249] width 7 height 7
click at [377, 52] on img at bounding box center [374, 49] width 29 height 29
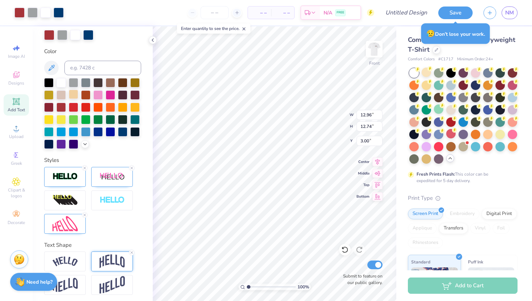
click at [72, 96] on div at bounding box center [73, 94] width 9 height 9
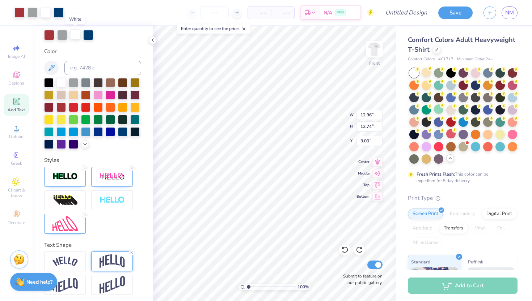
click at [73, 35] on div at bounding box center [75, 34] width 10 height 10
click at [73, 96] on div at bounding box center [73, 94] width 9 height 9
click at [425, 72] on div at bounding box center [426, 72] width 9 height 9
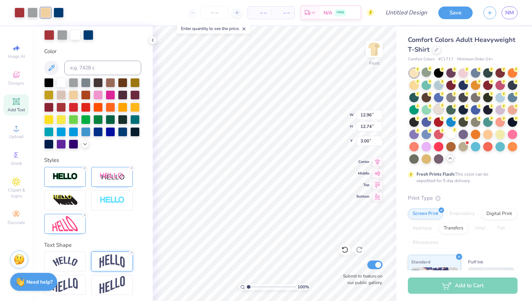
click at [439, 108] on div at bounding box center [438, 109] width 9 height 9
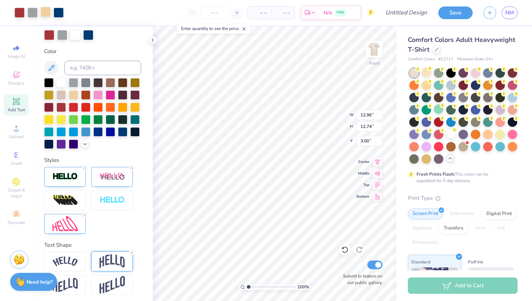
click at [46, 11] on div at bounding box center [46, 12] width 10 height 10
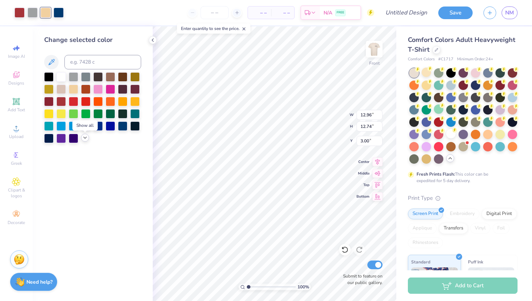
click at [86, 141] on icon at bounding box center [85, 138] width 6 height 6
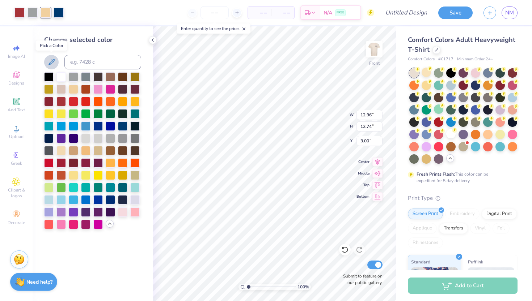
click at [54, 59] on icon at bounding box center [51, 62] width 9 height 9
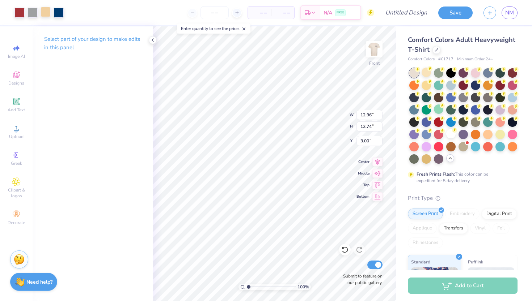
click at [48, 15] on div at bounding box center [46, 12] width 10 height 10
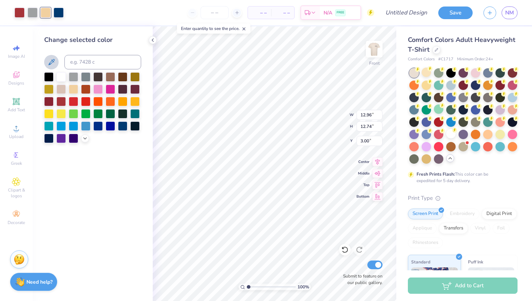
click at [54, 63] on icon at bounding box center [51, 62] width 9 height 9
drag, startPoint x: 50, startPoint y: 62, endPoint x: 80, endPoint y: 72, distance: 32.3
click at [80, 72] on div "Change selected color" at bounding box center [92, 89] width 97 height 108
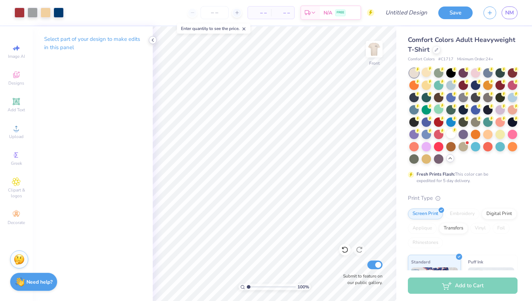
click at [151, 39] on icon at bounding box center [153, 40] width 6 height 6
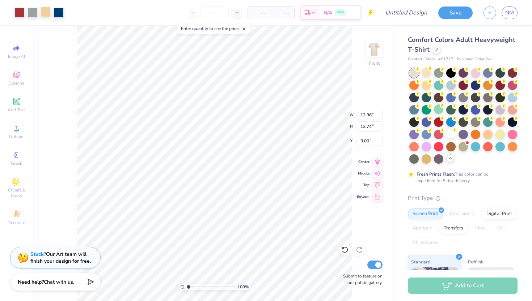
click at [44, 16] on div at bounding box center [46, 12] width 10 height 10
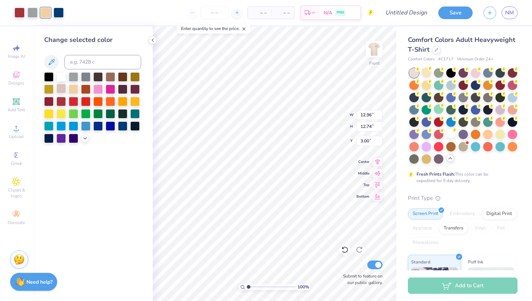
click at [60, 92] on div at bounding box center [60, 88] width 9 height 9
click at [370, 52] on img at bounding box center [374, 49] width 29 height 29
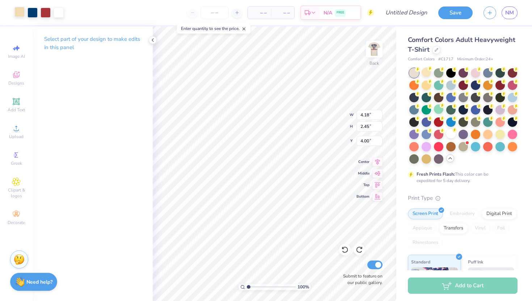
click at [20, 14] on div at bounding box center [19, 12] width 10 height 10
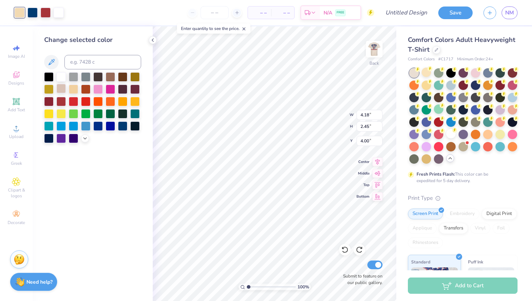
click at [60, 90] on div at bounding box center [60, 88] width 9 height 9
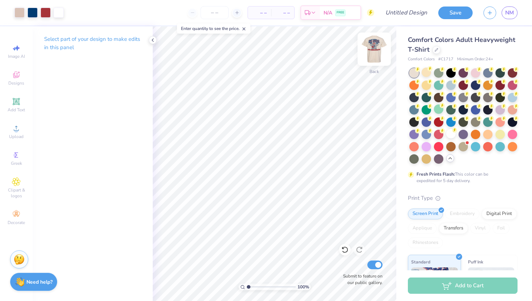
click at [372, 54] on img at bounding box center [374, 49] width 29 height 29
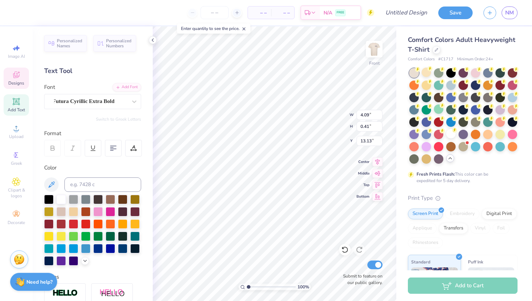
type input "13.54"
type textarea "M"
type textarea "st. Judes"
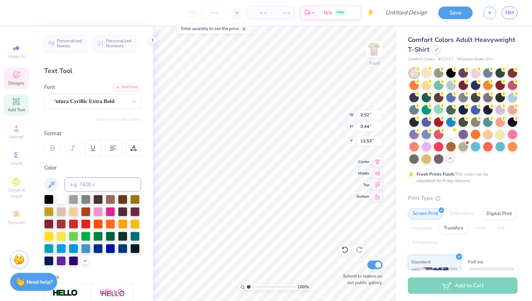
scroll to position [0, 0]
type textarea "s"
type textarea "ST. [DEMOGRAPHIC_DATA][GEOGRAPHIC_DATA]"
type input "15.99"
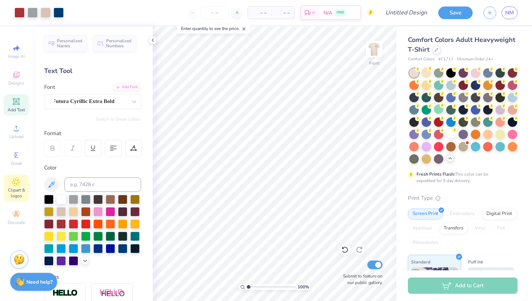
click at [21, 189] on span "Clipart & logos" at bounding box center [16, 193] width 25 height 12
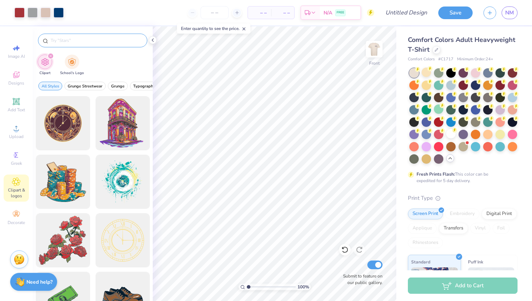
click at [81, 43] on input "text" at bounding box center [96, 40] width 93 height 7
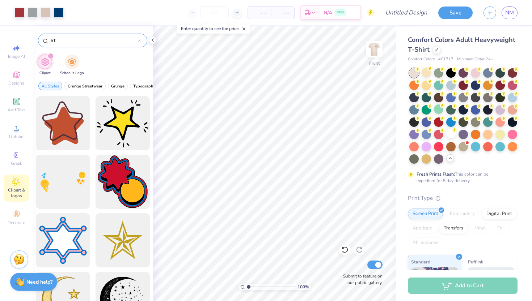
type input "S"
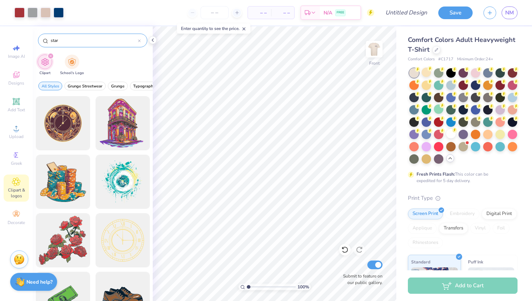
type input "star"
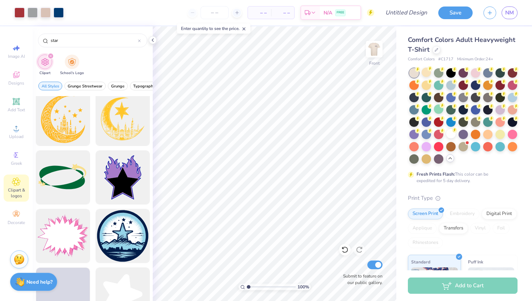
scroll to position [367, 0]
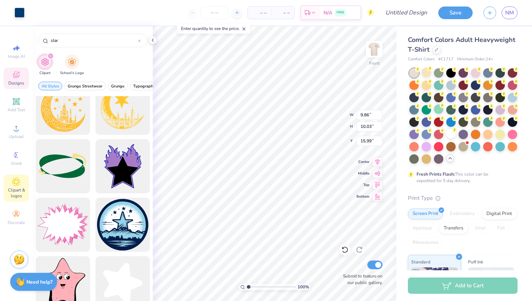
type input "15.53"
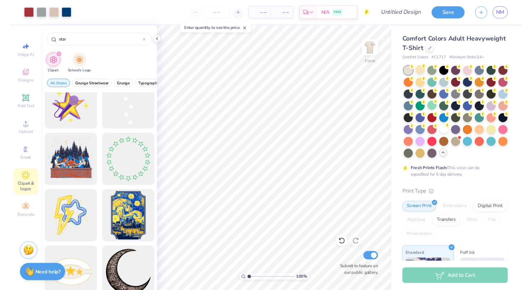
scroll to position [838, 0]
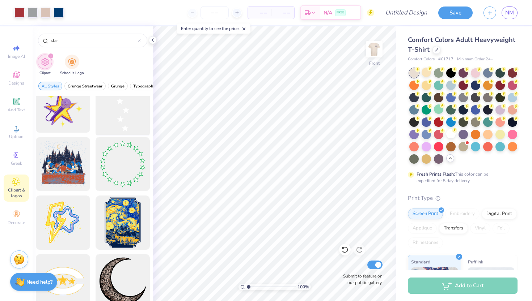
click at [119, 121] on div at bounding box center [123, 106] width 60 height 60
type input "18.07"
type input "15.86"
type input "15.91"
type input "0.57"
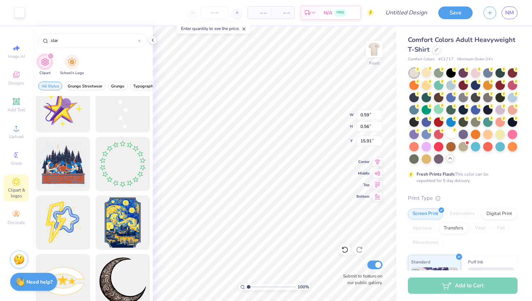
type input "0.54"
type input "15.93"
type input "15.59"
click at [376, 173] on icon at bounding box center [378, 172] width 6 height 5
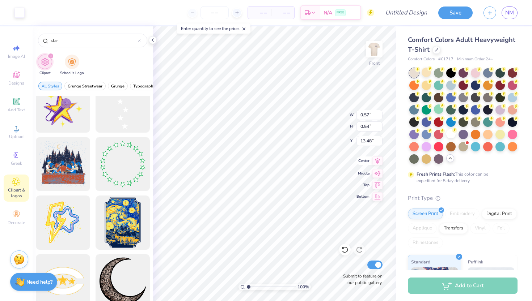
click at [375, 160] on icon at bounding box center [377, 161] width 10 height 9
click at [345, 249] on icon at bounding box center [344, 249] width 7 height 7
type input "15.86"
type input "0.56"
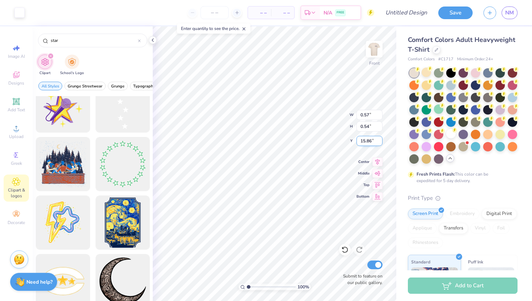
type input "0.56"
type input "0.55"
type input "0.57"
type input "15.87"
type input "15.86"
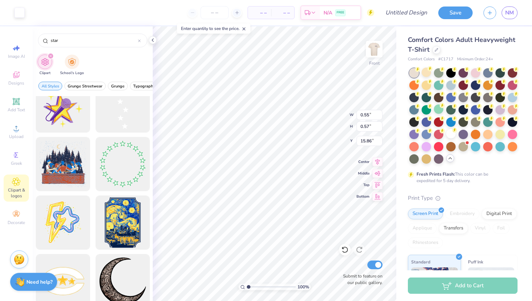
type input "0.56"
type input "0.57"
type input "0.54"
type input "0.55"
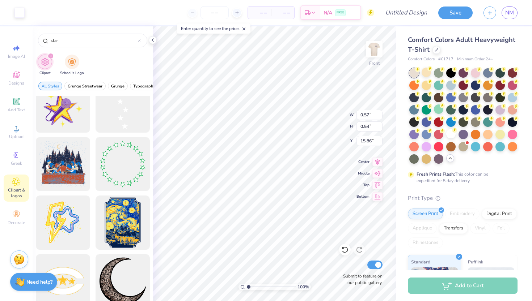
type input "0.57"
type input "0.54"
type input "15.85"
type input "15.86"
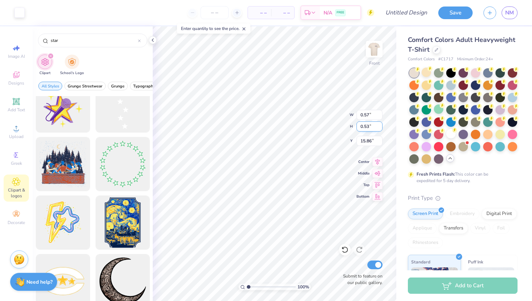
click at [380, 128] on input "0.53" at bounding box center [369, 127] width 26 height 10
click at [380, 128] on input "0.52" at bounding box center [369, 127] width 26 height 10
click at [380, 128] on input "0.51" at bounding box center [369, 127] width 26 height 10
click at [380, 128] on input "0.5" at bounding box center [369, 127] width 26 height 10
click at [380, 128] on input "0.49" at bounding box center [369, 127] width 26 height 10
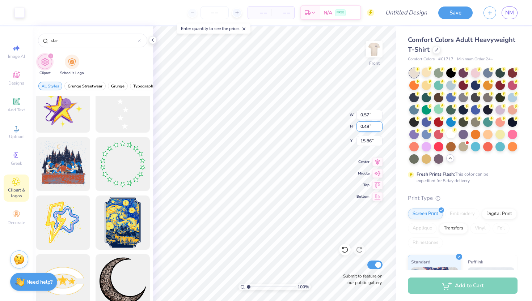
click at [380, 128] on input "0.48" at bounding box center [369, 127] width 26 height 10
type input "0.47"
click at [380, 128] on input "0.47" at bounding box center [369, 127] width 26 height 10
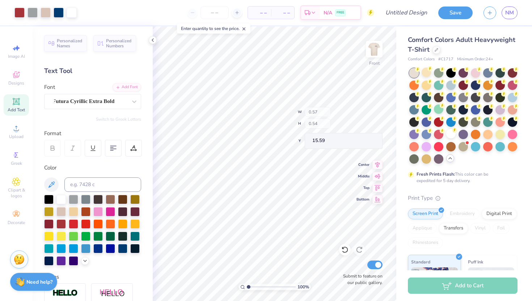
type input "15.59"
click at [21, 12] on div at bounding box center [19, 12] width 10 height 10
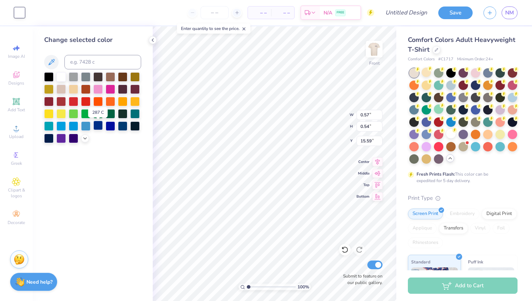
click at [97, 127] on div at bounding box center [97, 125] width 9 height 9
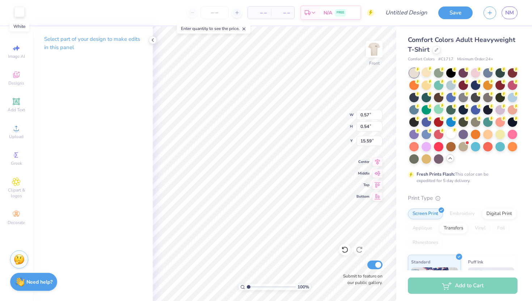
click at [20, 12] on div at bounding box center [19, 12] width 10 height 10
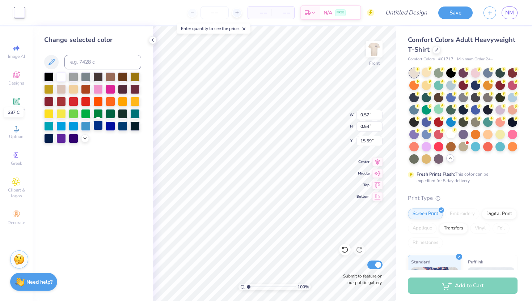
click at [98, 127] on div at bounding box center [97, 125] width 9 height 9
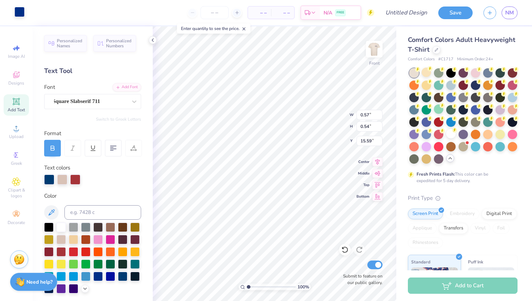
click at [18, 12] on div at bounding box center [19, 12] width 10 height 10
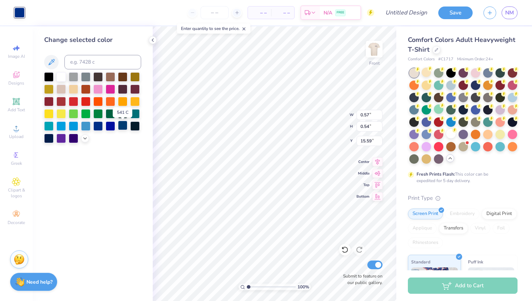
click at [121, 126] on div at bounding box center [122, 125] width 9 height 9
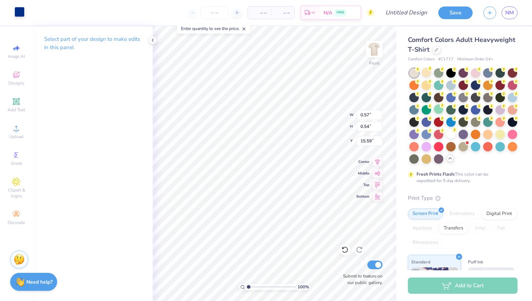
click at [20, 13] on div at bounding box center [19, 12] width 10 height 10
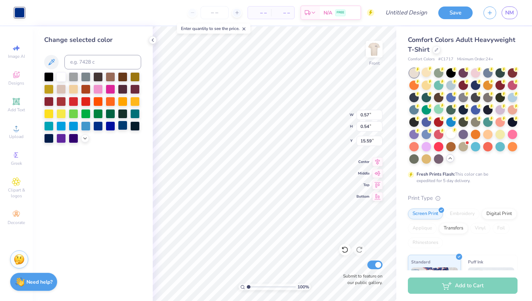
click at [121, 129] on div at bounding box center [122, 125] width 9 height 9
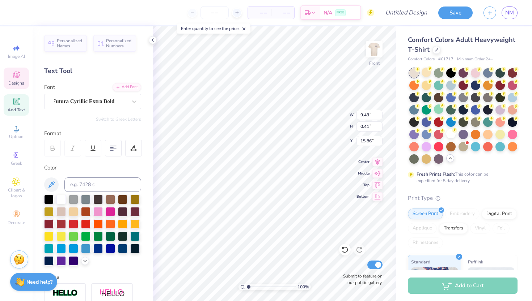
type input "8.15"
type input "0.36"
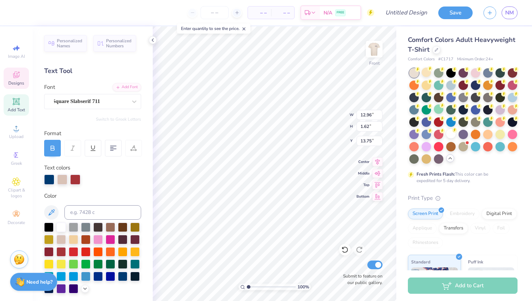
type input "14.23"
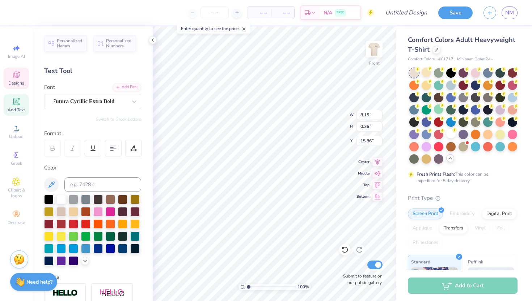
type input "13.75"
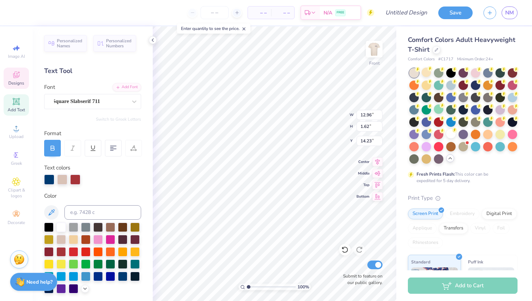
type input "13.75"
click at [380, 127] on input "1.61" at bounding box center [369, 127] width 26 height 10
click at [380, 127] on input "1.6" at bounding box center [369, 127] width 26 height 10
type input "1.59"
click at [380, 127] on input "1.59" at bounding box center [369, 127] width 26 height 10
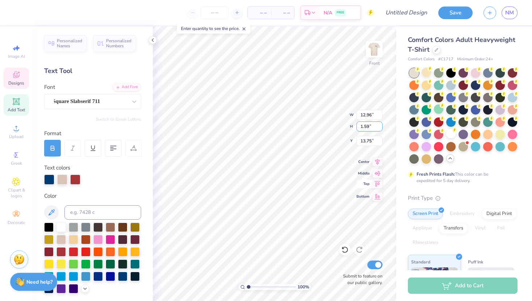
type input "12.71"
type input "13.77"
click at [379, 124] on input "1.6" at bounding box center [369, 127] width 26 height 10
click at [379, 124] on input "1.61" at bounding box center [369, 127] width 26 height 10
type input "1.62"
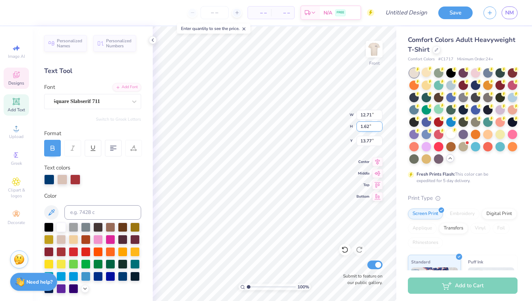
click at [379, 124] on input "1.62" at bounding box center [369, 127] width 26 height 10
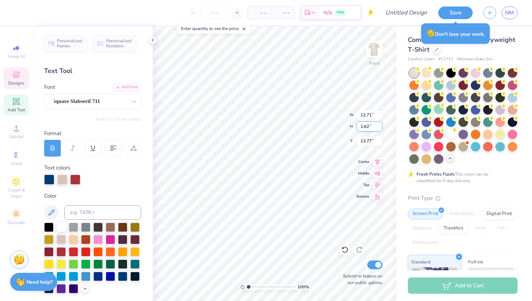
type input "12.95"
click at [379, 143] on input "13.74" at bounding box center [369, 141] width 26 height 10
click at [379, 143] on input "13.73" at bounding box center [369, 141] width 26 height 10
click at [379, 143] on input "13.72" at bounding box center [369, 141] width 26 height 10
click at [379, 139] on input "13.73" at bounding box center [369, 141] width 26 height 10
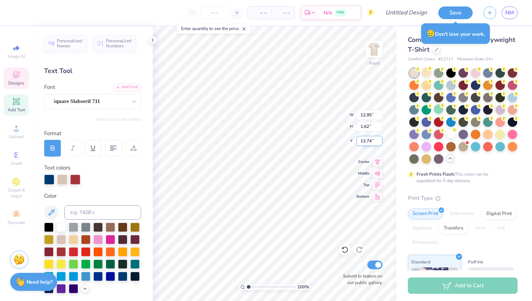
click at [379, 139] on input "13.74" at bounding box center [369, 141] width 26 height 10
click at [379, 139] on input "13.75" at bounding box center [369, 141] width 26 height 10
click at [379, 139] on input "13.76" at bounding box center [369, 141] width 26 height 10
click at [379, 139] on input "13.77" at bounding box center [369, 141] width 26 height 10
click at [379, 139] on input "13.78" at bounding box center [369, 141] width 26 height 10
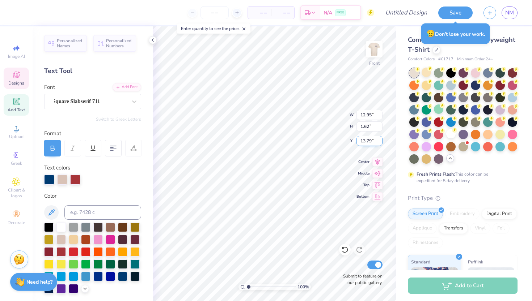
click at [379, 139] on input "13.79" at bounding box center [369, 141] width 26 height 10
click at [379, 139] on input "13.8" at bounding box center [369, 141] width 26 height 10
click at [379, 139] on input "13.81" at bounding box center [369, 141] width 26 height 10
click at [379, 139] on input "13.82" at bounding box center [369, 141] width 26 height 10
type input "13.83"
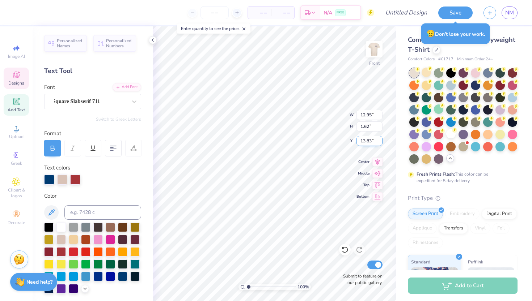
click at [379, 139] on input "13.83" at bounding box center [369, 141] width 26 height 10
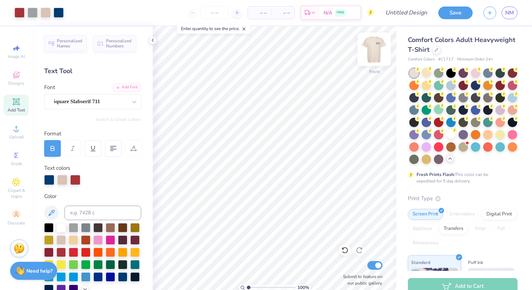
click at [370, 38] on img at bounding box center [374, 49] width 29 height 29
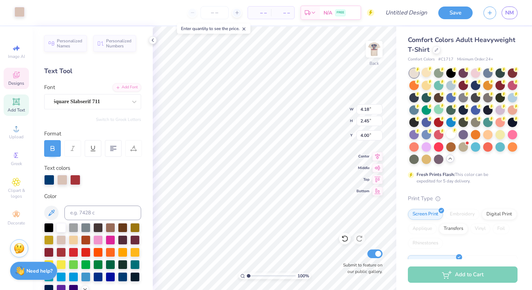
click at [19, 11] on div at bounding box center [19, 12] width 10 height 10
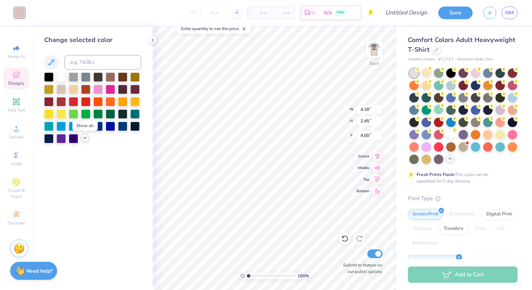
click at [81, 140] on div at bounding box center [85, 138] width 8 height 8
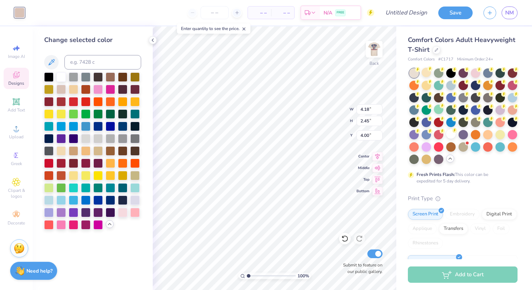
click at [109, 227] on icon at bounding box center [110, 224] width 6 height 6
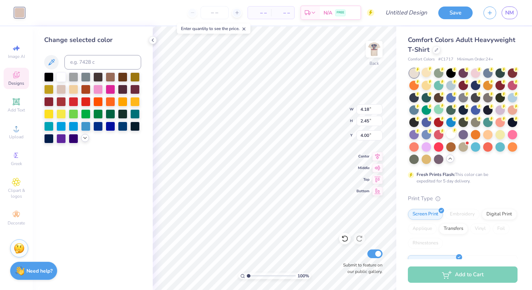
click at [86, 140] on icon at bounding box center [85, 138] width 6 height 6
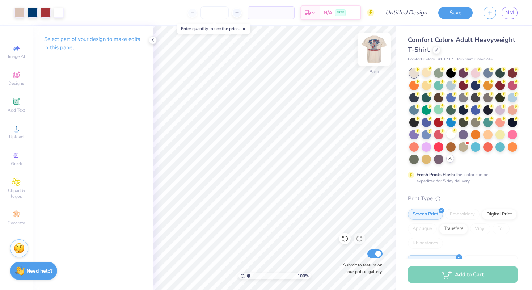
click at [378, 44] on img at bounding box center [374, 49] width 29 height 29
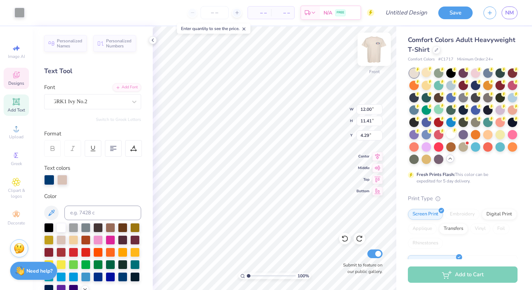
type input "4.33"
click at [373, 52] on img at bounding box center [374, 49] width 29 height 29
type input "5.30"
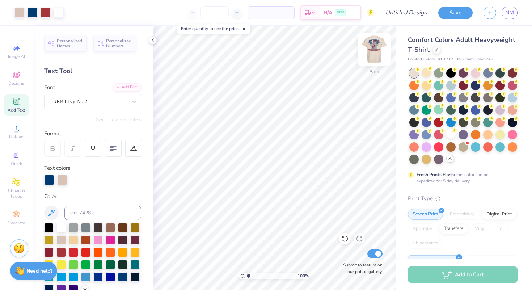
click at [372, 48] on img at bounding box center [374, 49] width 29 height 29
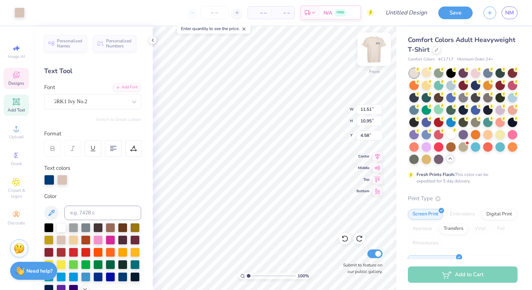
click at [375, 50] on img at bounding box center [374, 49] width 29 height 29
